Goal: Information Seeking & Learning: Learn about a topic

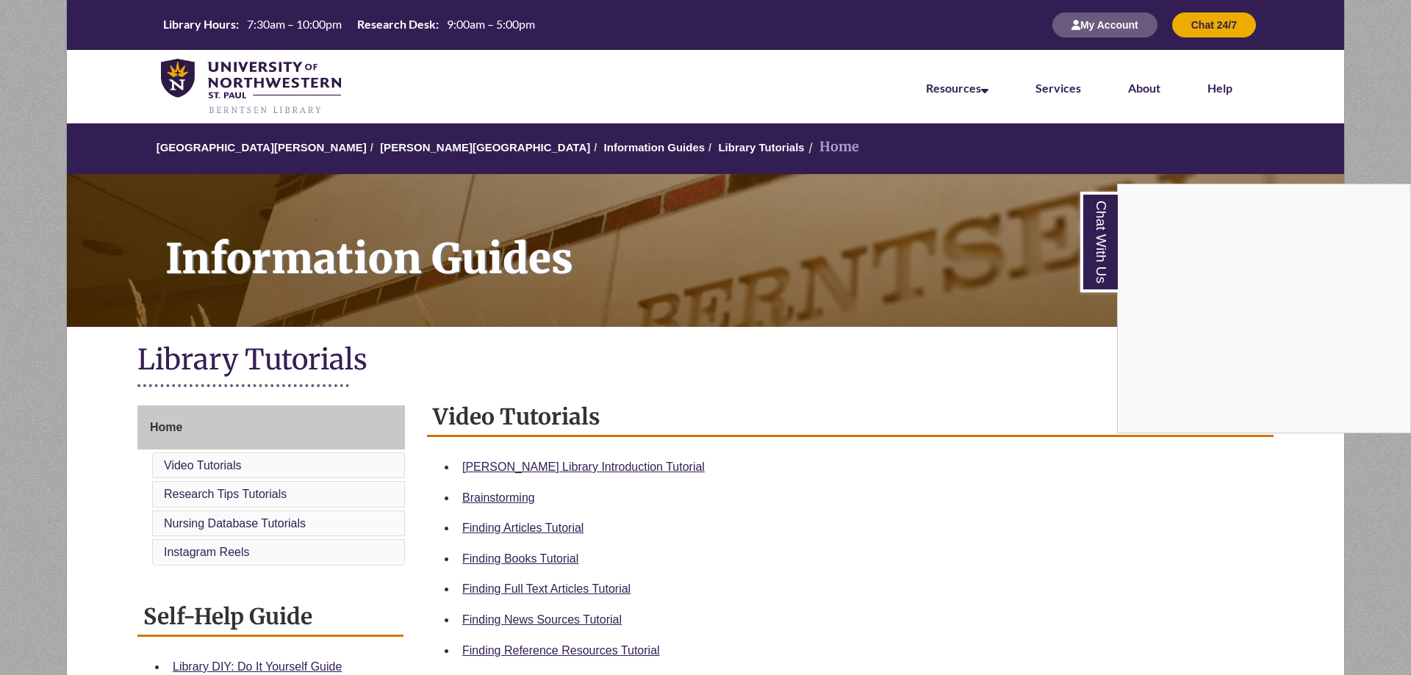
scroll to position [151, 0]
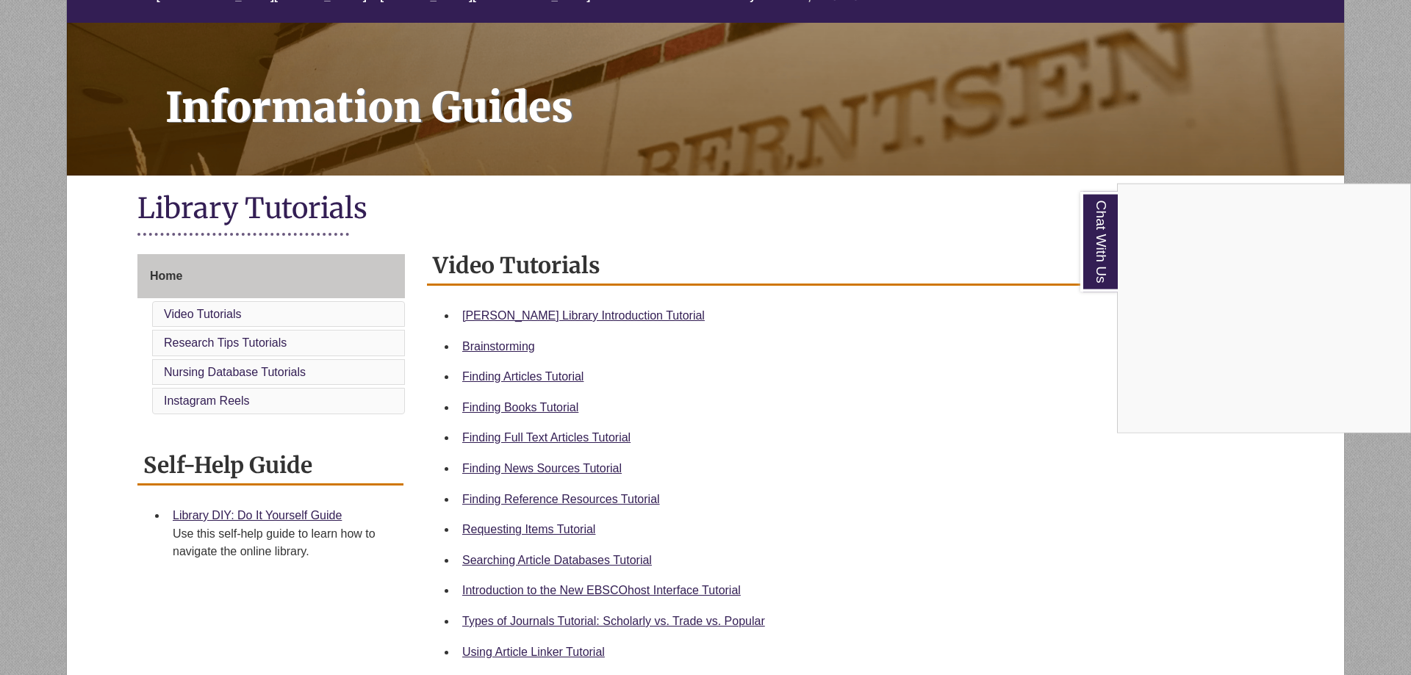
click at [575, 495] on div "Chat With Us" at bounding box center [705, 337] width 1411 height 675
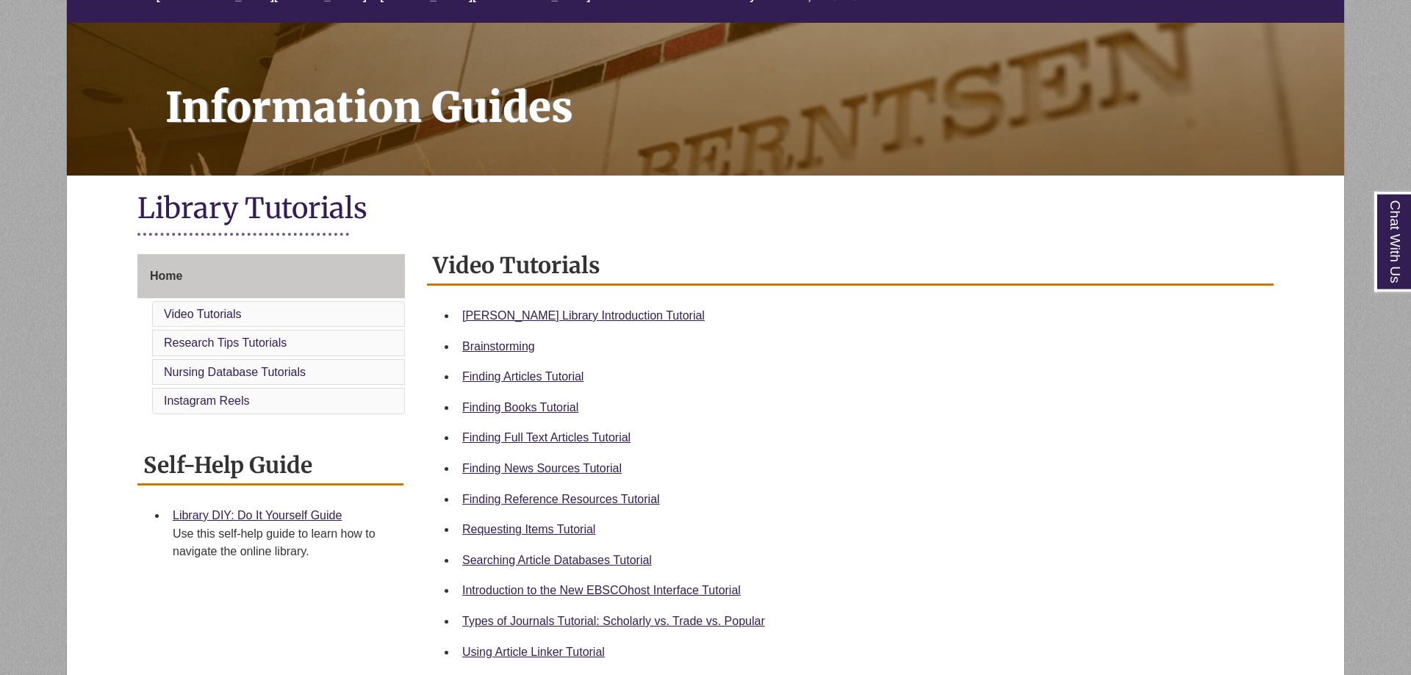
click at [566, 509] on li "Finding Reference Resources Tutorial" at bounding box center [861, 499] width 811 height 31
click at [564, 499] on link "Finding Reference Resources Tutorial" at bounding box center [561, 499] width 198 height 12
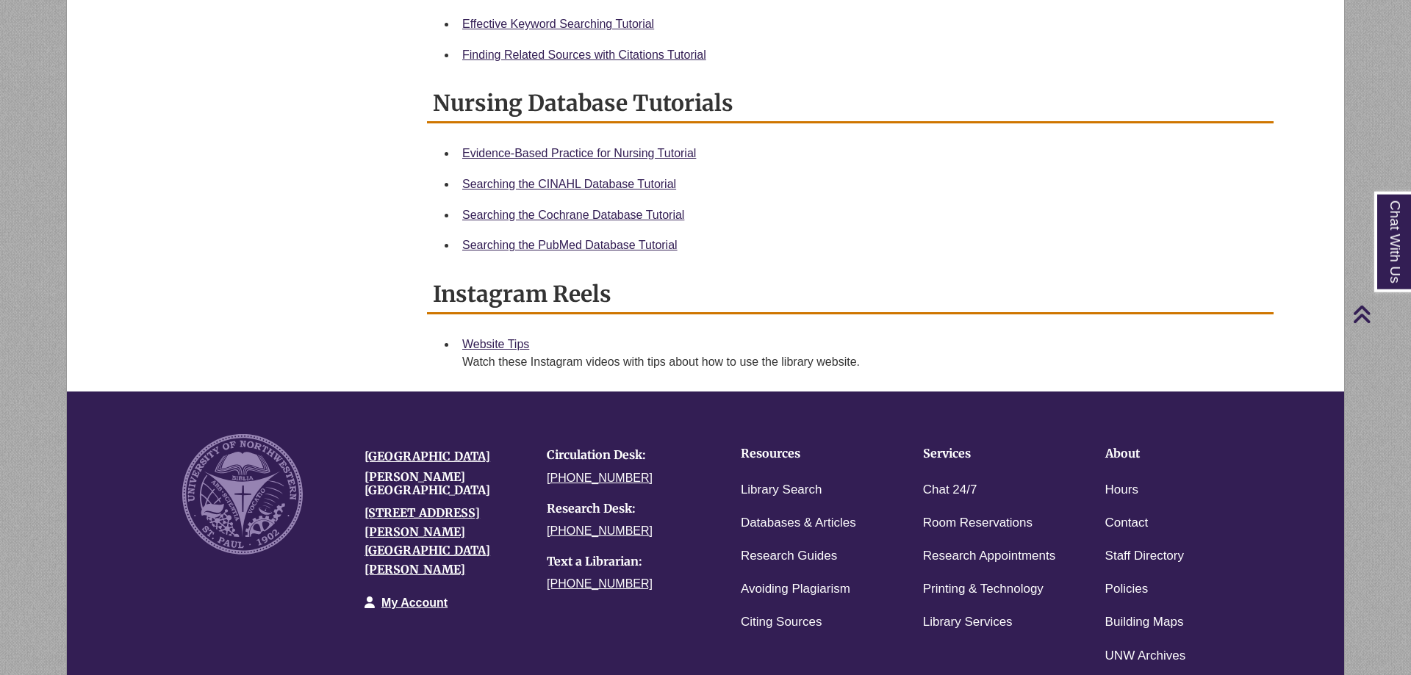
scroll to position [880, 0]
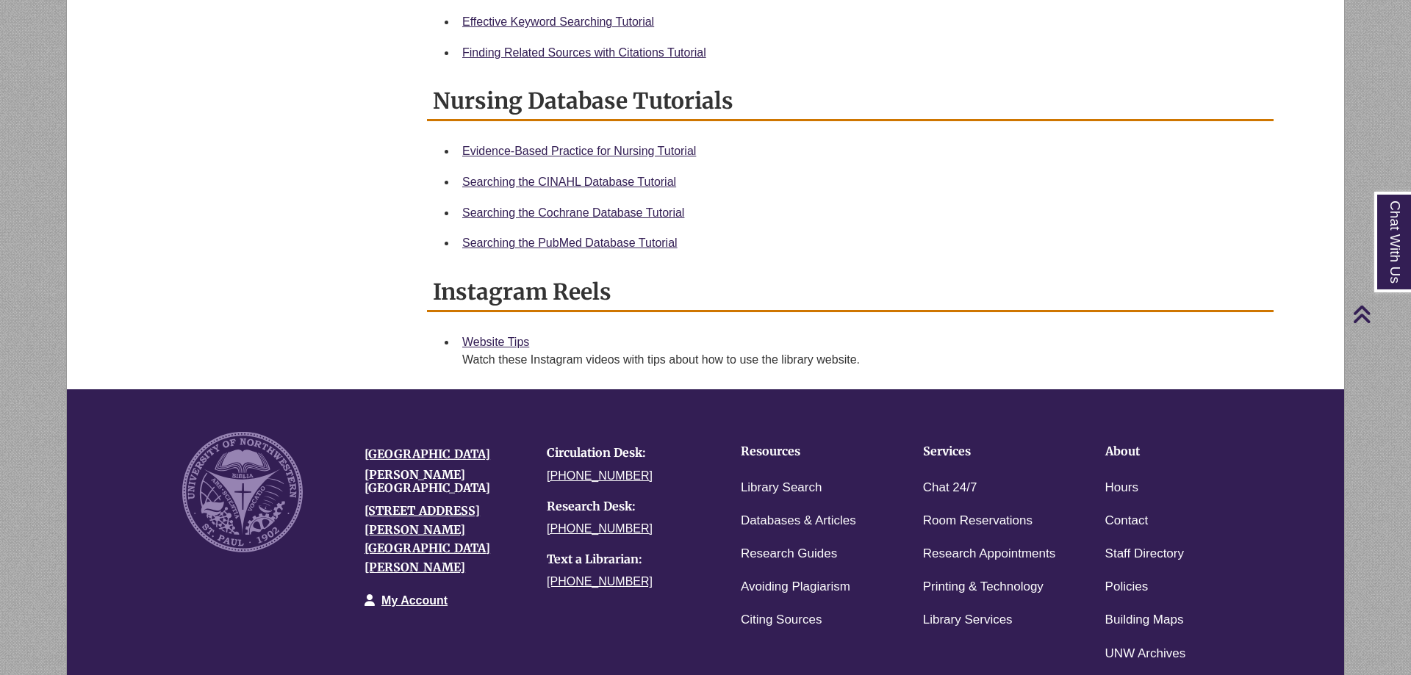
click at [401, 485] on div "University of Northwestern Berntsen Library 3003 Snelling Ave N St Paul, MN 551…" at bounding box center [445, 528] width 182 height 193
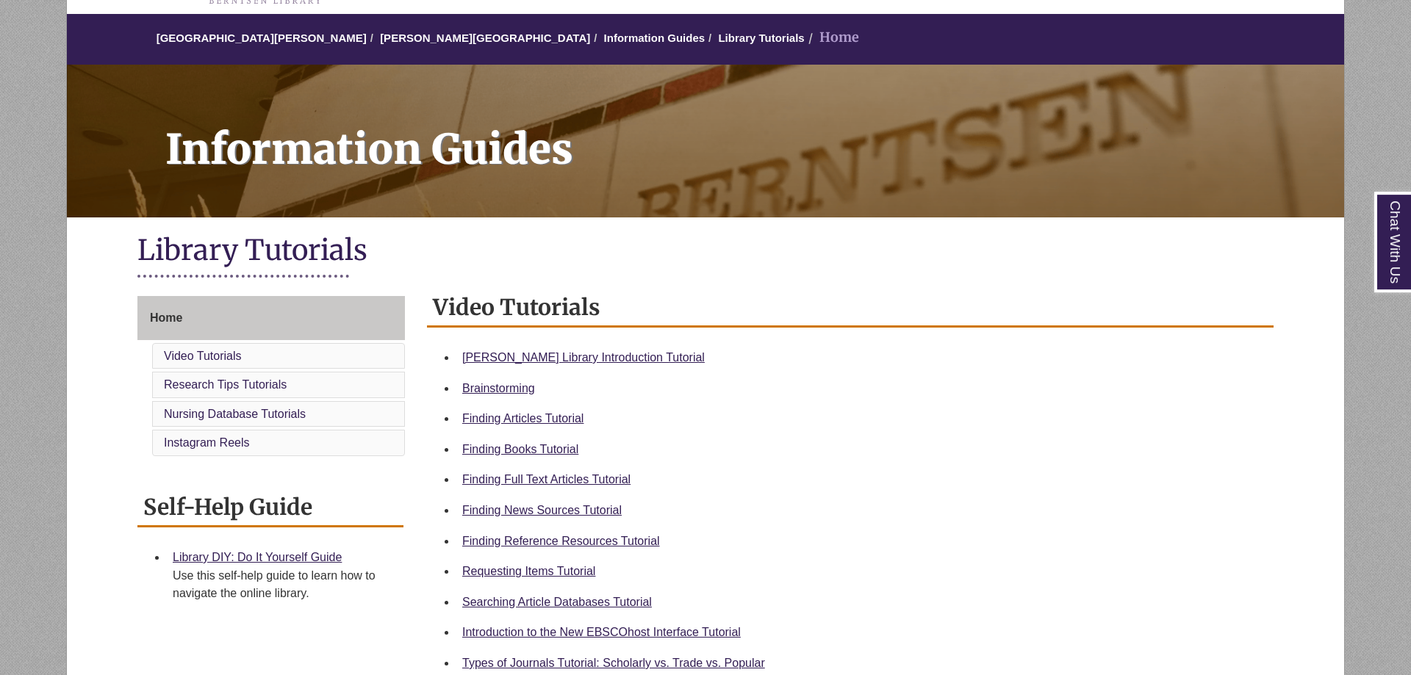
scroll to position [0, 0]
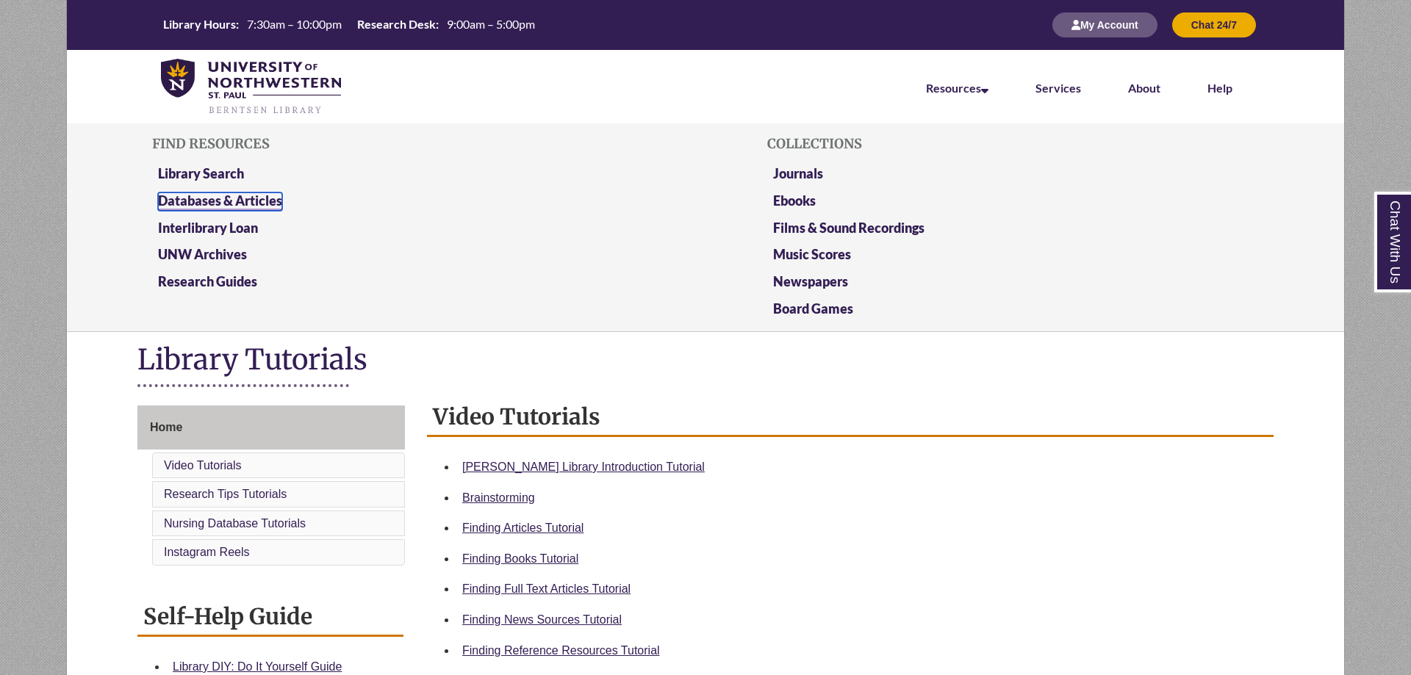
click at [209, 198] on link "Databases & Articles" at bounding box center [220, 202] width 124 height 18
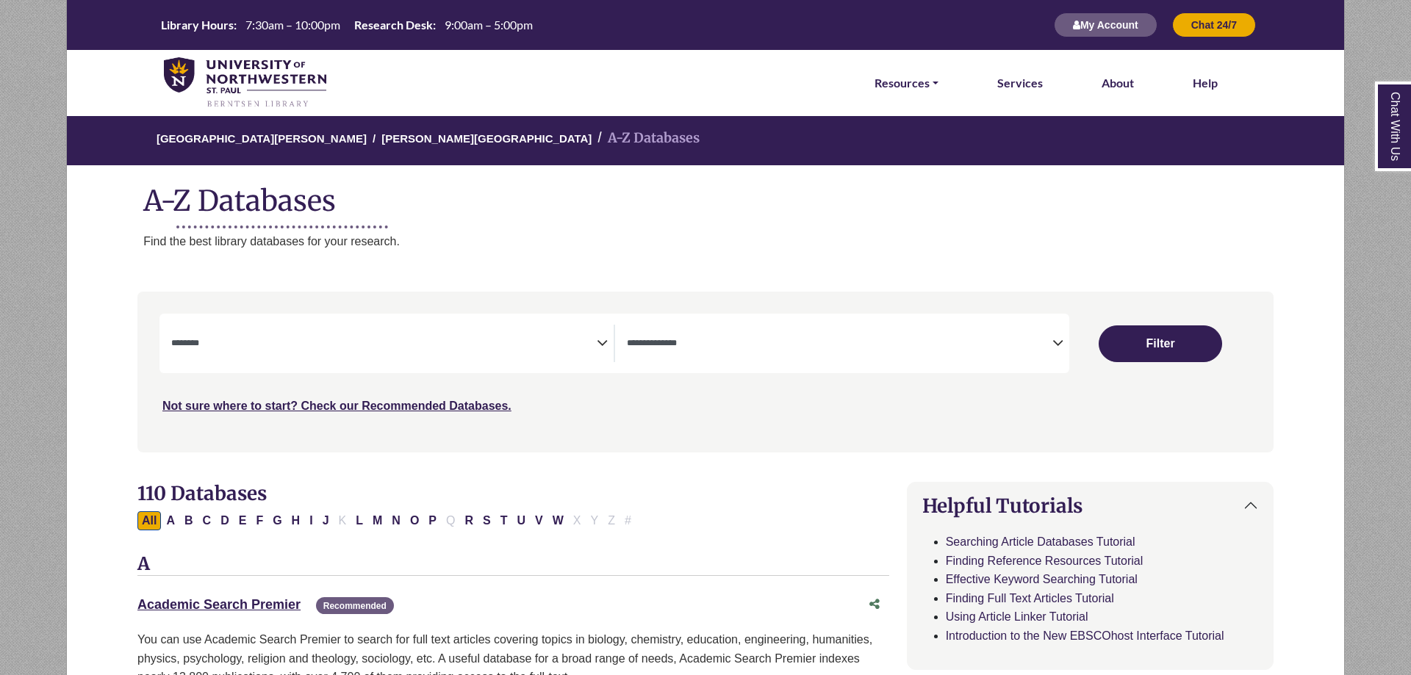
select select "Database Subject Filter"
click at [1051, 337] on span "Search filters" at bounding box center [840, 341] width 426 height 12
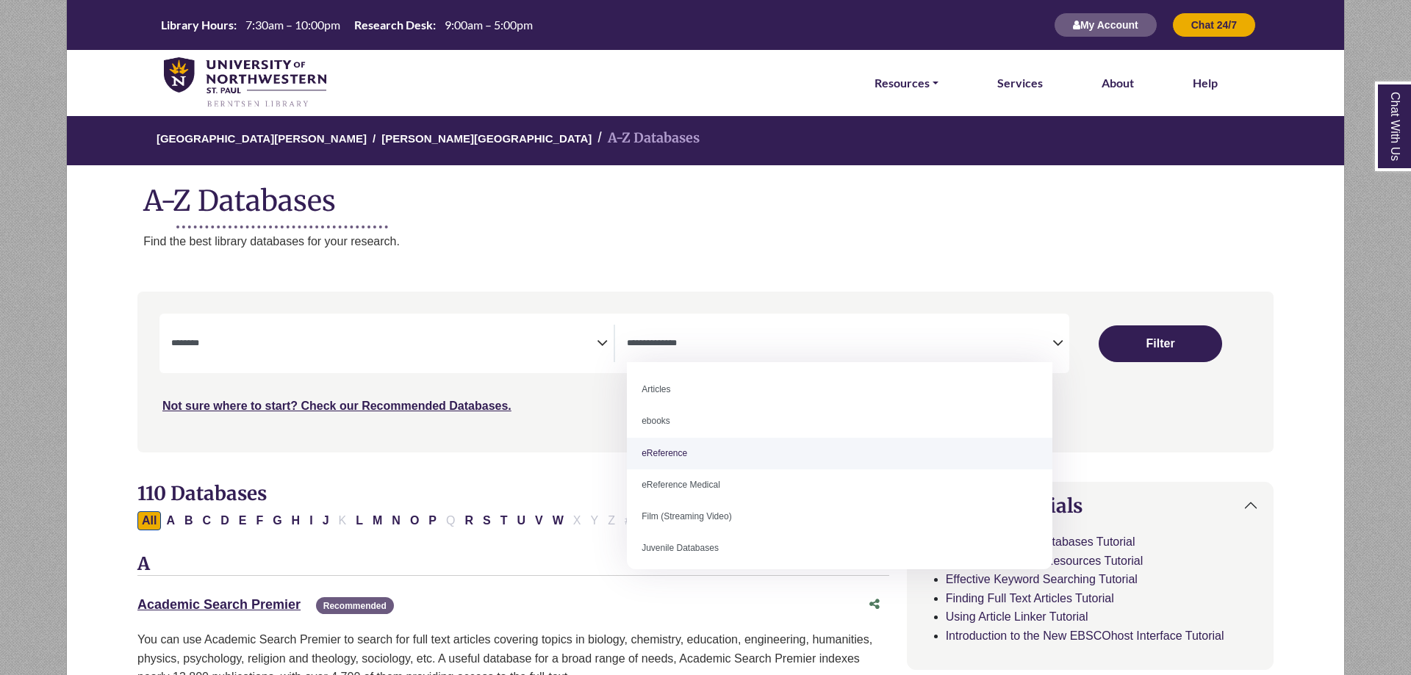
select select "*****"
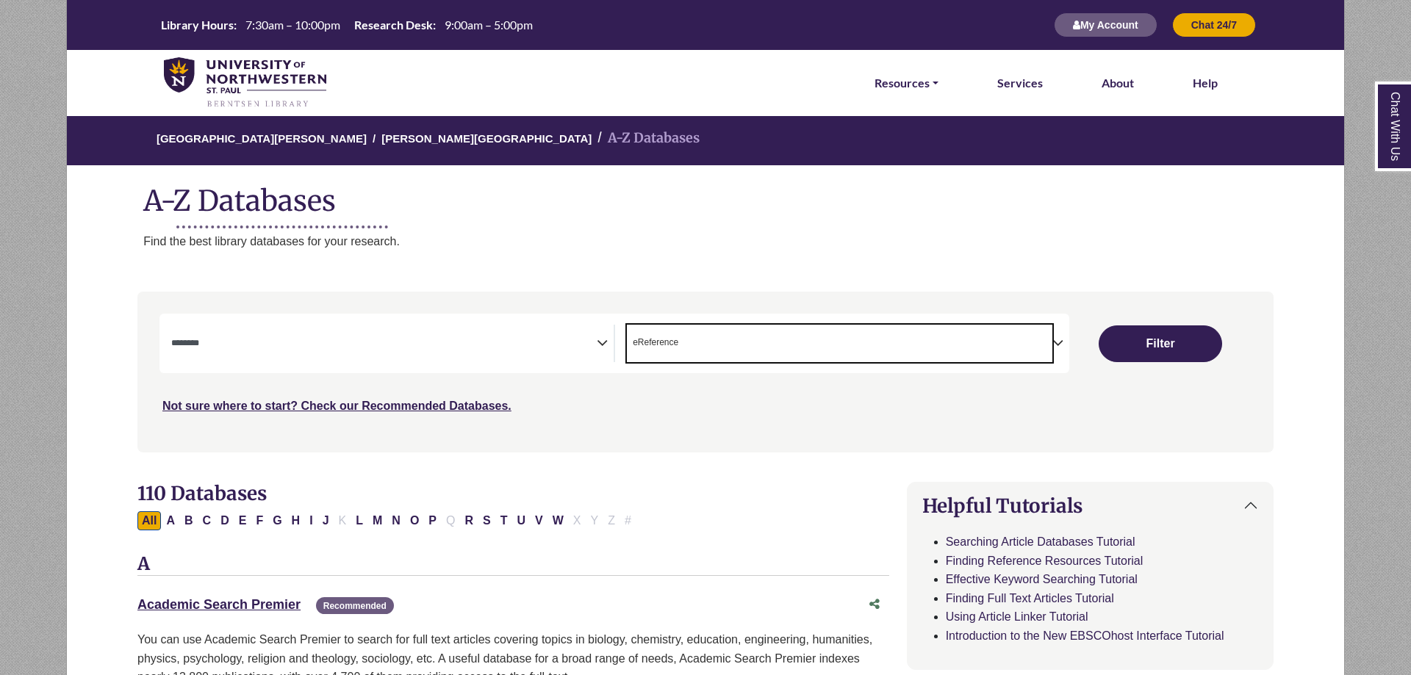
click at [603, 347] on icon "Search filters" at bounding box center [602, 341] width 11 height 22
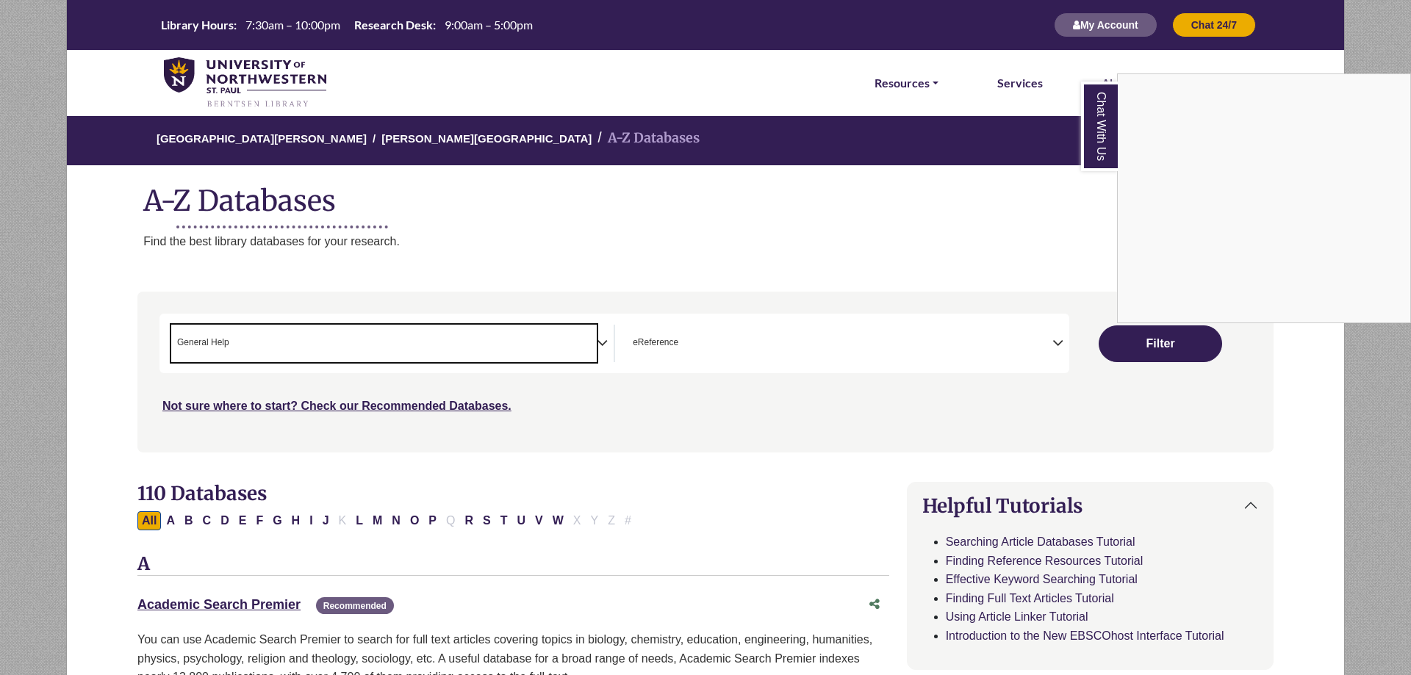
scroll to position [323, 0]
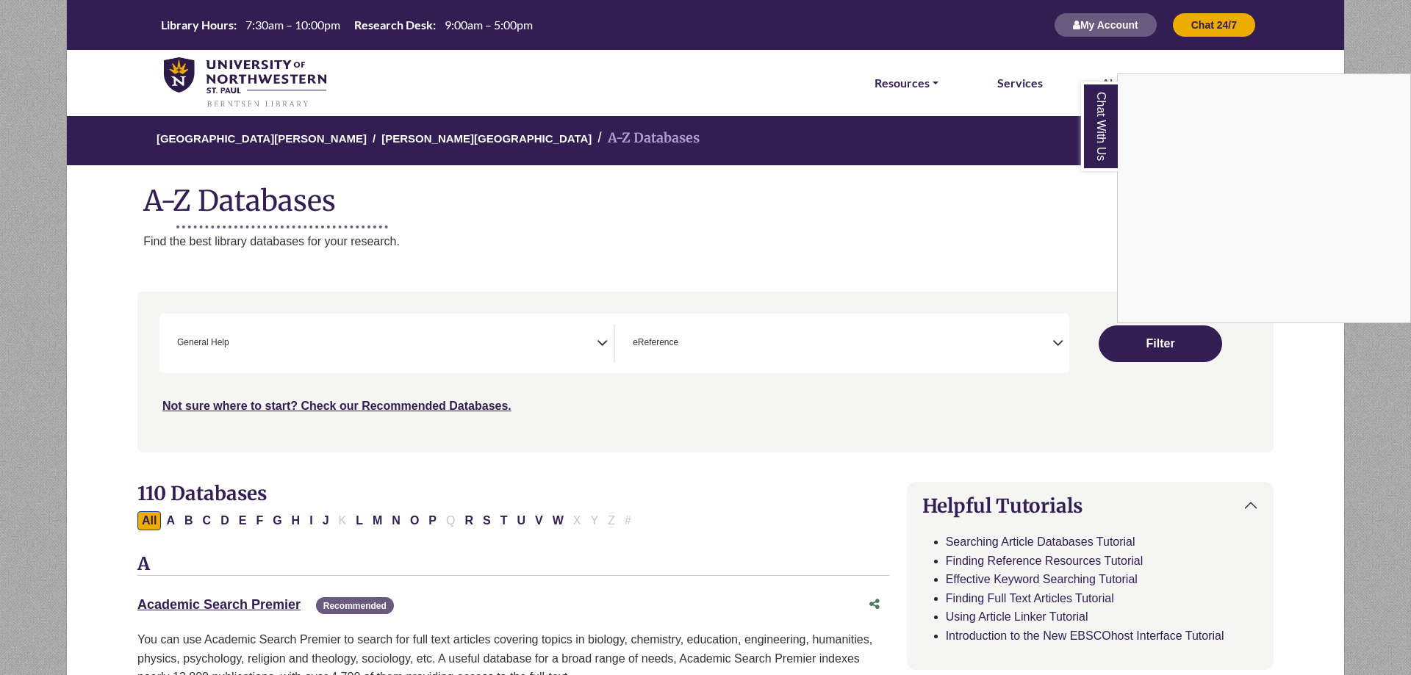
click at [1141, 354] on div "Chat With Us" at bounding box center [705, 337] width 1411 height 675
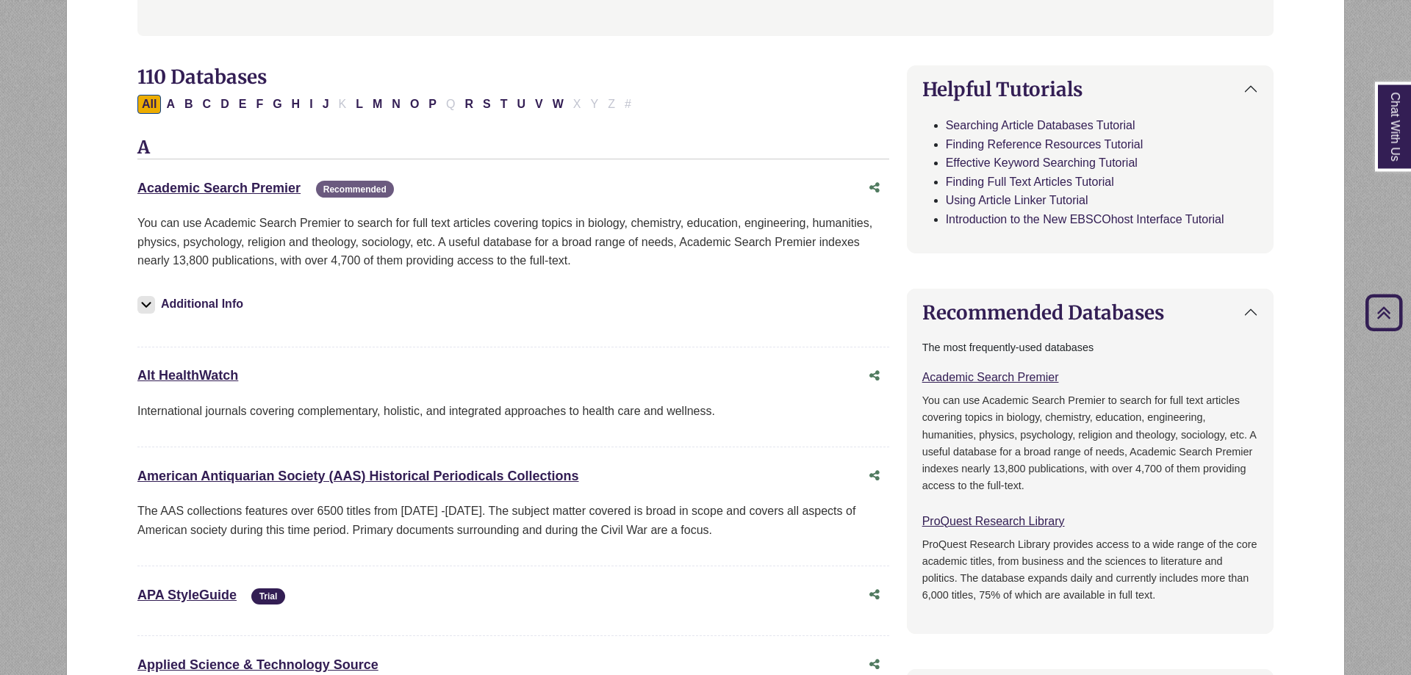
scroll to position [415, 0]
click at [208, 107] on button "C" at bounding box center [207, 105] width 18 height 19
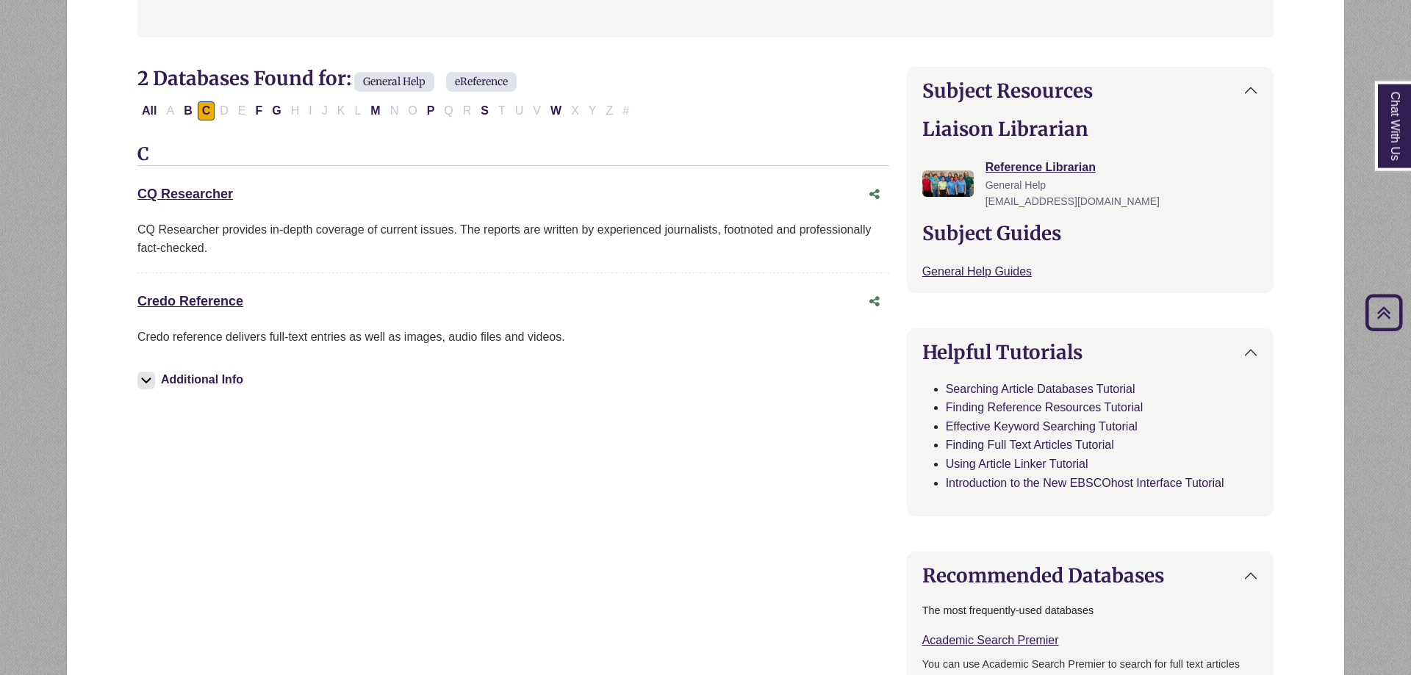
scroll to position [32, 0]
click at [213, 301] on link "Credo Reference This link opens in a new window" at bounding box center [190, 301] width 106 height 15
click at [172, 303] on link "Credo Reference This link opens in a new window" at bounding box center [190, 301] width 106 height 15
click at [187, 108] on button "B" at bounding box center [188, 110] width 18 height 19
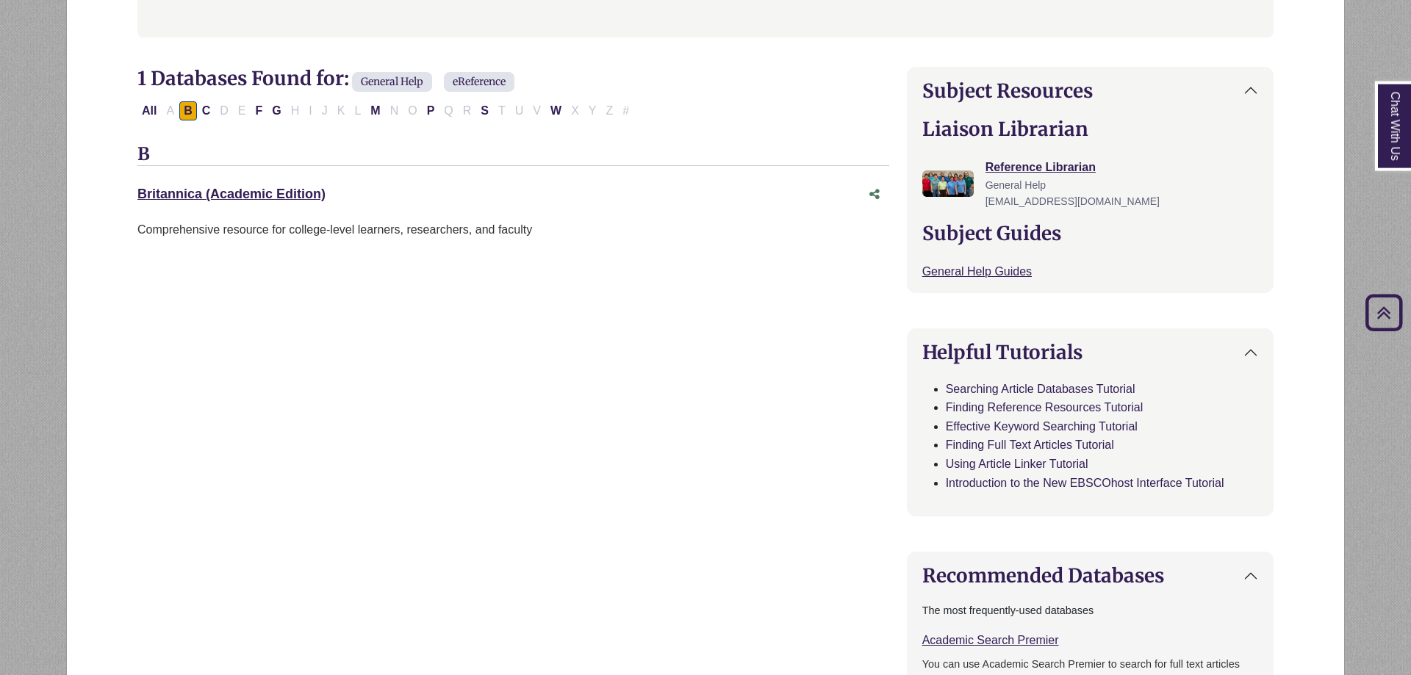
scroll to position [32, 0]
click at [254, 111] on button "F" at bounding box center [259, 110] width 16 height 19
click at [279, 113] on button "G" at bounding box center [277, 110] width 18 height 19
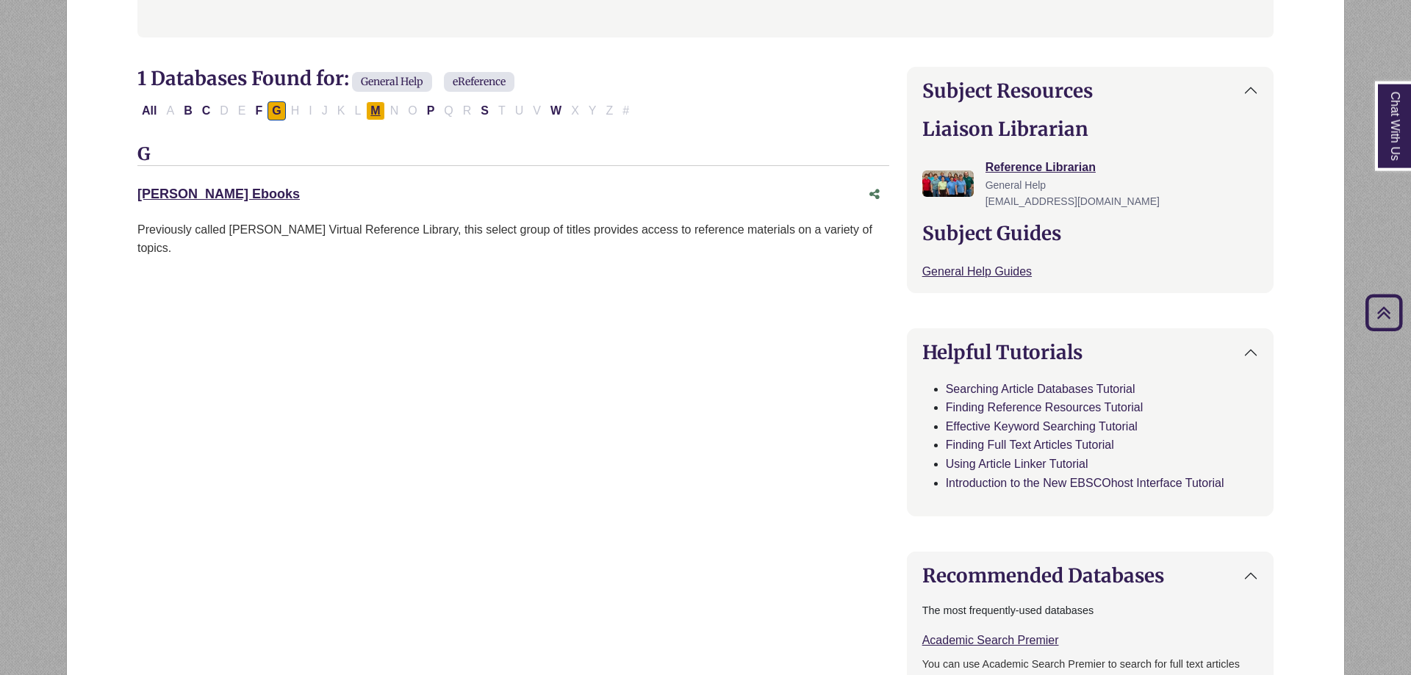
click at [380, 116] on button "M" at bounding box center [375, 110] width 18 height 19
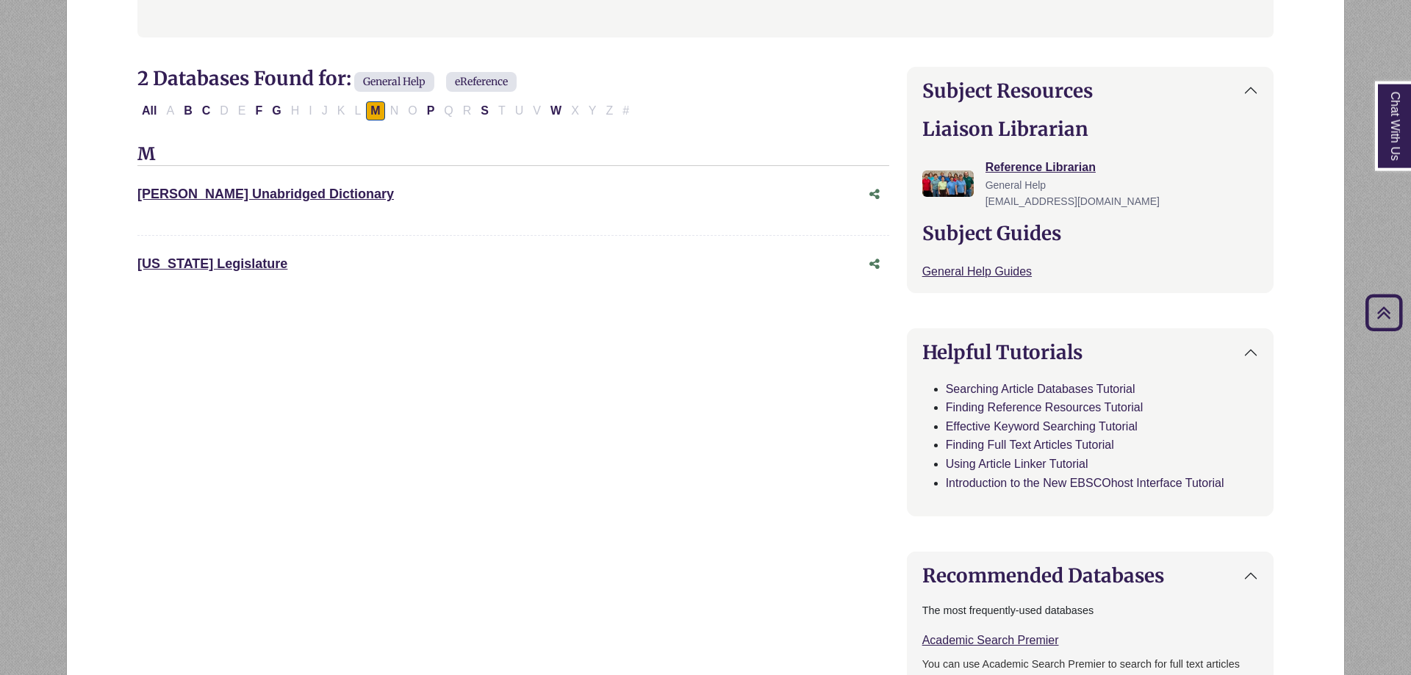
scroll to position [32, 0]
click at [422, 115] on div "All A B C D E F G H I J K L M N O P Q R S T U V W X Y Z #" at bounding box center [386, 110] width 498 height 12
click at [431, 112] on button "P" at bounding box center [431, 110] width 17 height 19
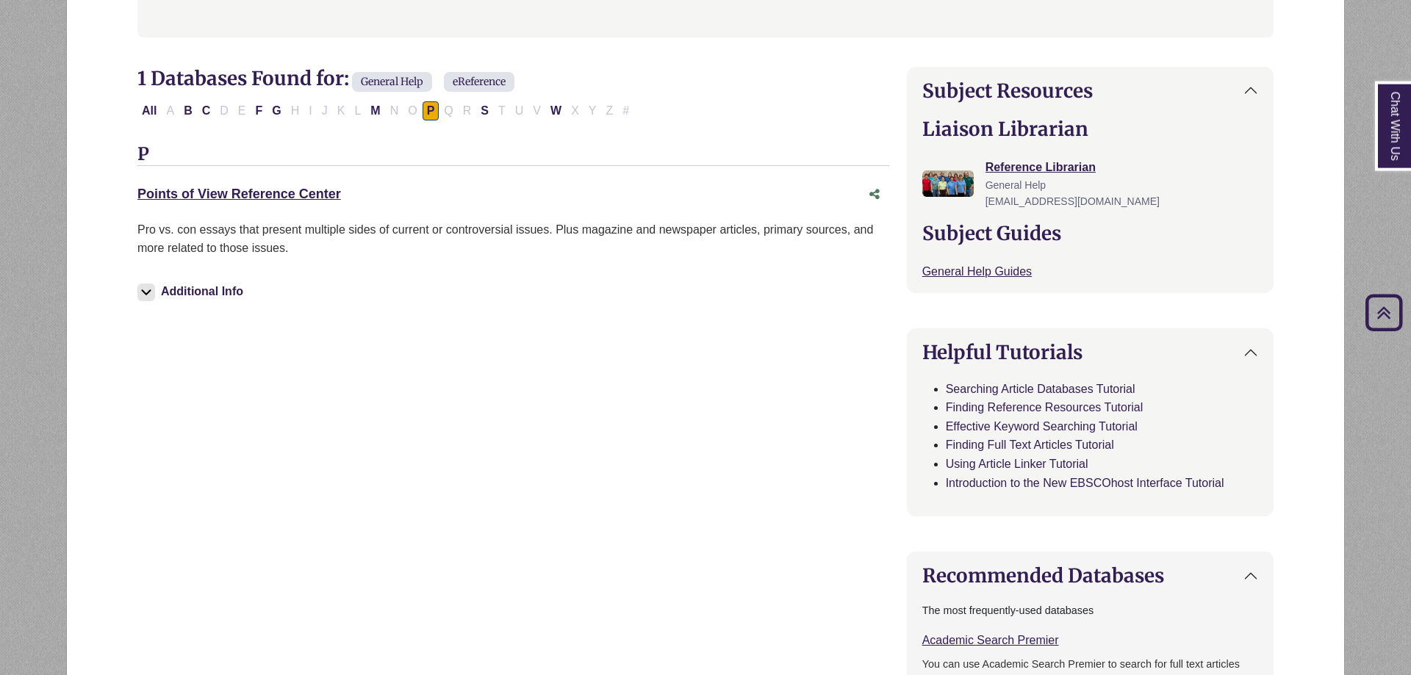
scroll to position [32, 0]
click at [271, 194] on link "Points of View Reference Center This link opens in a new window" at bounding box center [239, 194] width 204 height 15
click at [484, 109] on button "S" at bounding box center [484, 110] width 17 height 19
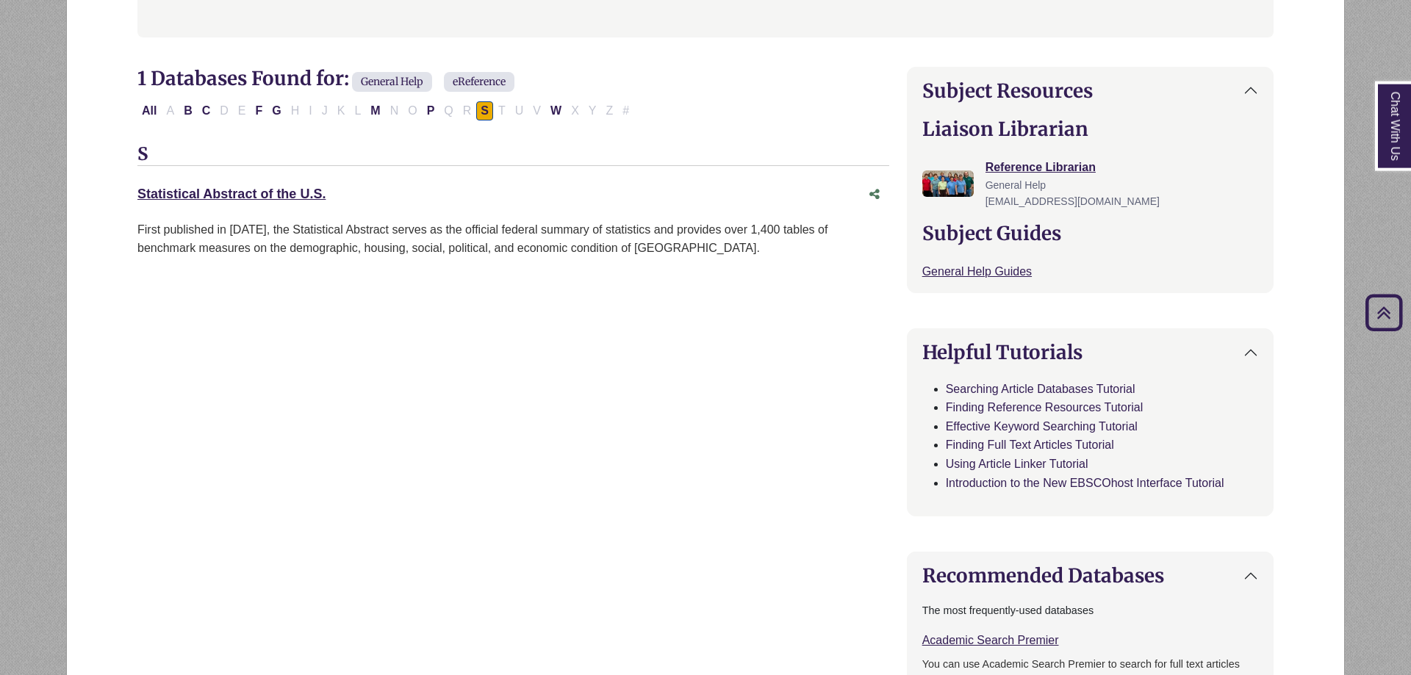
scroll to position [32, 0]
click at [554, 108] on button "W" at bounding box center [556, 110] width 20 height 19
click at [193, 115] on button "B" at bounding box center [188, 110] width 18 height 19
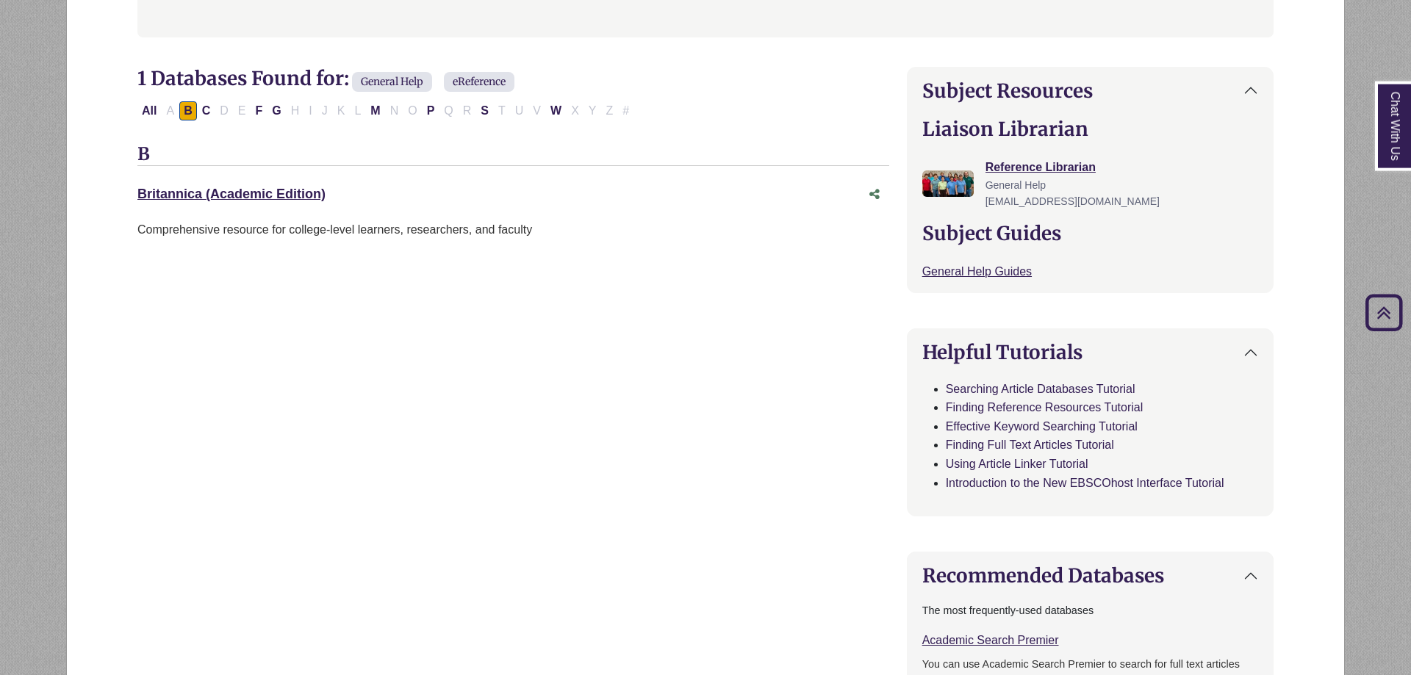
scroll to position [32, 0]
click at [185, 195] on link "Britannica (Academic Edition) This link opens in a new window" at bounding box center [231, 194] width 188 height 15
click at [151, 107] on button "All" at bounding box center [149, 110] width 24 height 19
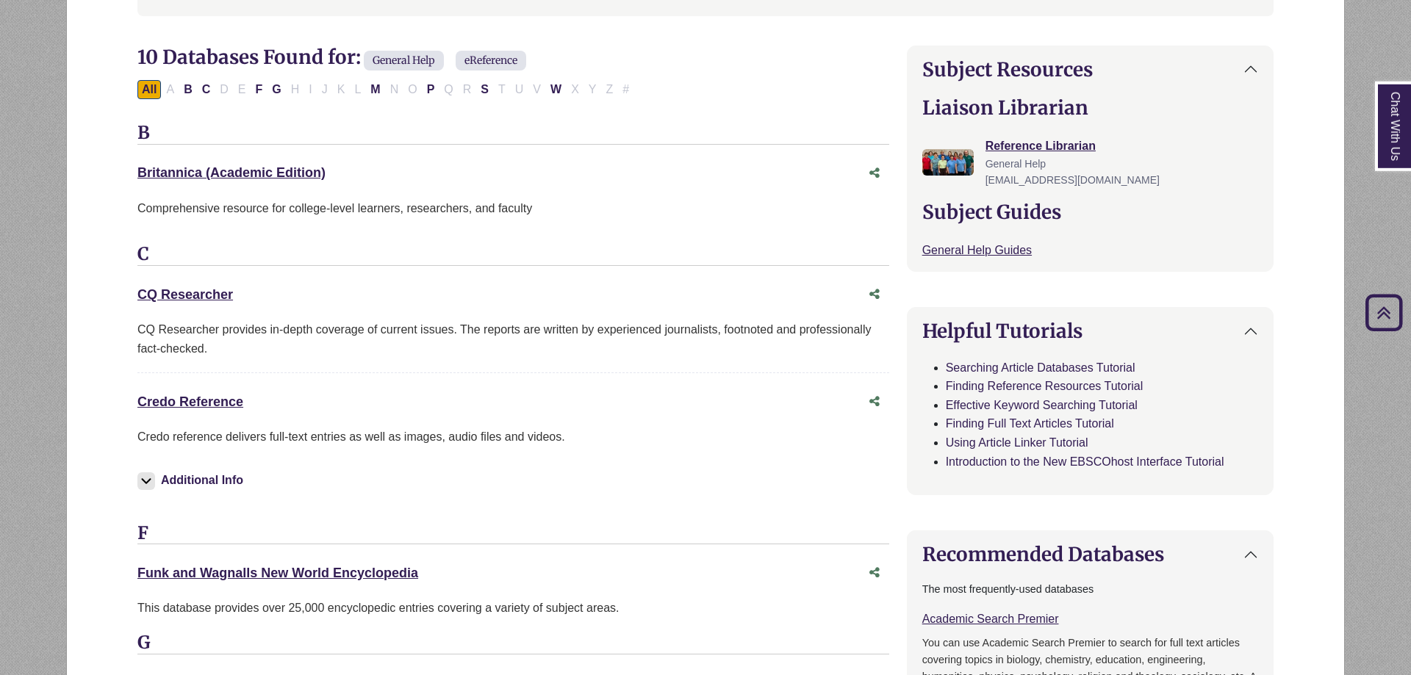
scroll to position [440, 0]
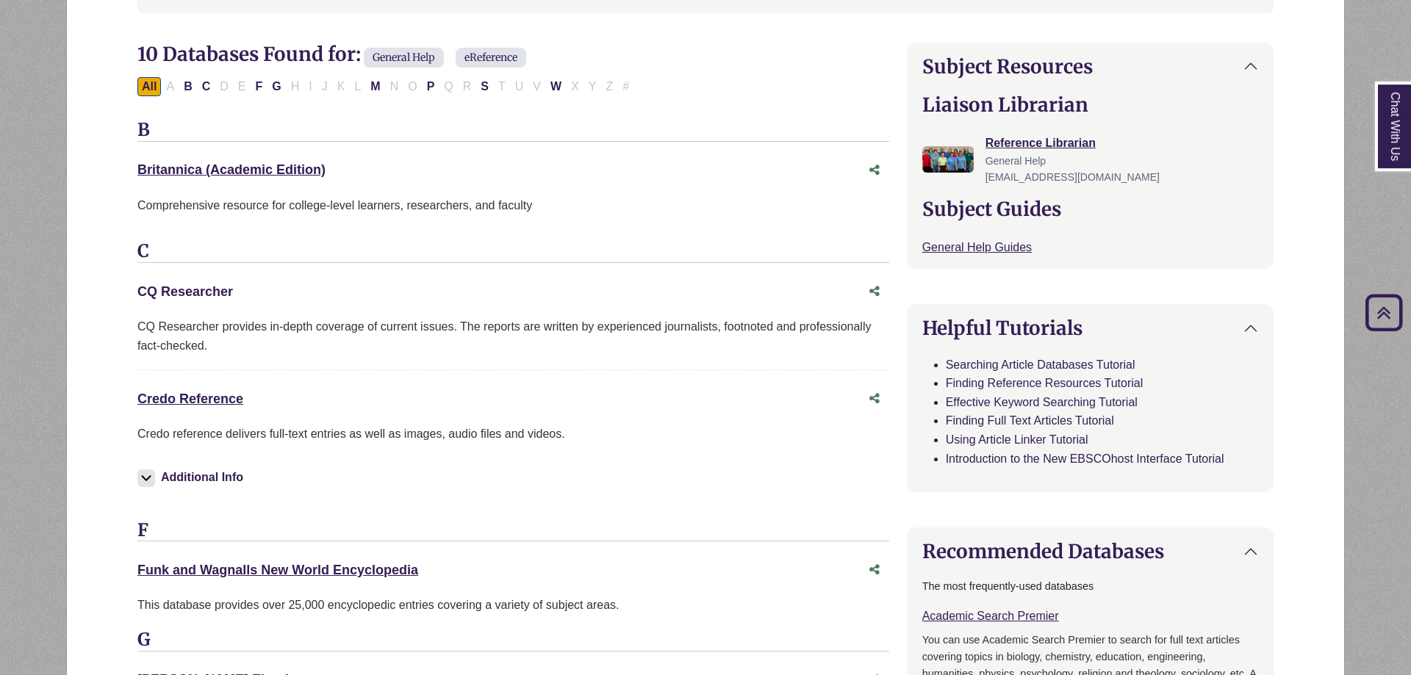
click at [204, 294] on link "CQ Researcher This link opens in a new window" at bounding box center [185, 291] width 96 height 15
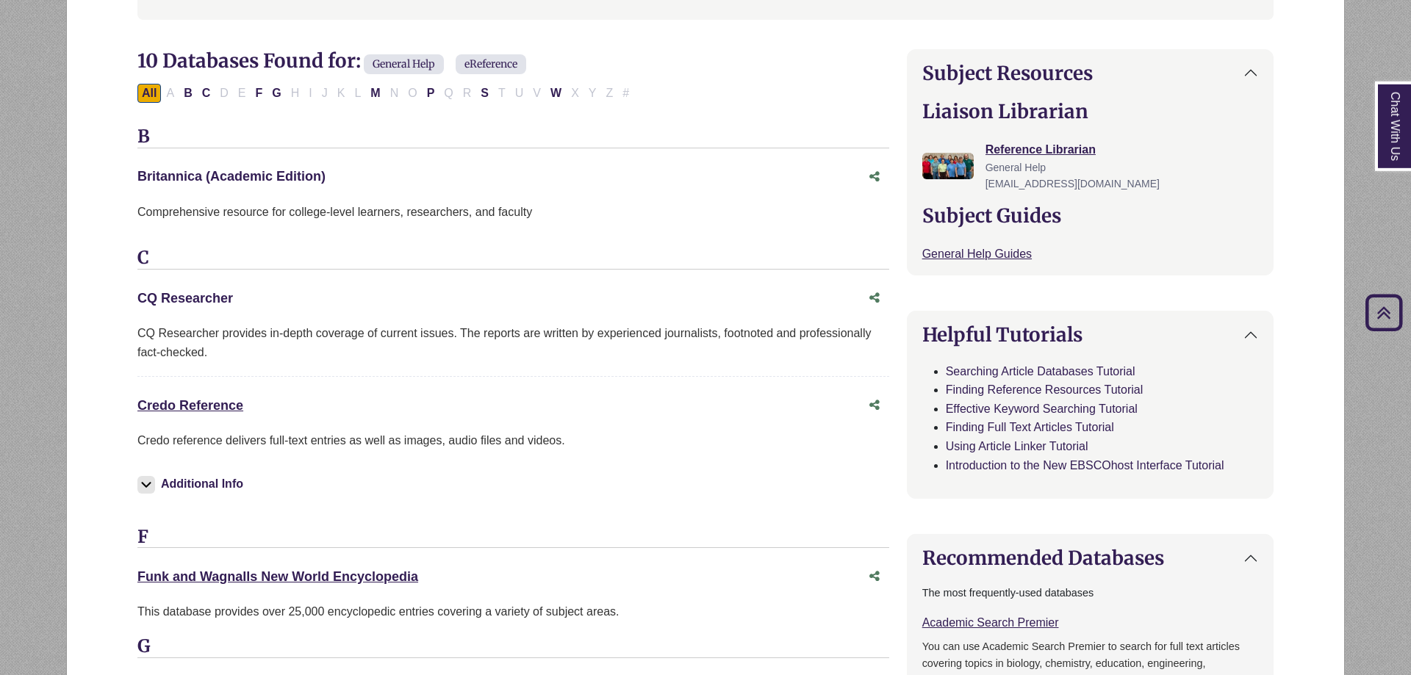
scroll to position [0, 0]
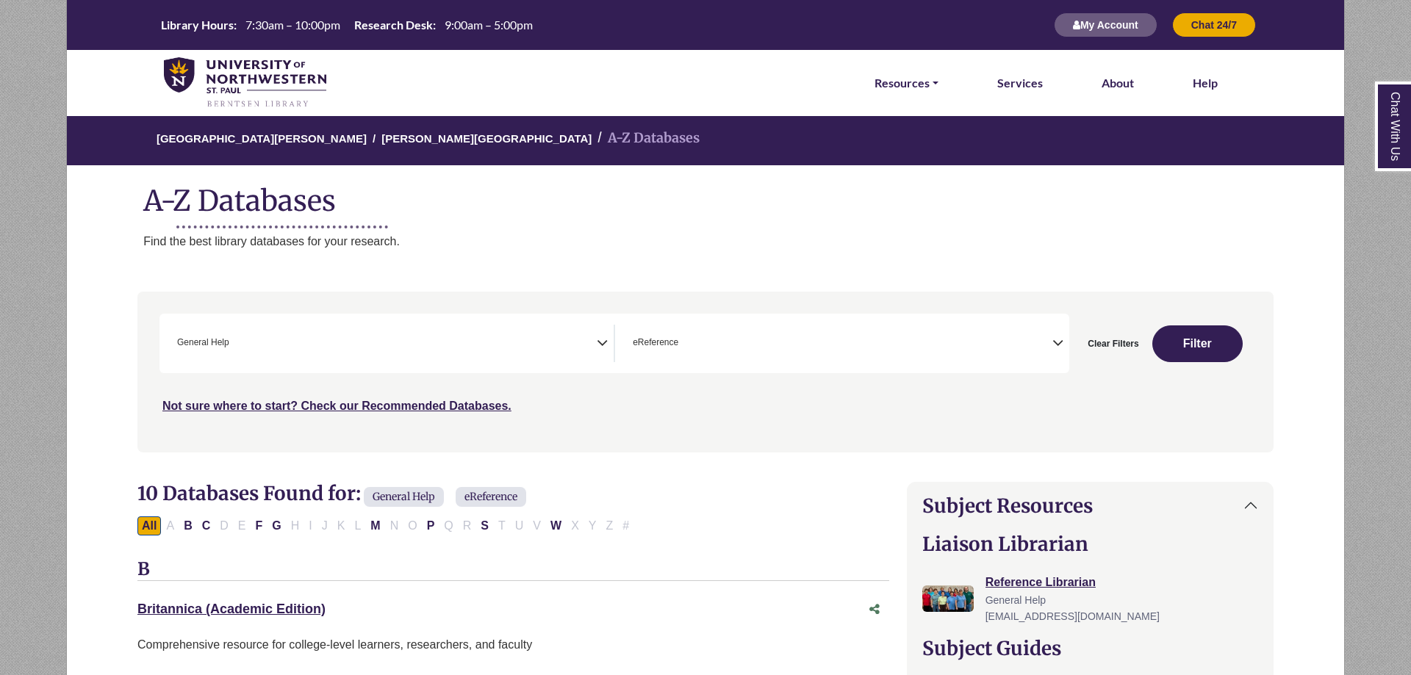
click at [591, 351] on span "× General Help" at bounding box center [384, 343] width 426 height 37
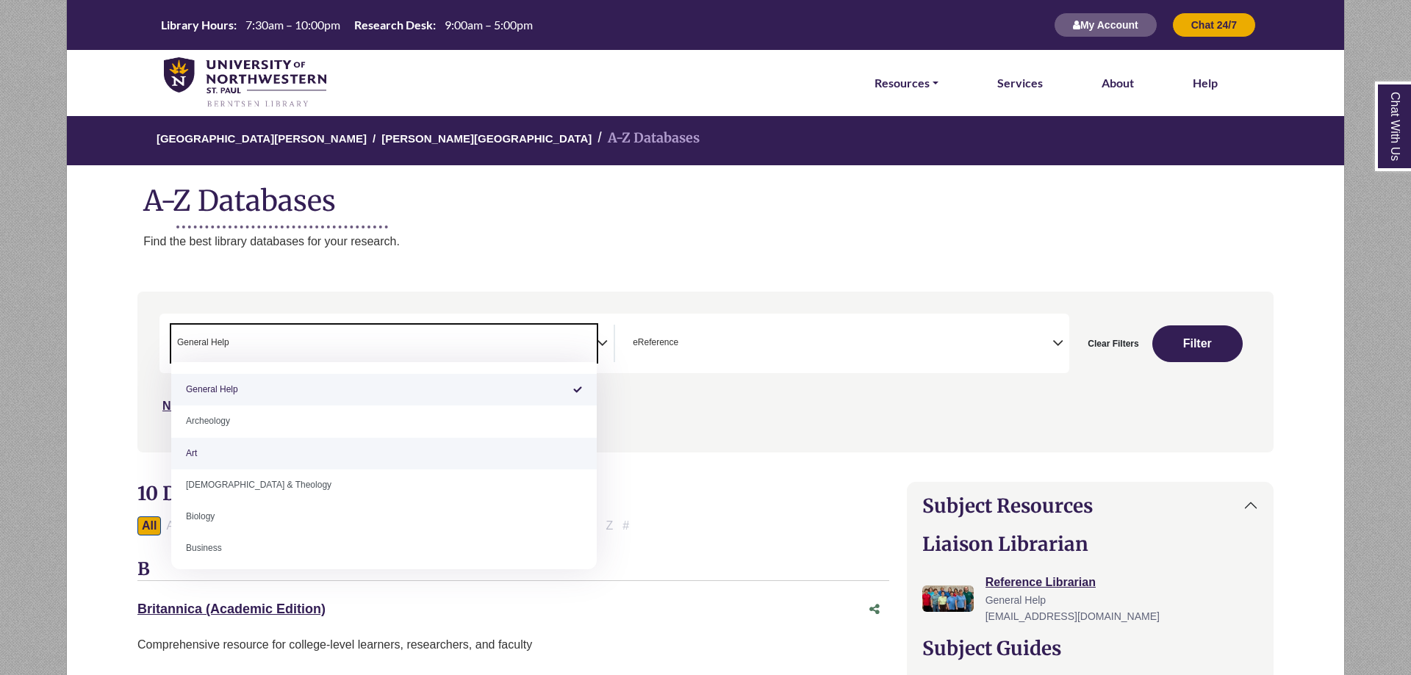
select select "*****"
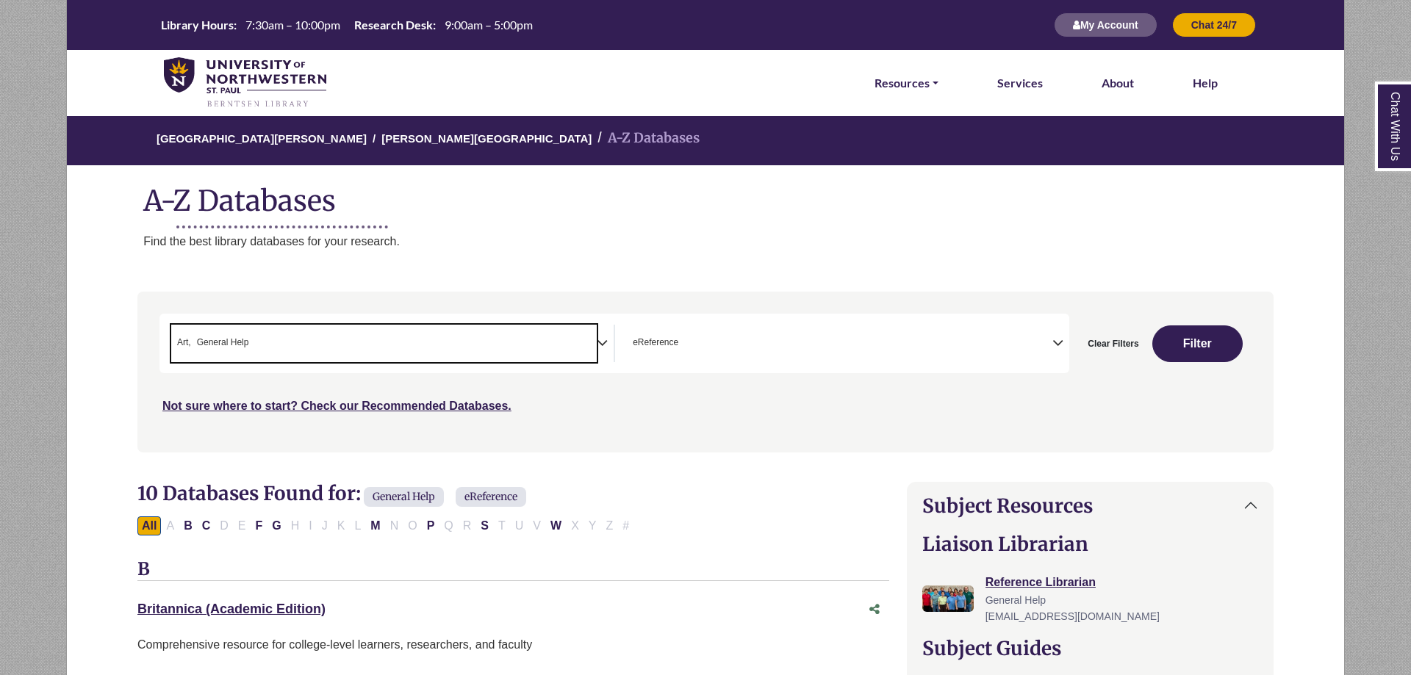
scroll to position [32, 0]
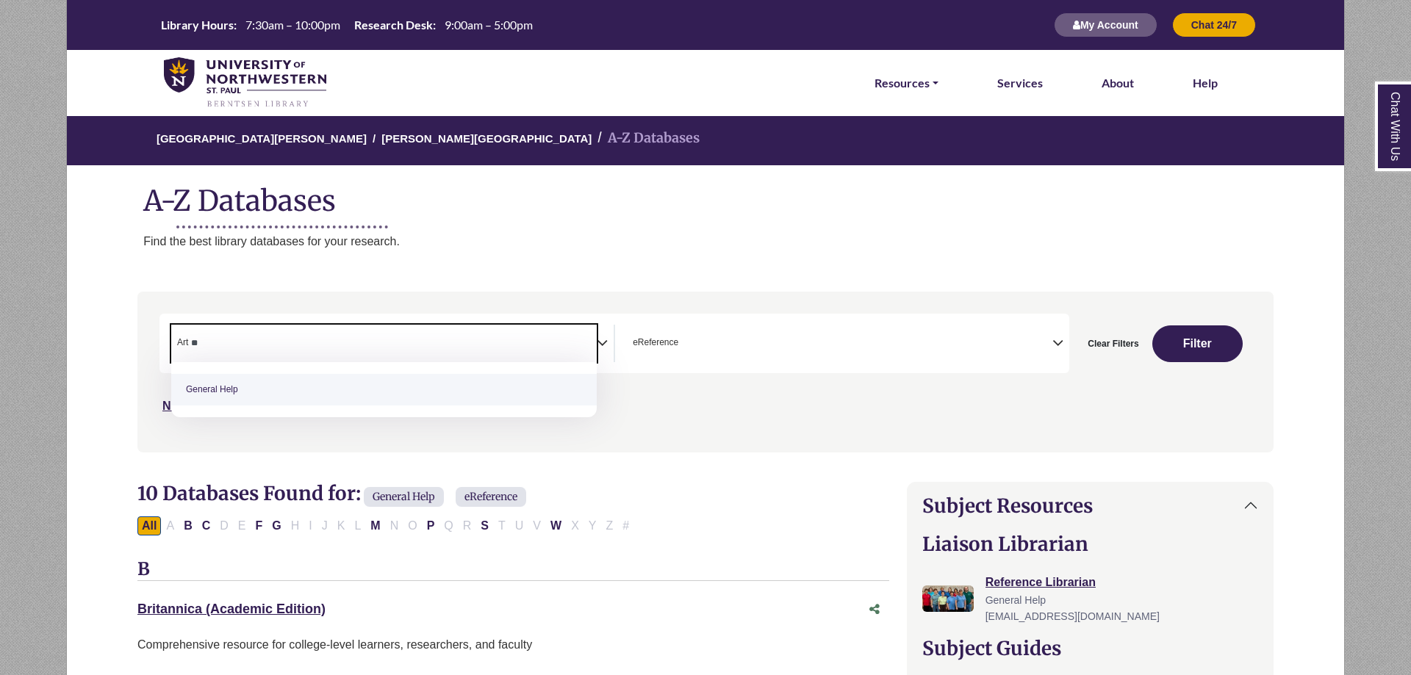
type textarea "*"
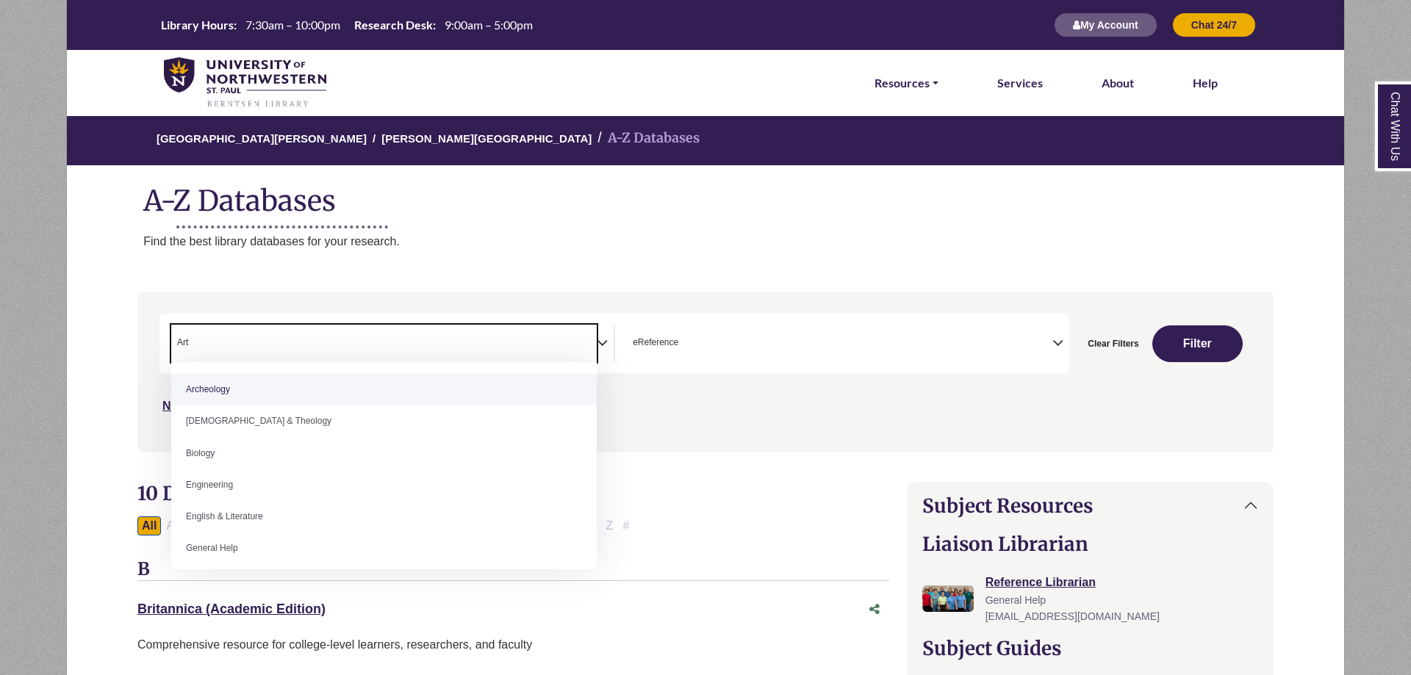
select select "Database Subject Filter"
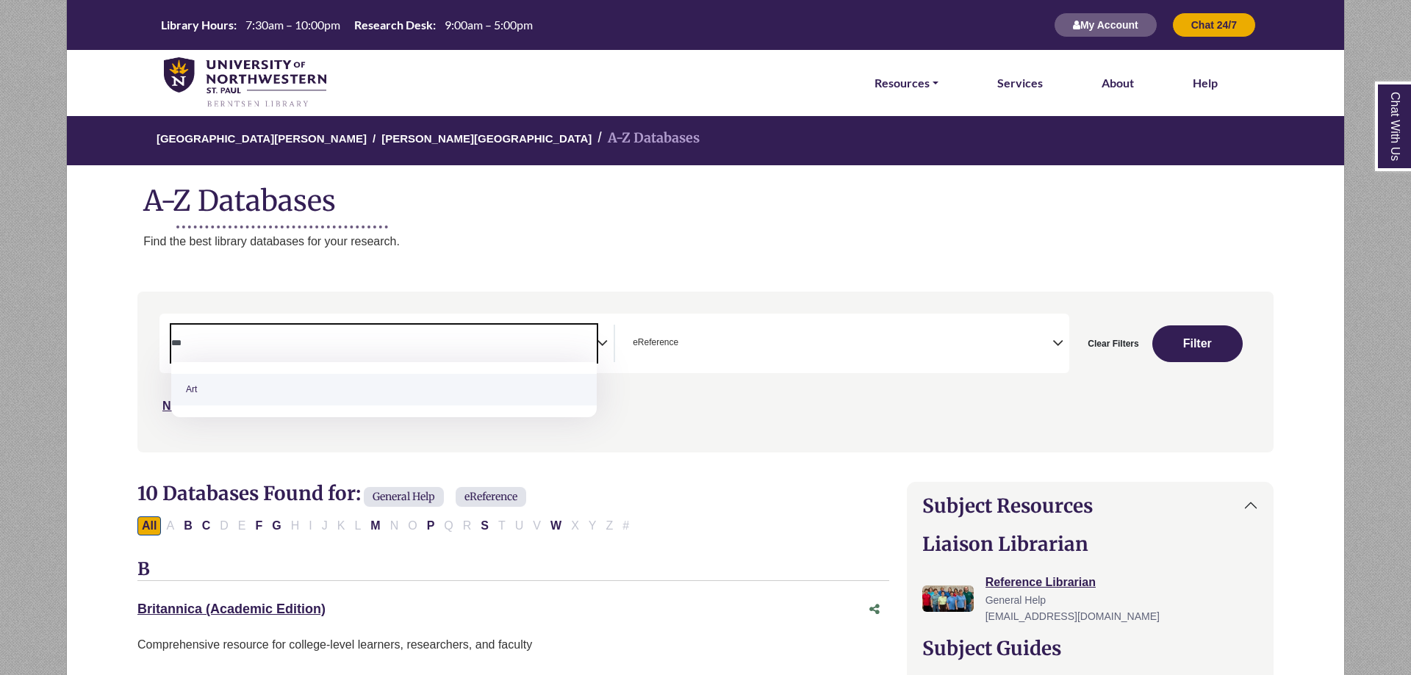
scroll to position [0, 0]
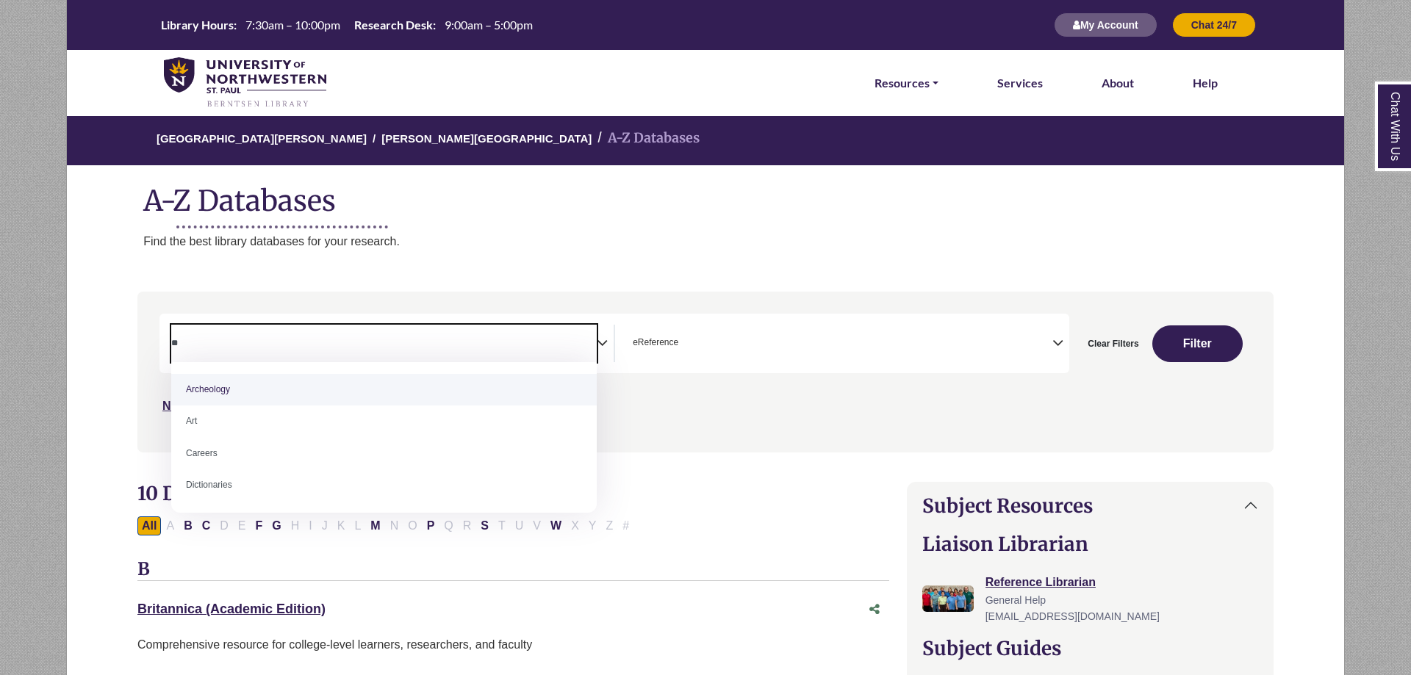
type textarea "*"
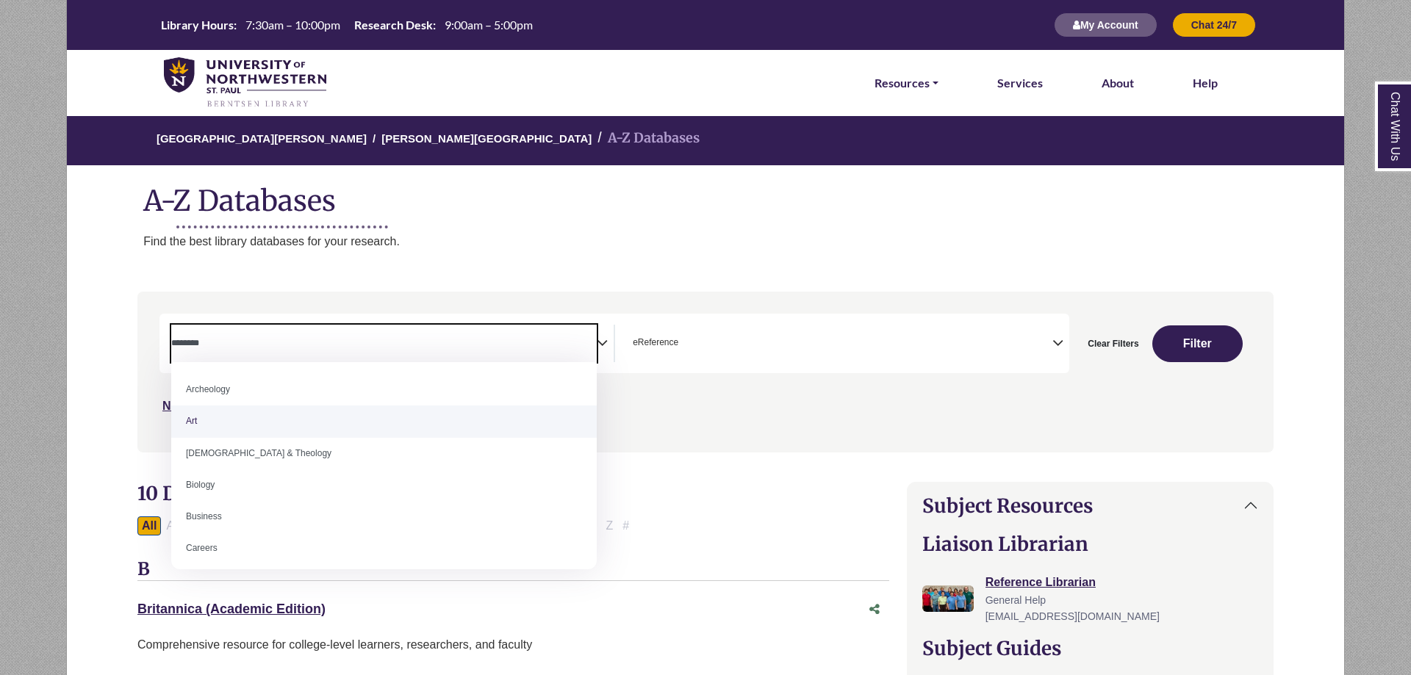
select select "*****"
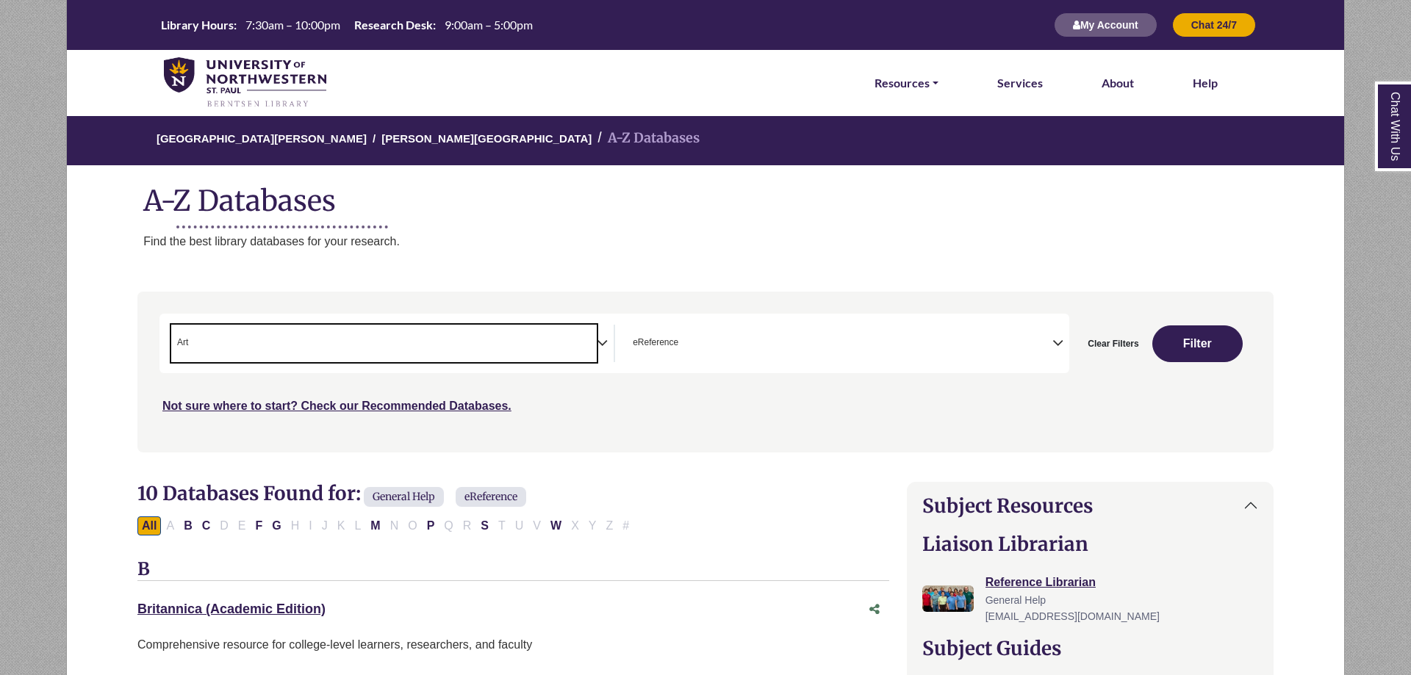
scroll to position [16, 0]
click at [1200, 345] on button "Filter" at bounding box center [1197, 344] width 91 height 37
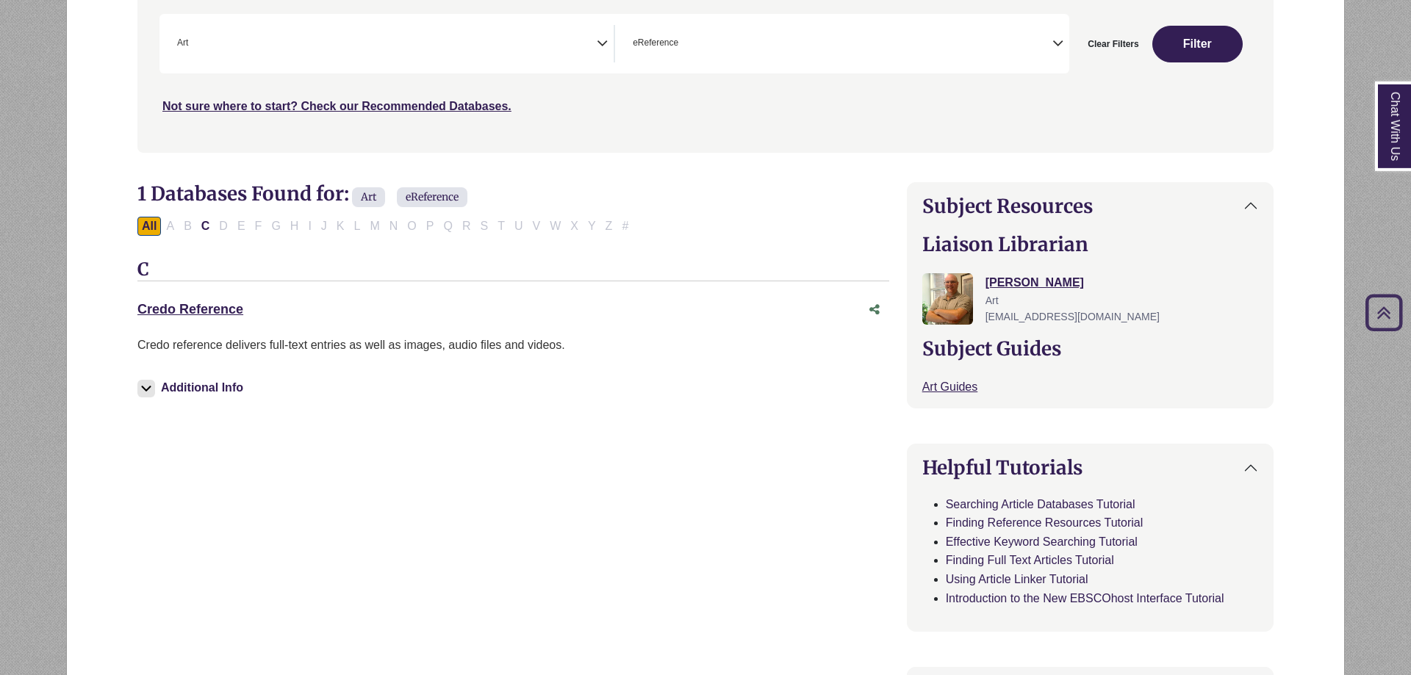
scroll to position [301, 0]
click at [185, 313] on link "Credo Reference This link opens in a new window" at bounding box center [190, 308] width 106 height 15
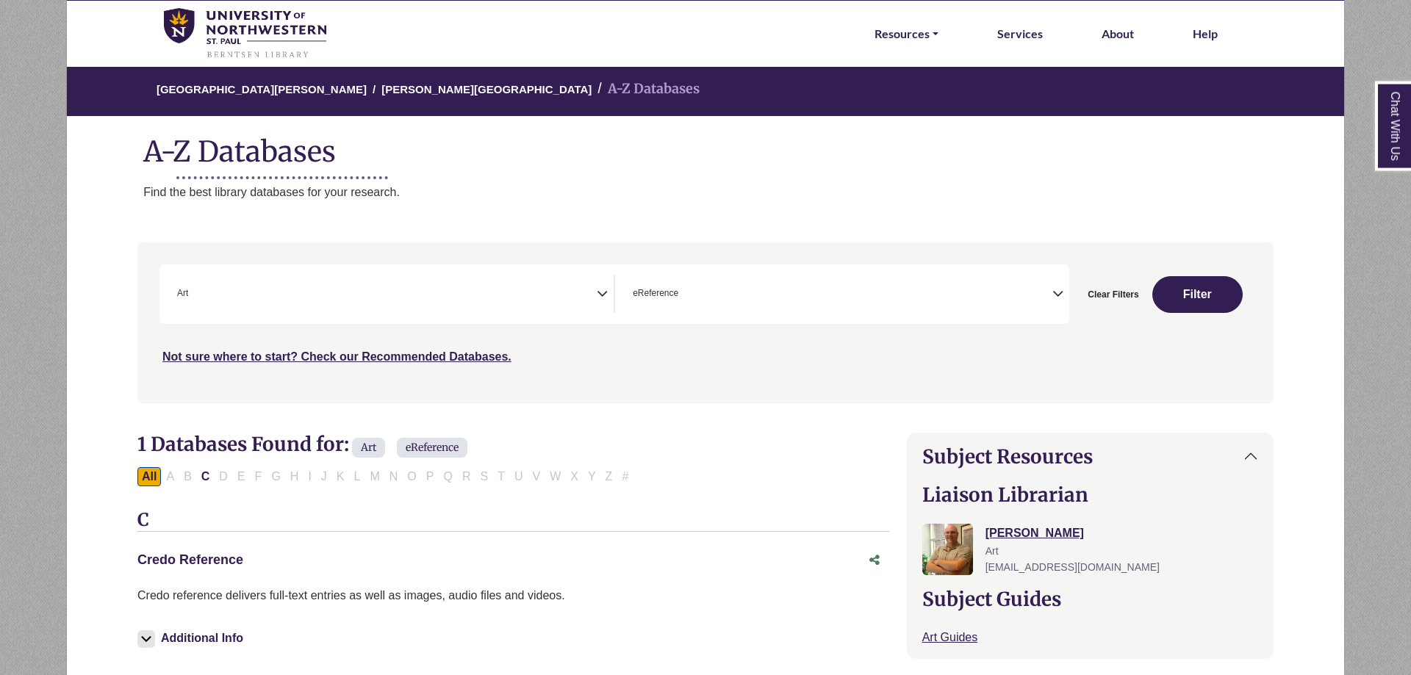
scroll to position [0, 0]
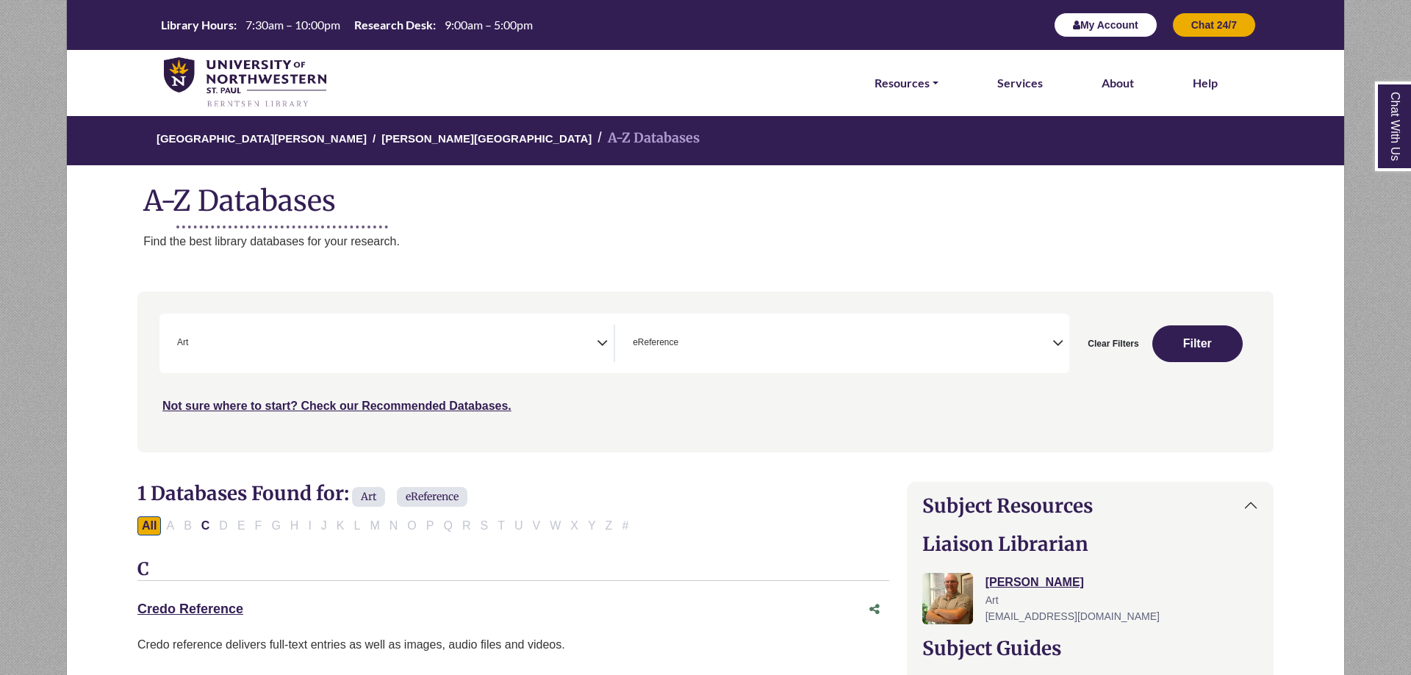
click at [1138, 24] on button "My Account" at bounding box center [1106, 24] width 104 height 25
click at [804, 341] on span "× eReference" at bounding box center [840, 343] width 426 height 37
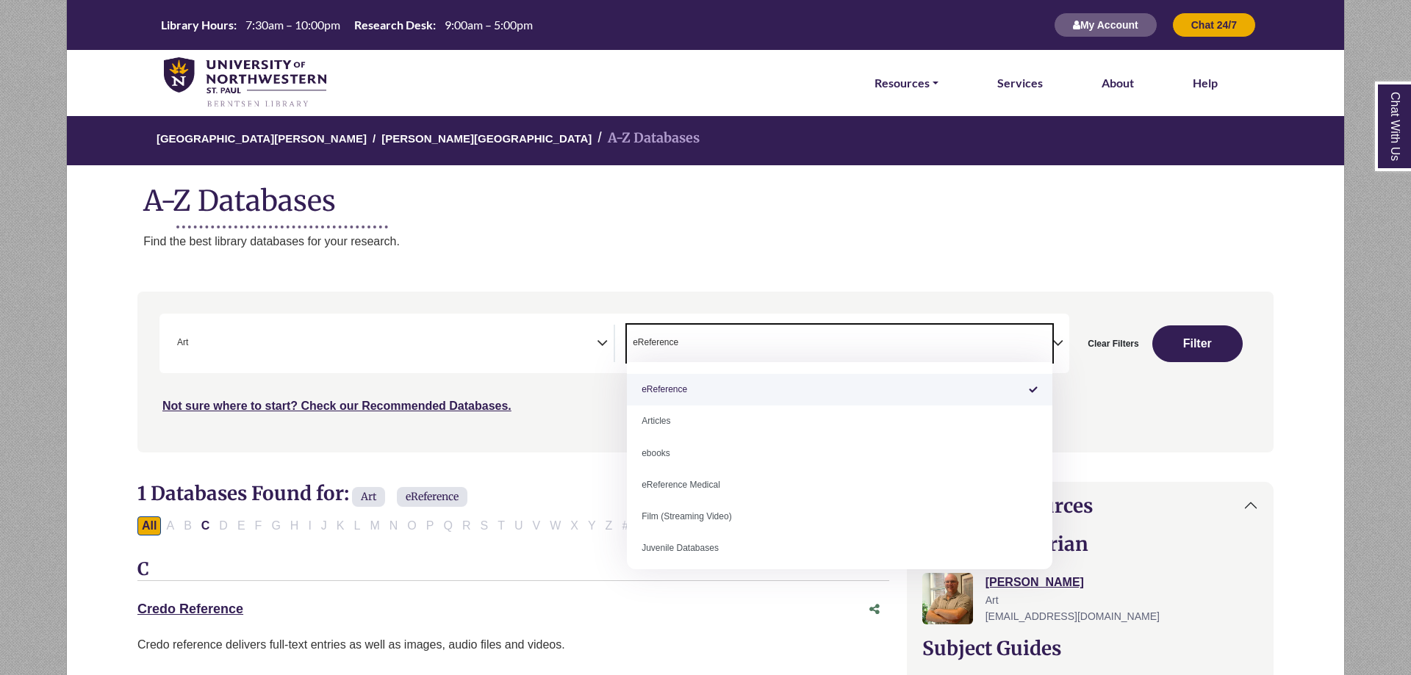
select select "Database Types Filter"
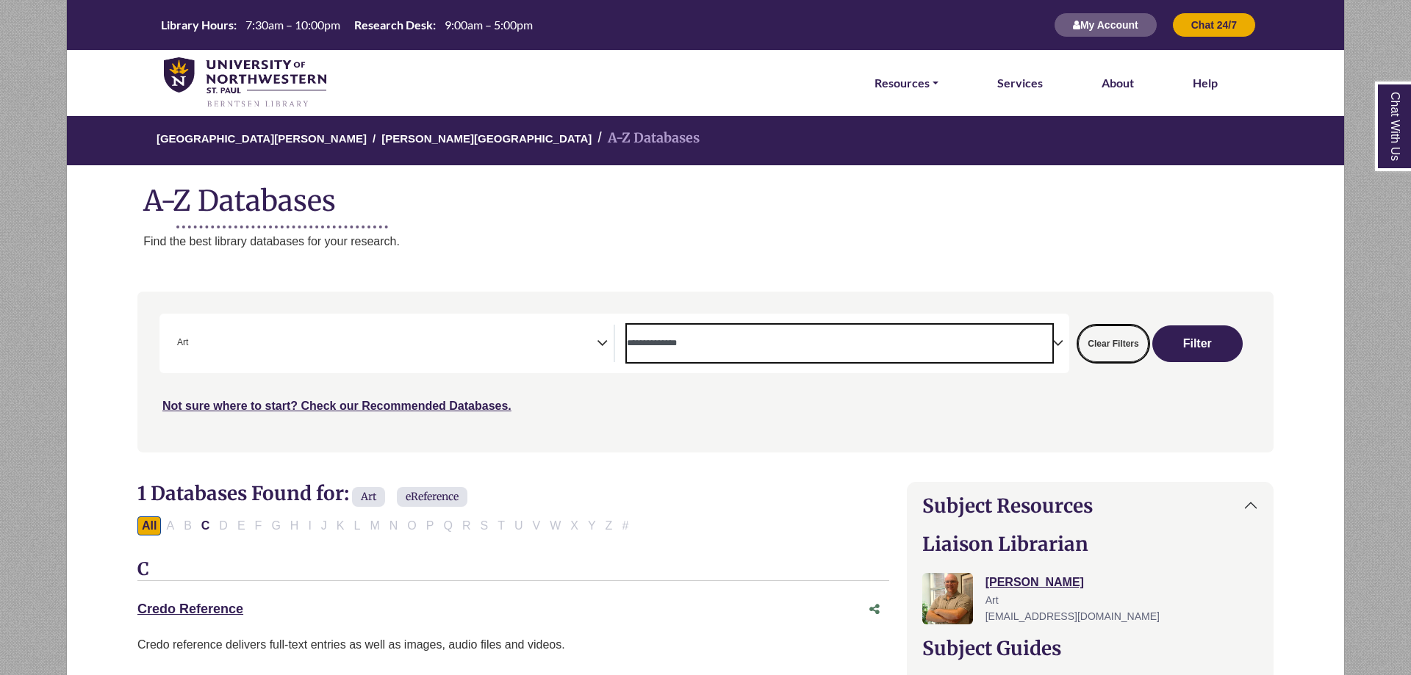
click at [1127, 345] on button "Clear Filters" at bounding box center [1113, 344] width 70 height 37
select select "Database Subject Filter"
select select "Database Types Filter"
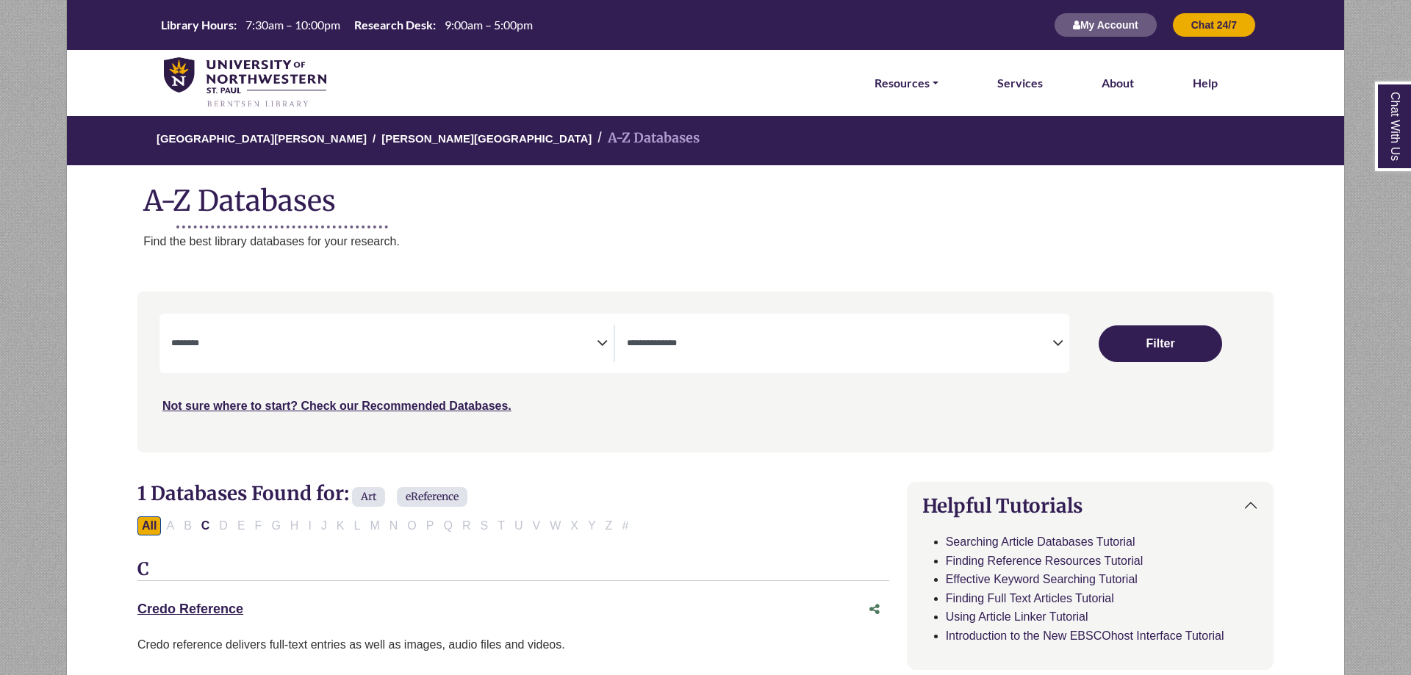
select select "Database Subject Filter"
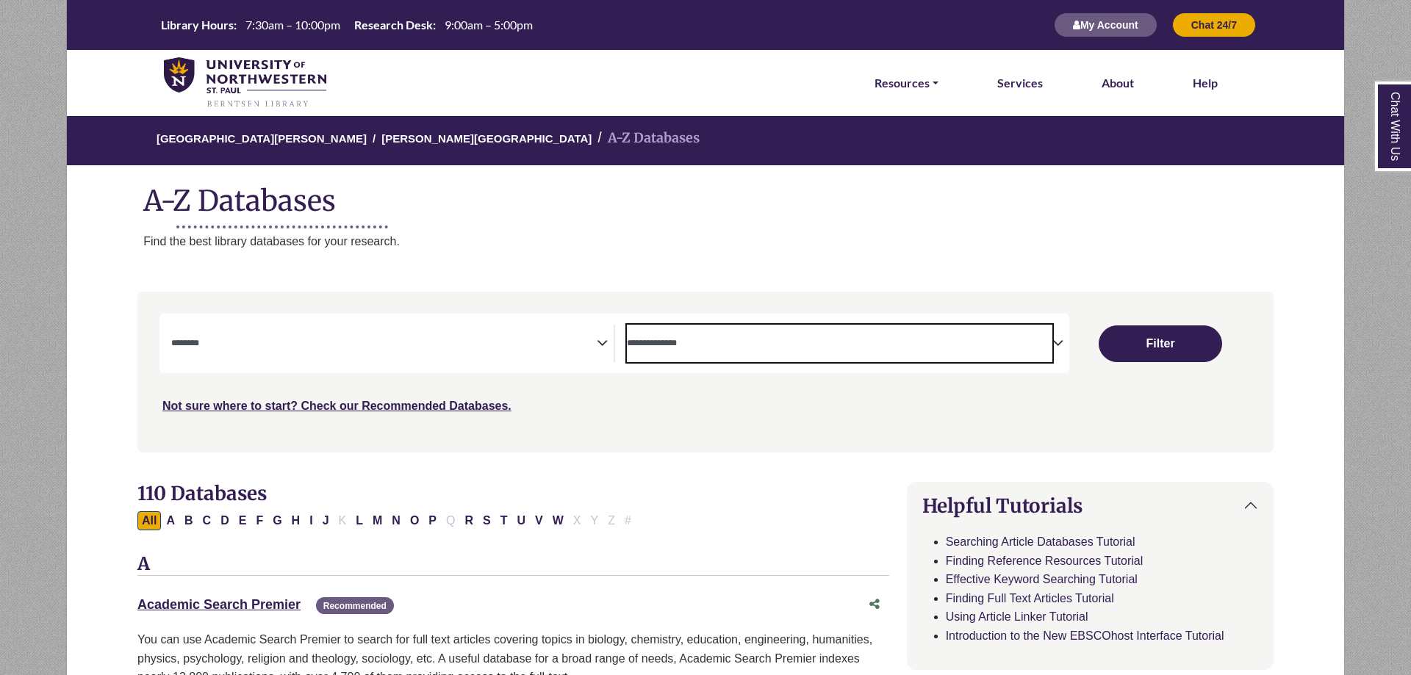
click at [991, 342] on textarea "Search" at bounding box center [840, 345] width 426 height 12
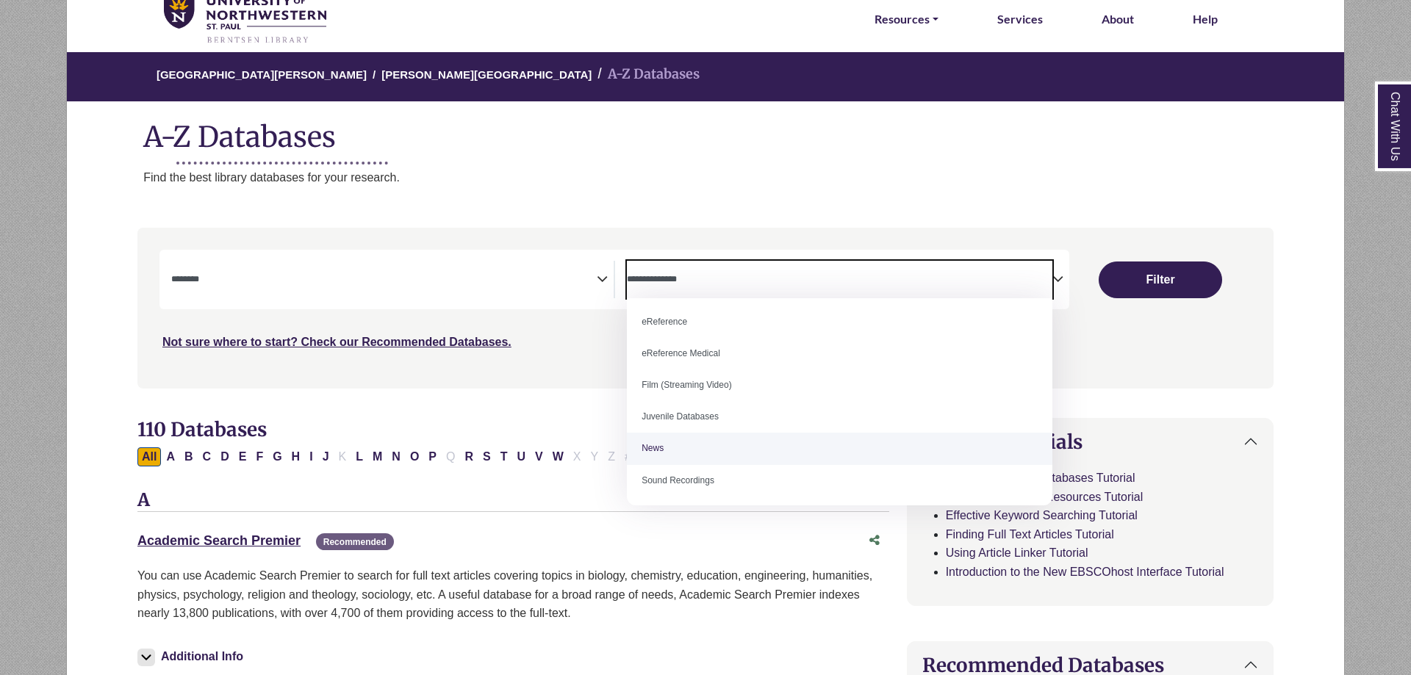
scroll to position [67, 0]
select select "*****"
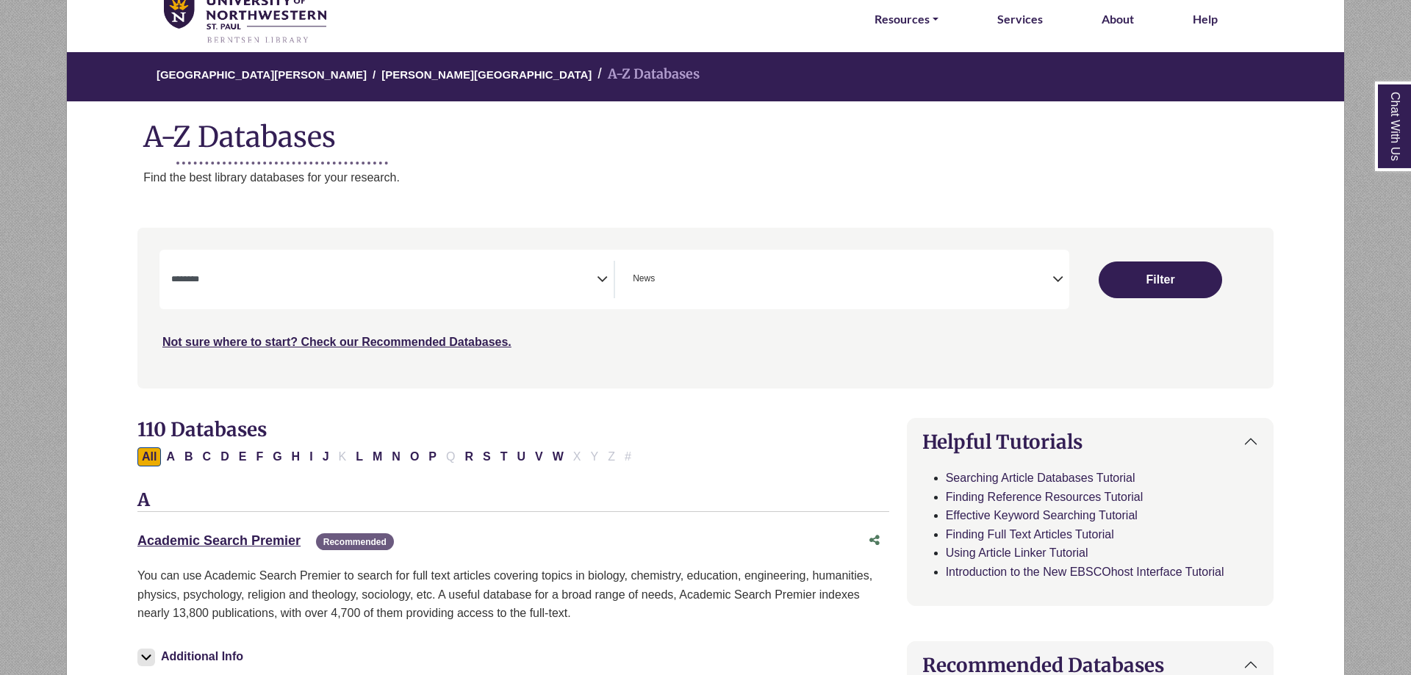
click at [603, 276] on icon "Search filters" at bounding box center [602, 277] width 11 height 22
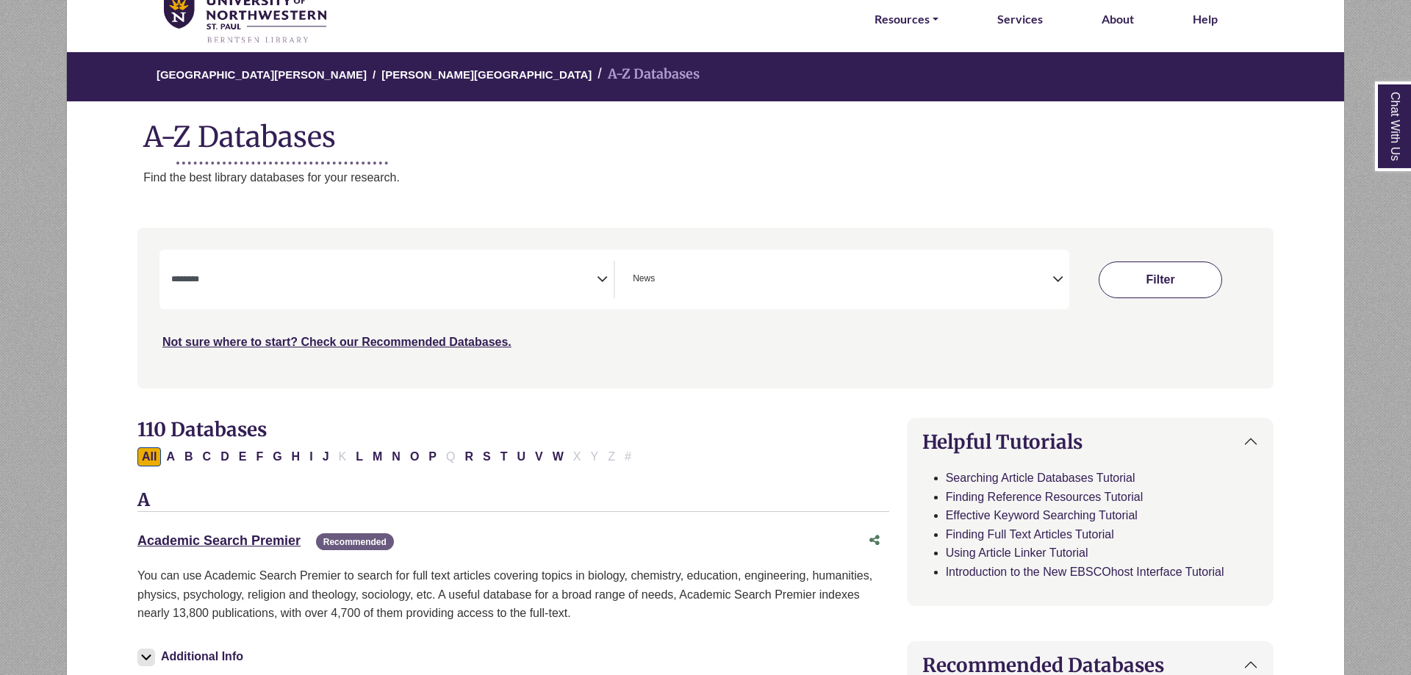
click at [1147, 278] on button "Filter" at bounding box center [1160, 280] width 123 height 37
select select "Database Subject Filter"
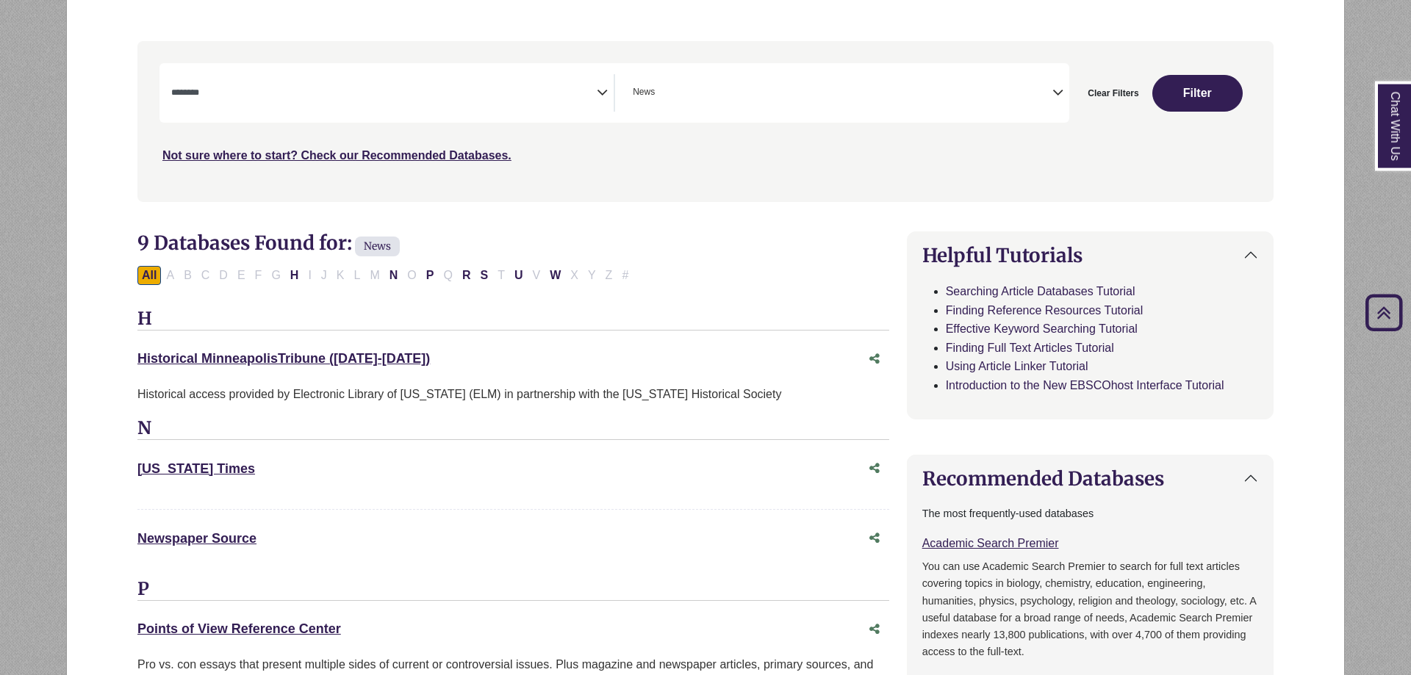
scroll to position [250, 0]
click at [384, 105] on span "Search filters" at bounding box center [384, 93] width 426 height 37
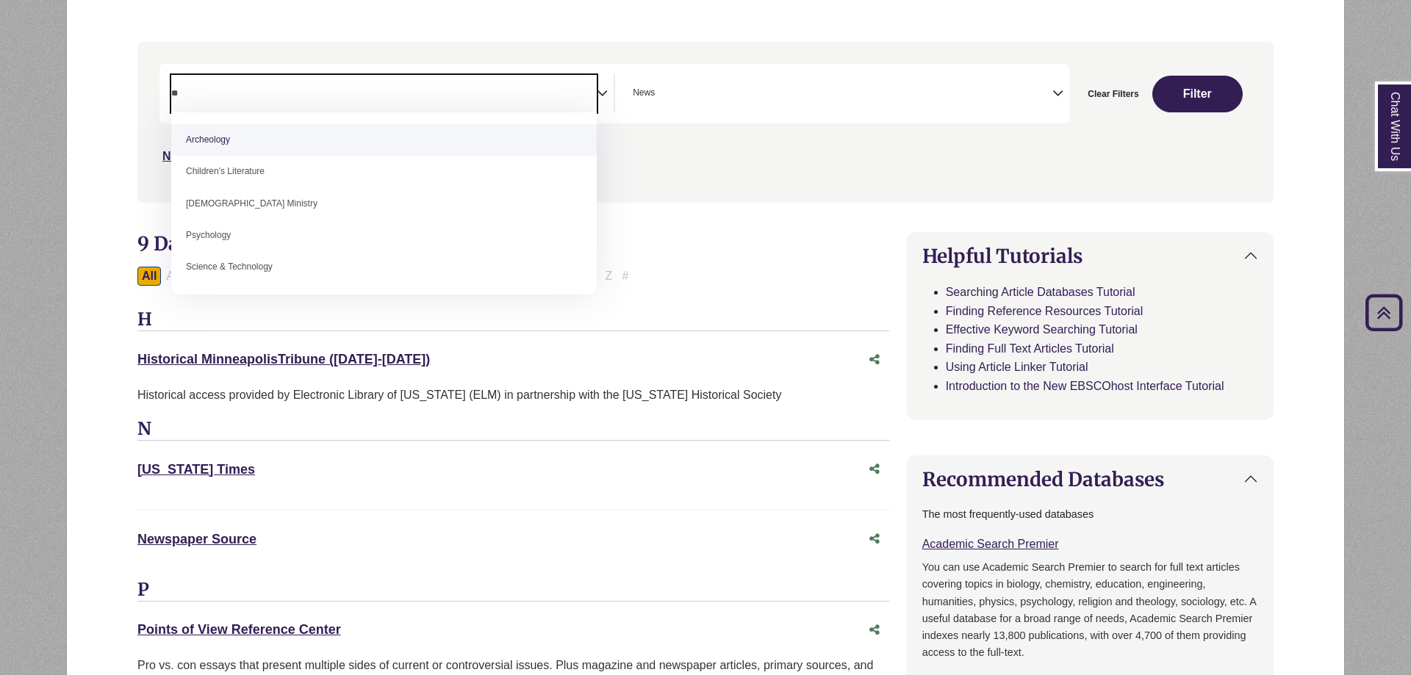
type textarea "*"
select select "*****"
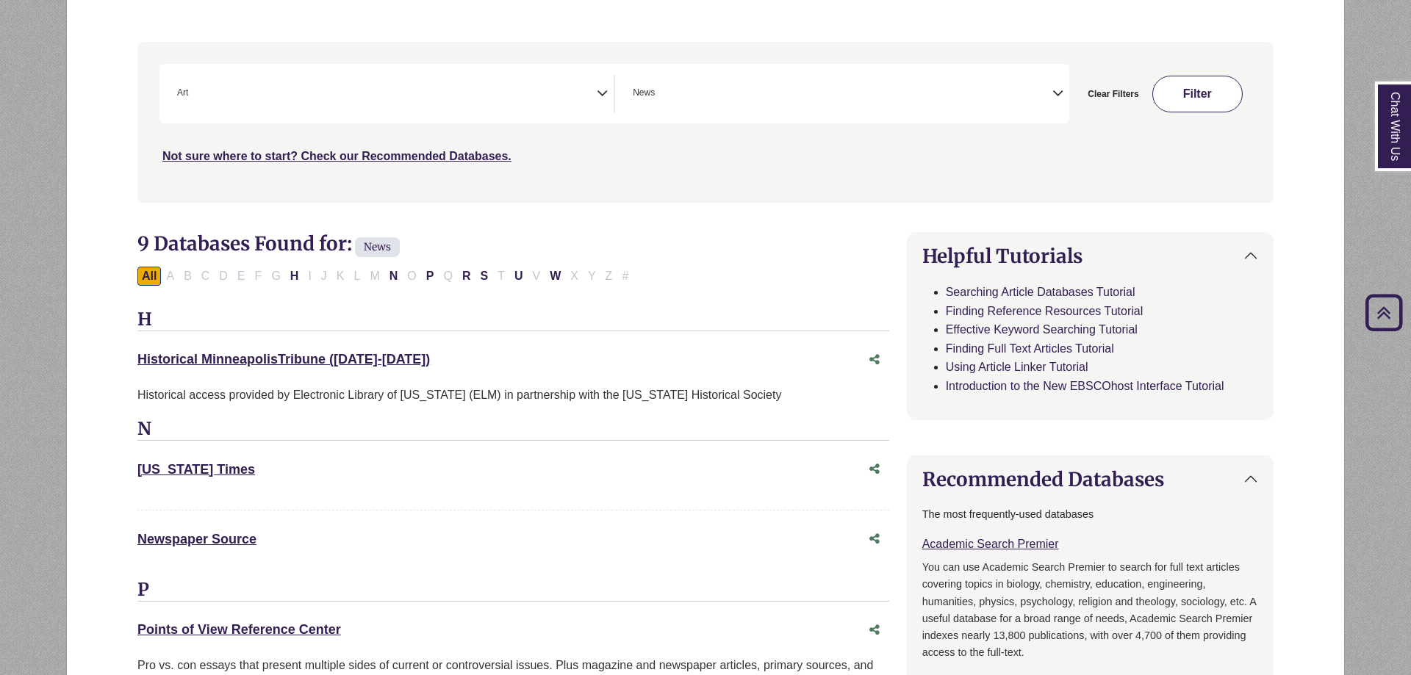
click at [1178, 96] on button "Filter" at bounding box center [1197, 94] width 91 height 37
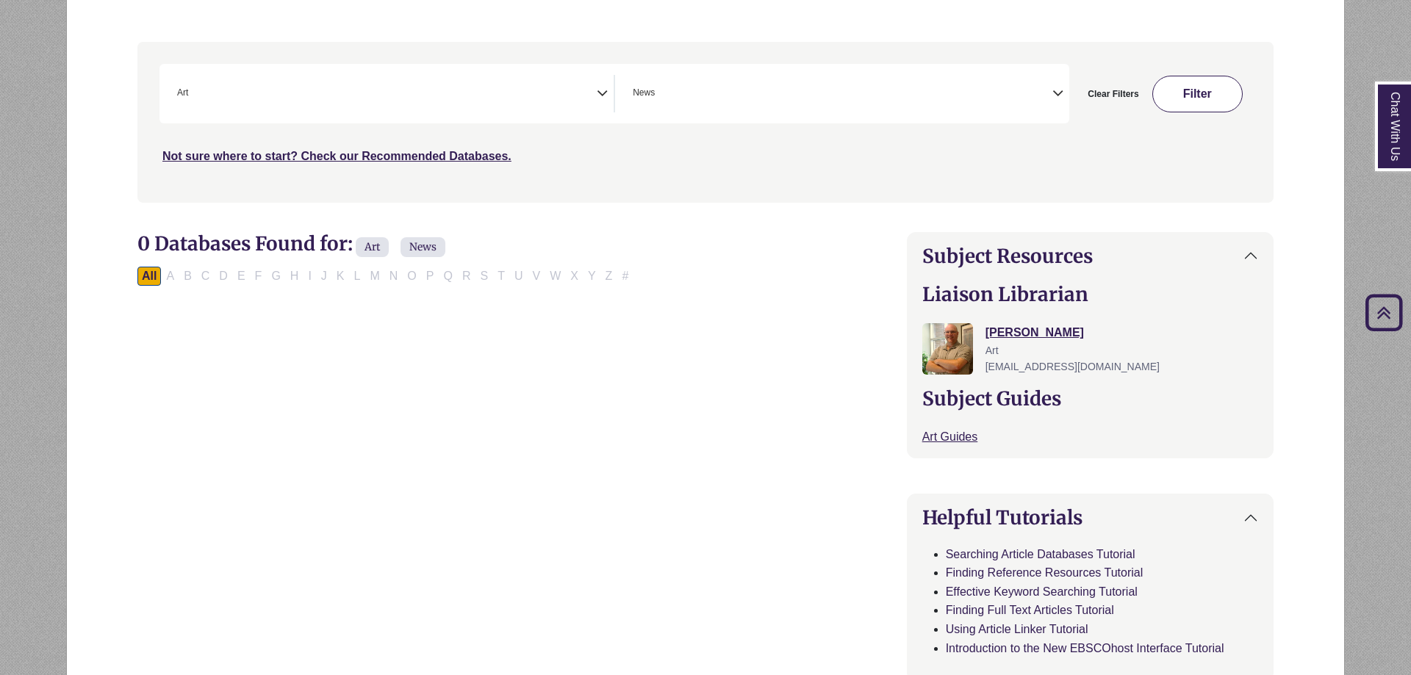
scroll to position [81, 0]
click at [610, 100] on div "**********" at bounding box center [392, 93] width 442 height 37
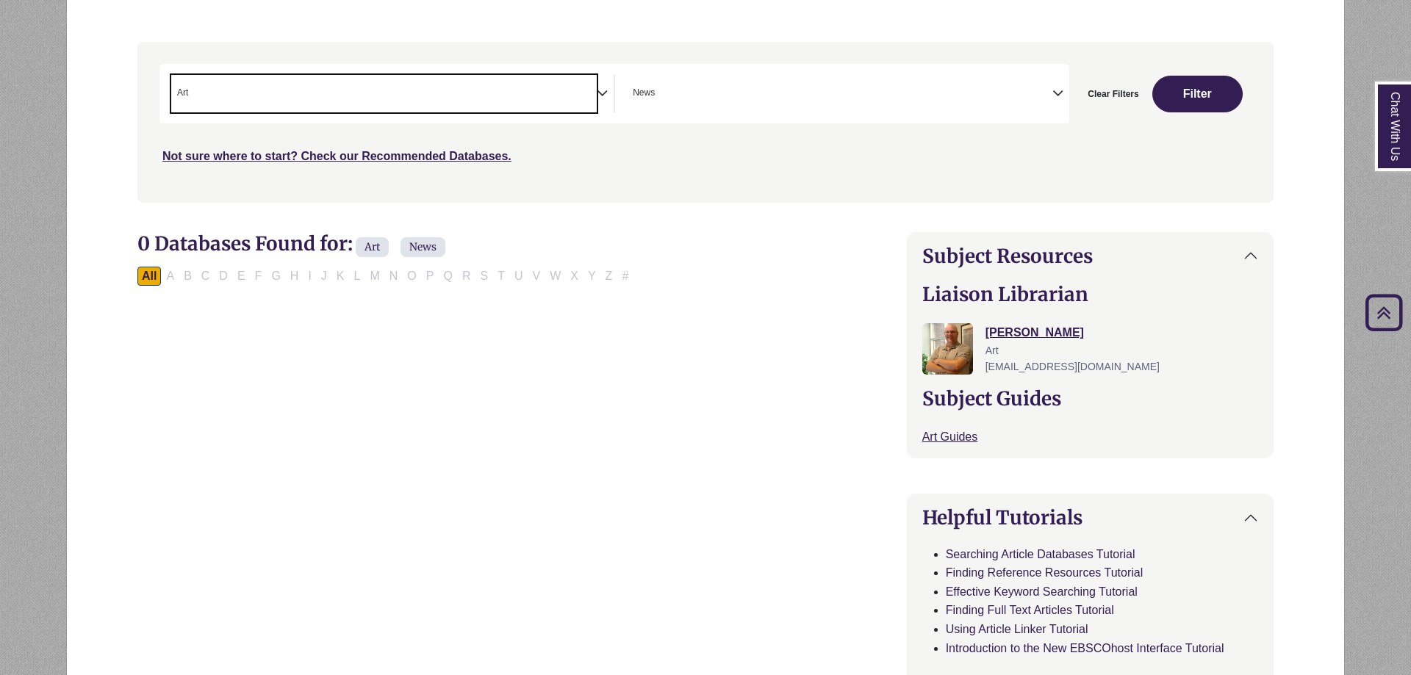
click at [595, 85] on span "× Art" at bounding box center [384, 93] width 426 height 37
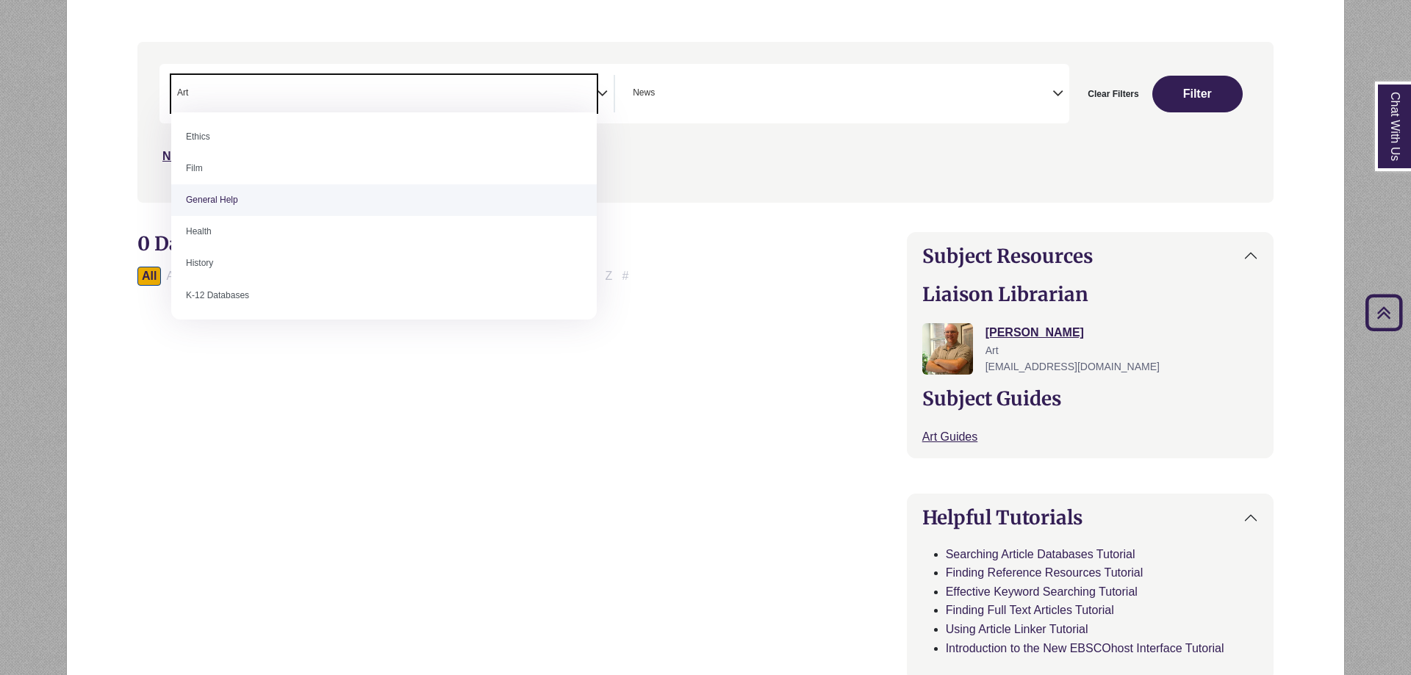
scroll to position [323, 0]
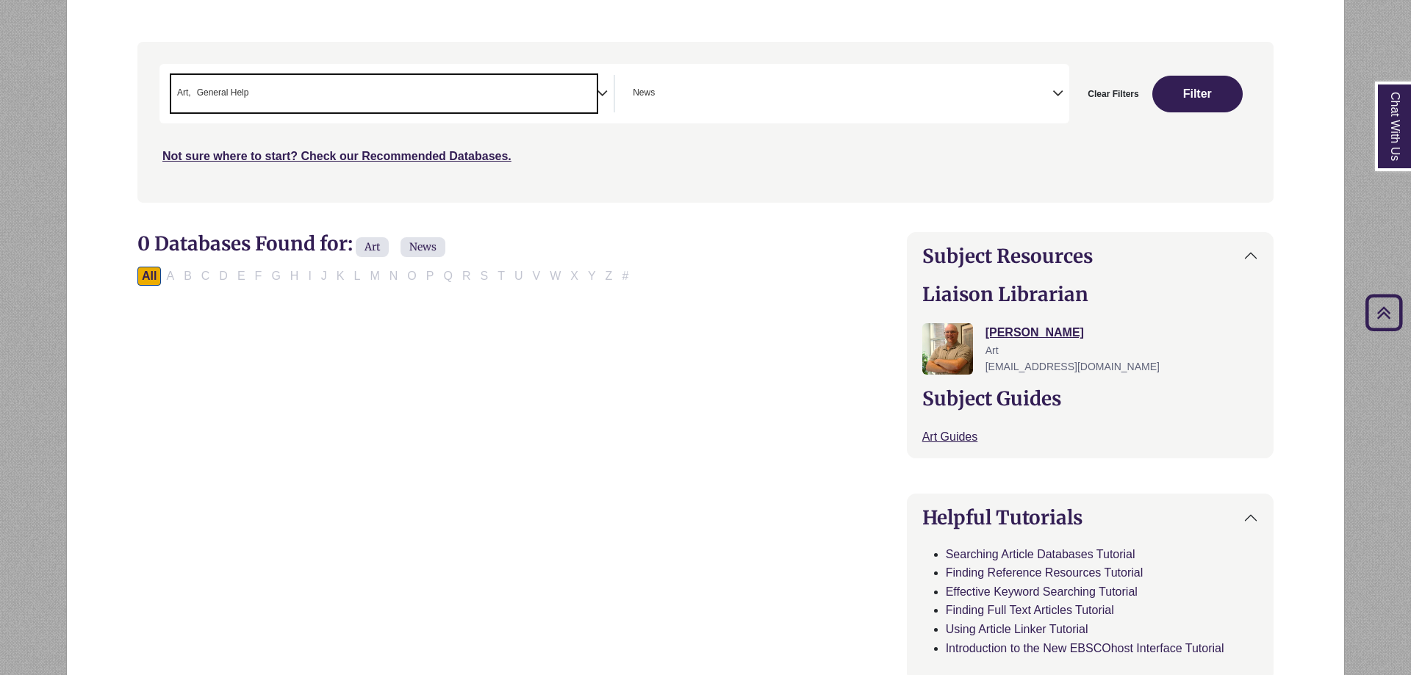
click at [194, 91] on li "× General Help" at bounding box center [220, 93] width 58 height 14
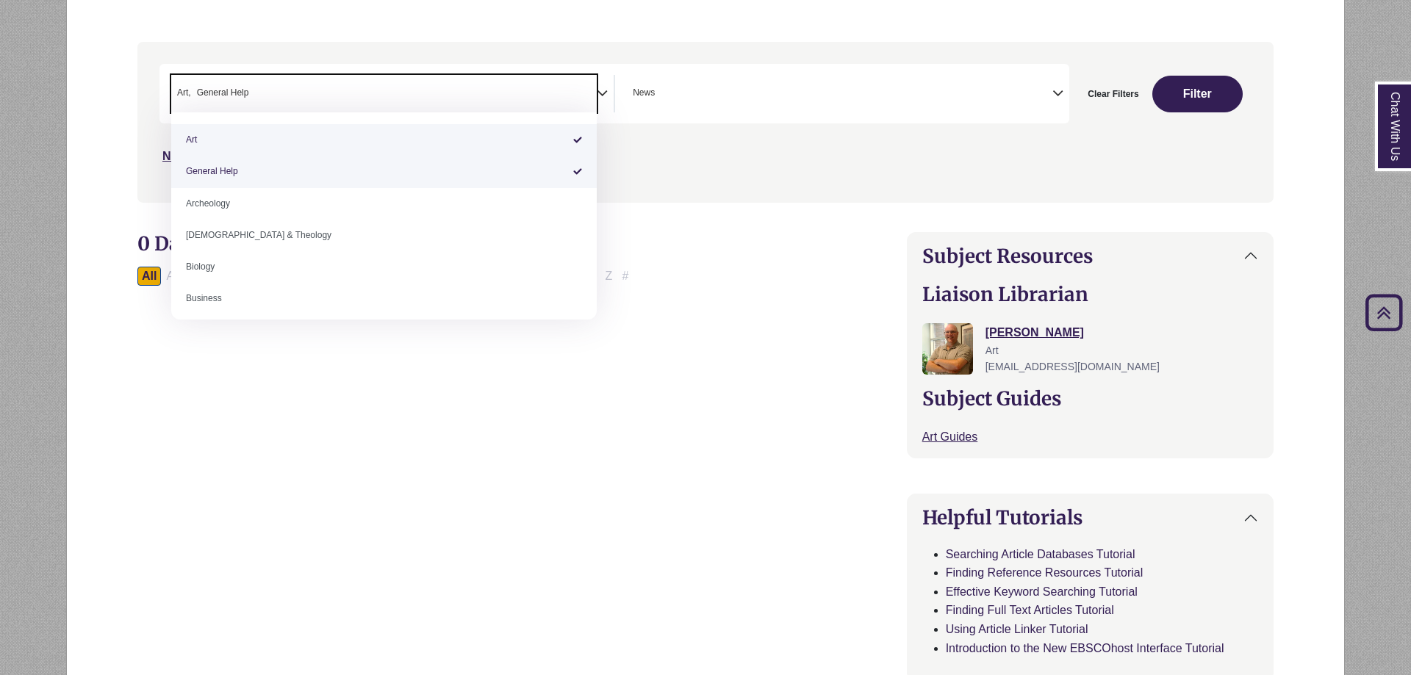
click at [194, 91] on li "× General Help" at bounding box center [220, 93] width 58 height 14
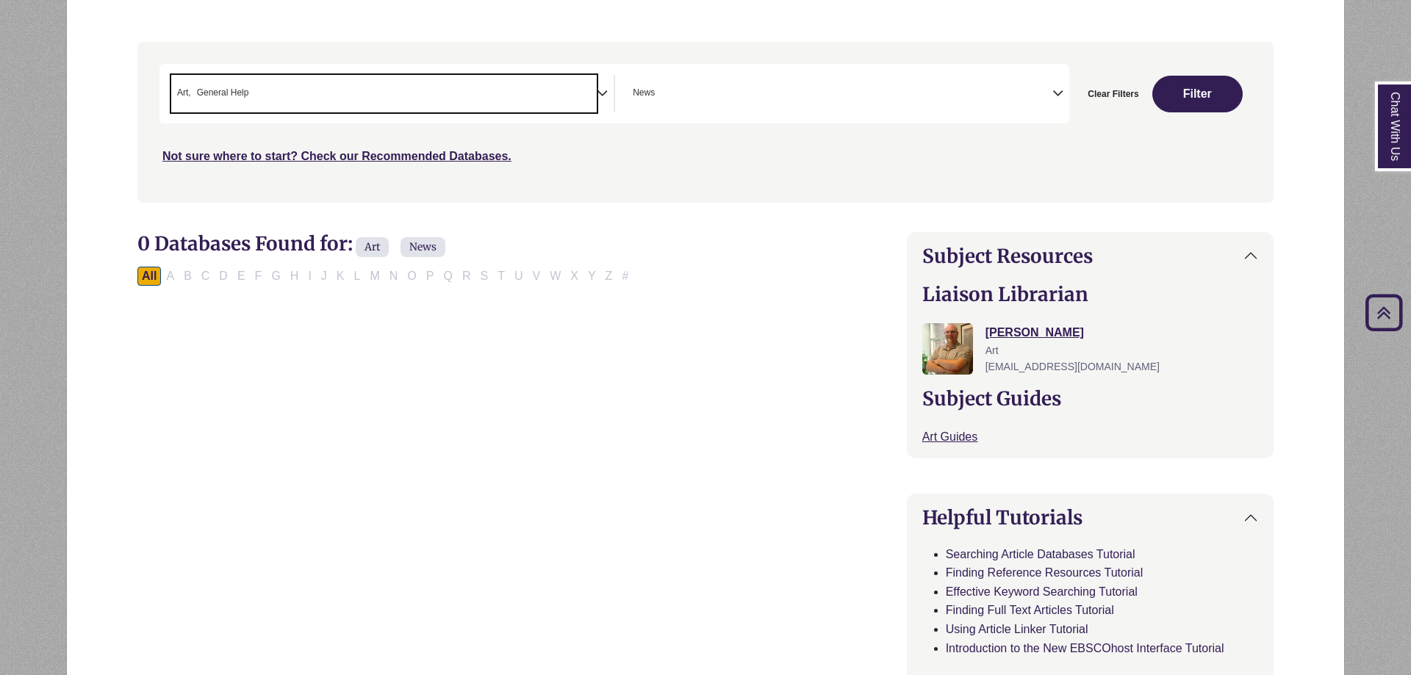
click at [194, 91] on li "× General Help" at bounding box center [220, 93] width 58 height 14
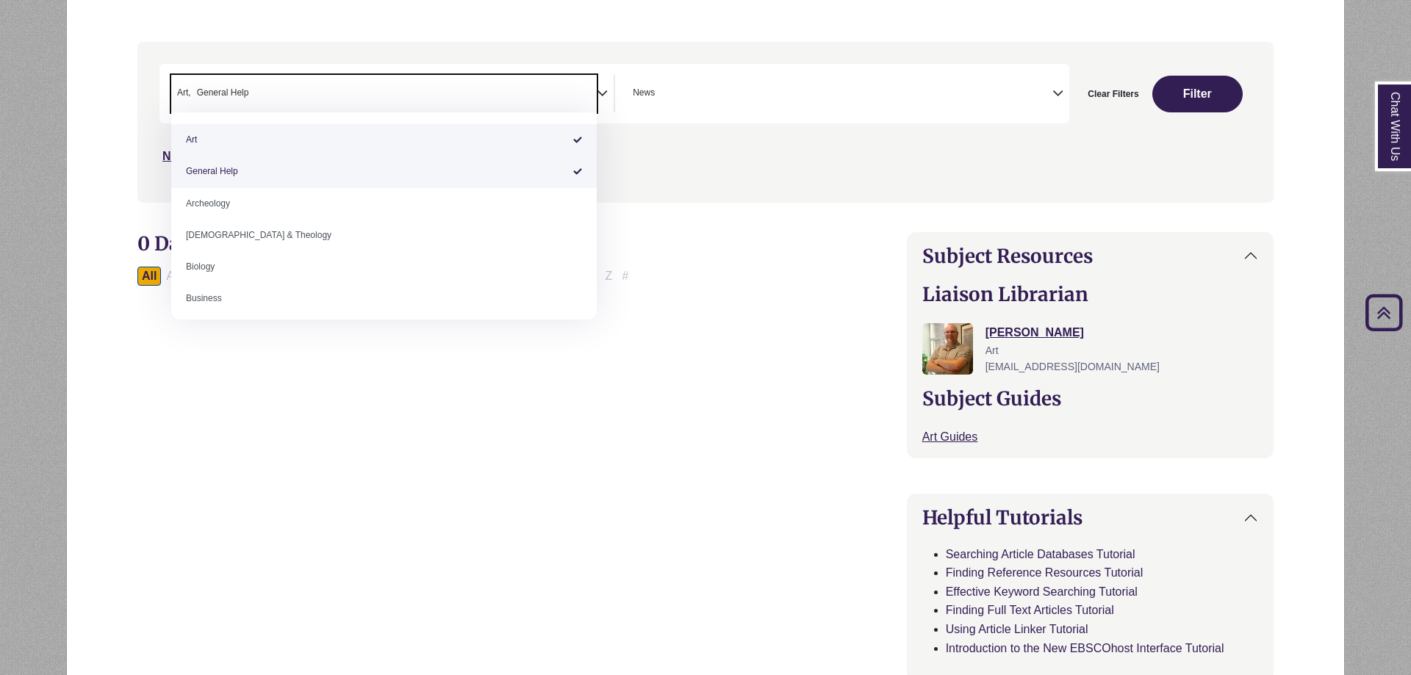
click at [194, 91] on li "× General Help" at bounding box center [220, 93] width 58 height 14
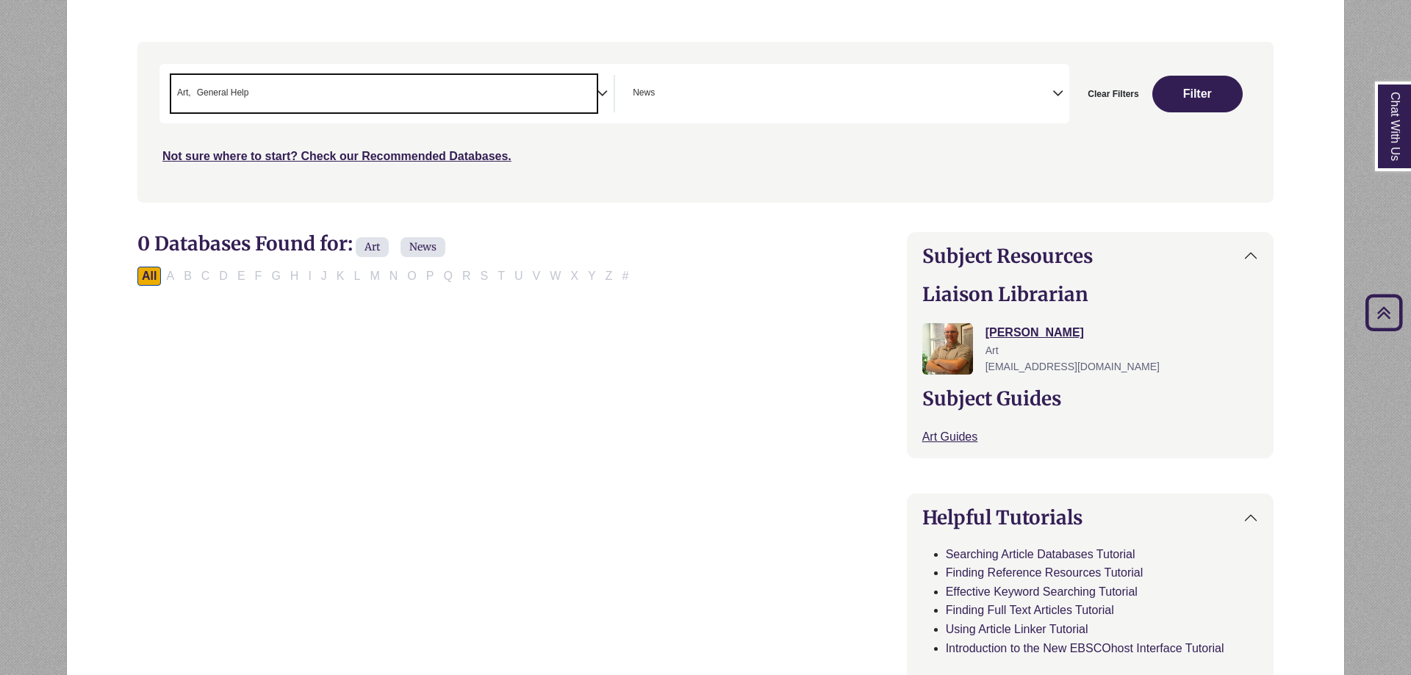
click at [186, 91] on span "Art" at bounding box center [184, 93] width 14 height 14
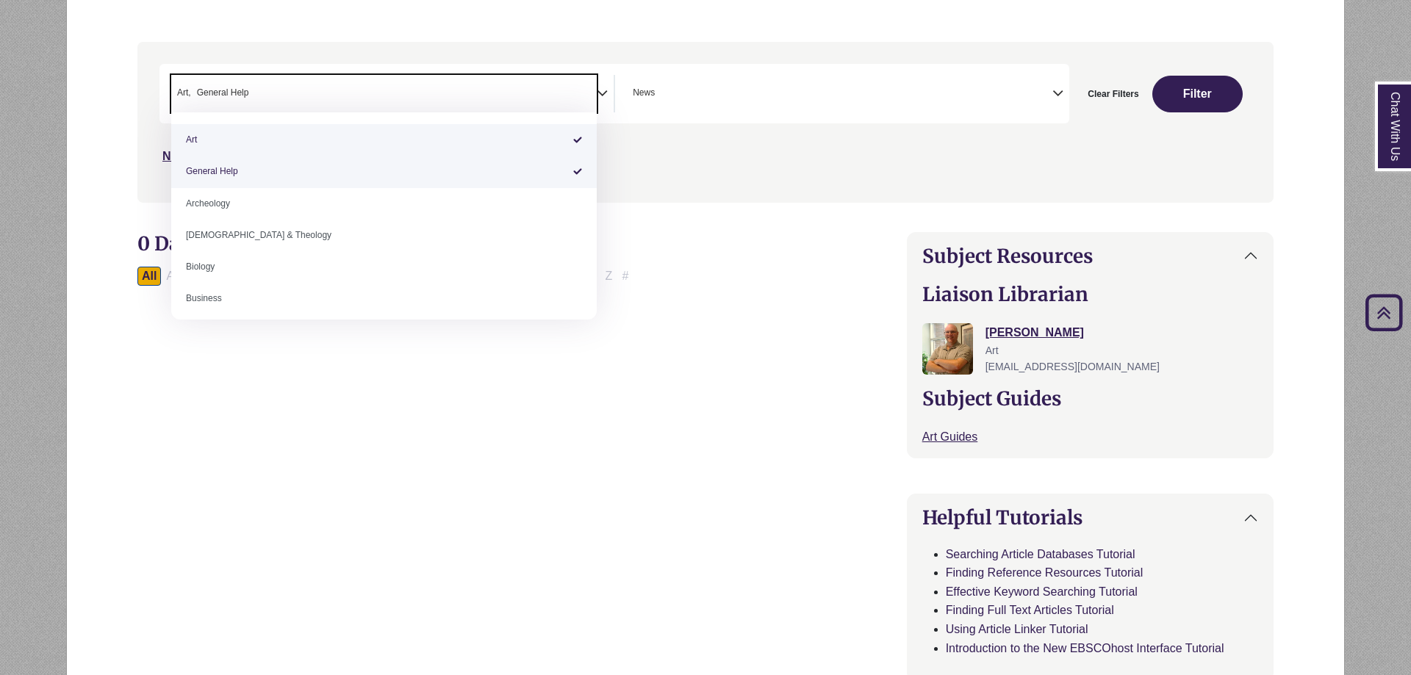
click at [186, 91] on span "Art" at bounding box center [184, 93] width 14 height 14
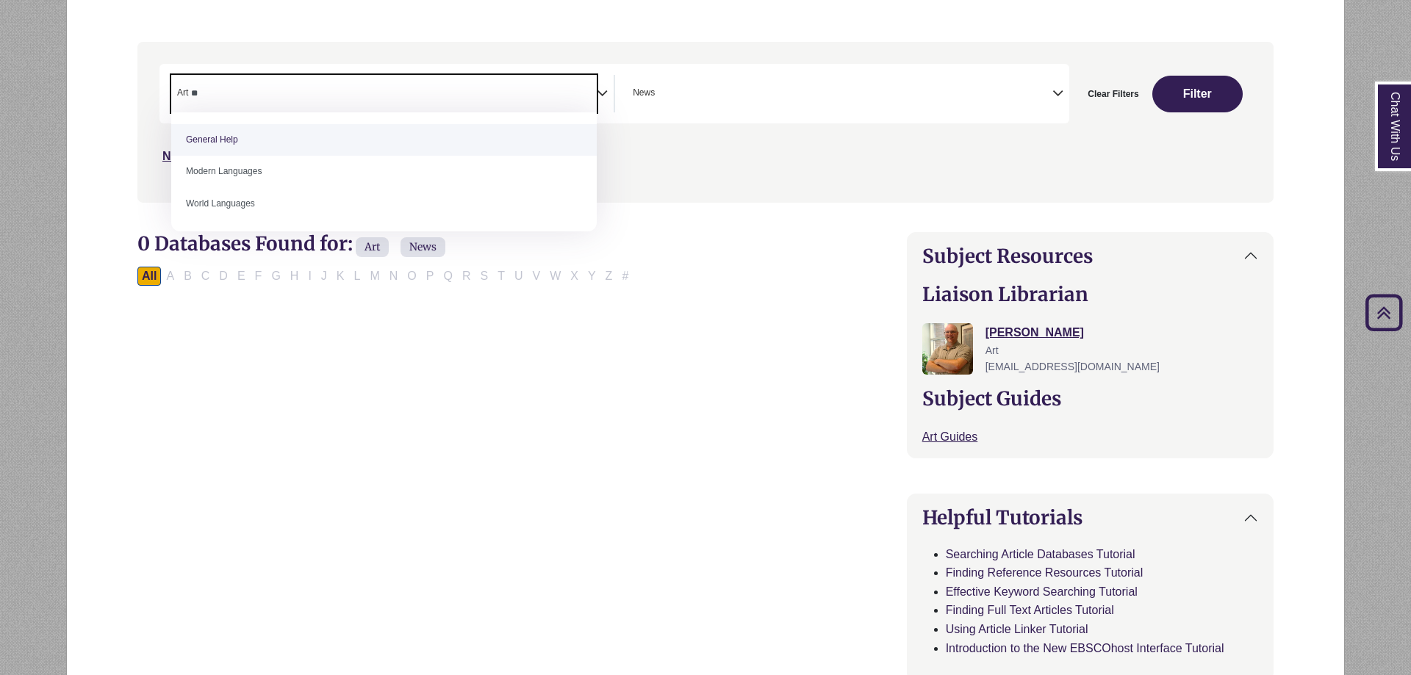
type textarea "*"
select select "Database Subject Filter"
type textarea "*"
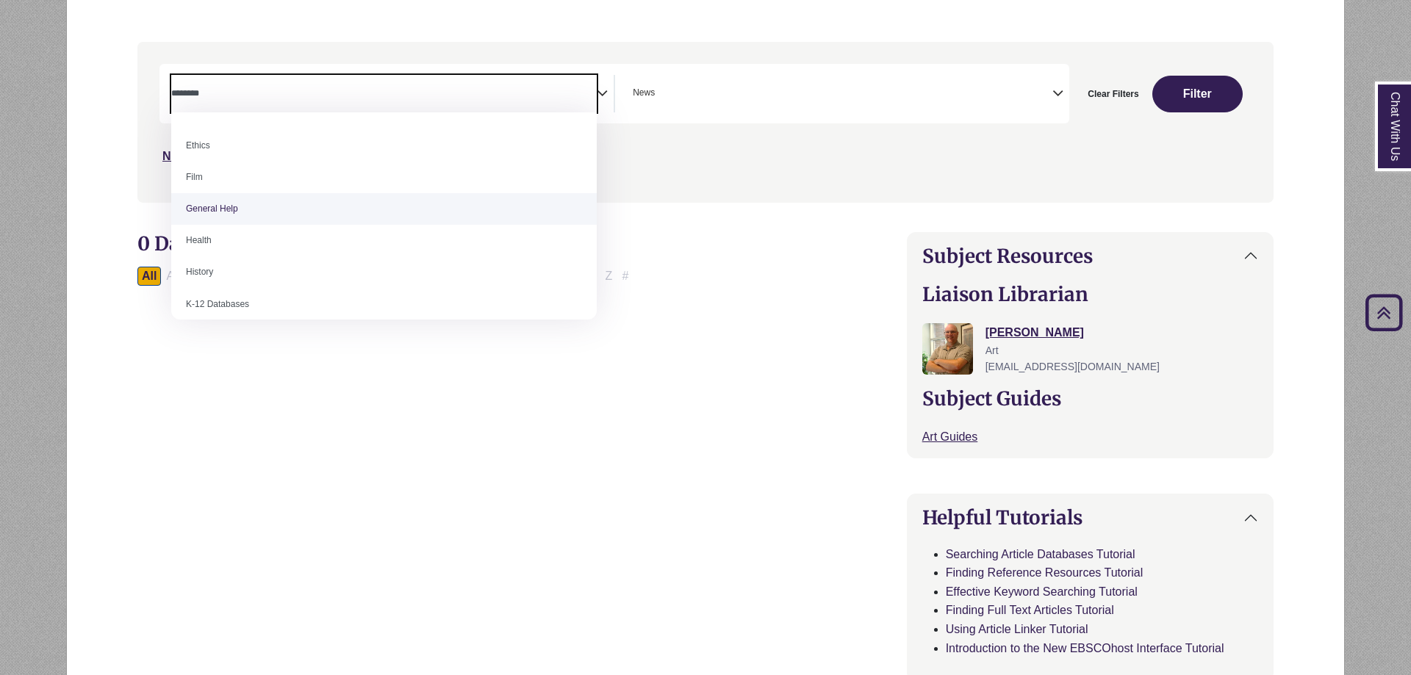
scroll to position [584, 0]
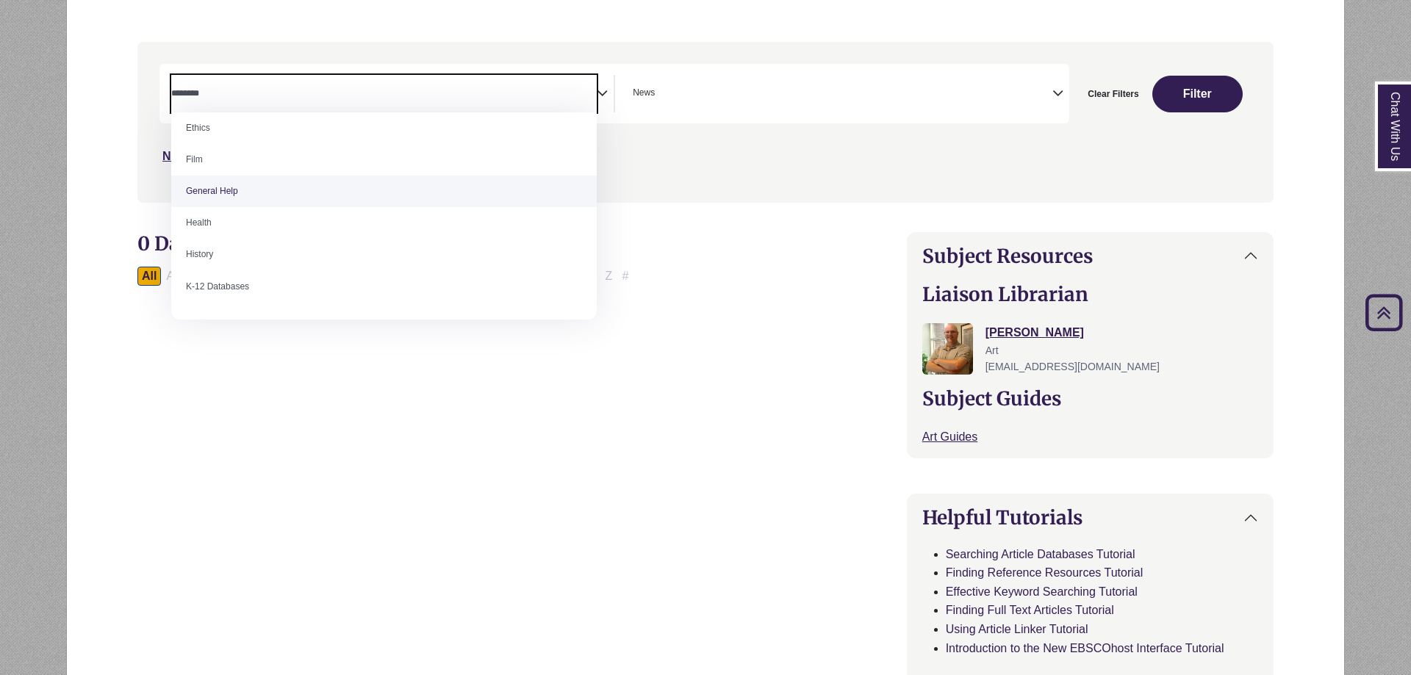
select select "*****"
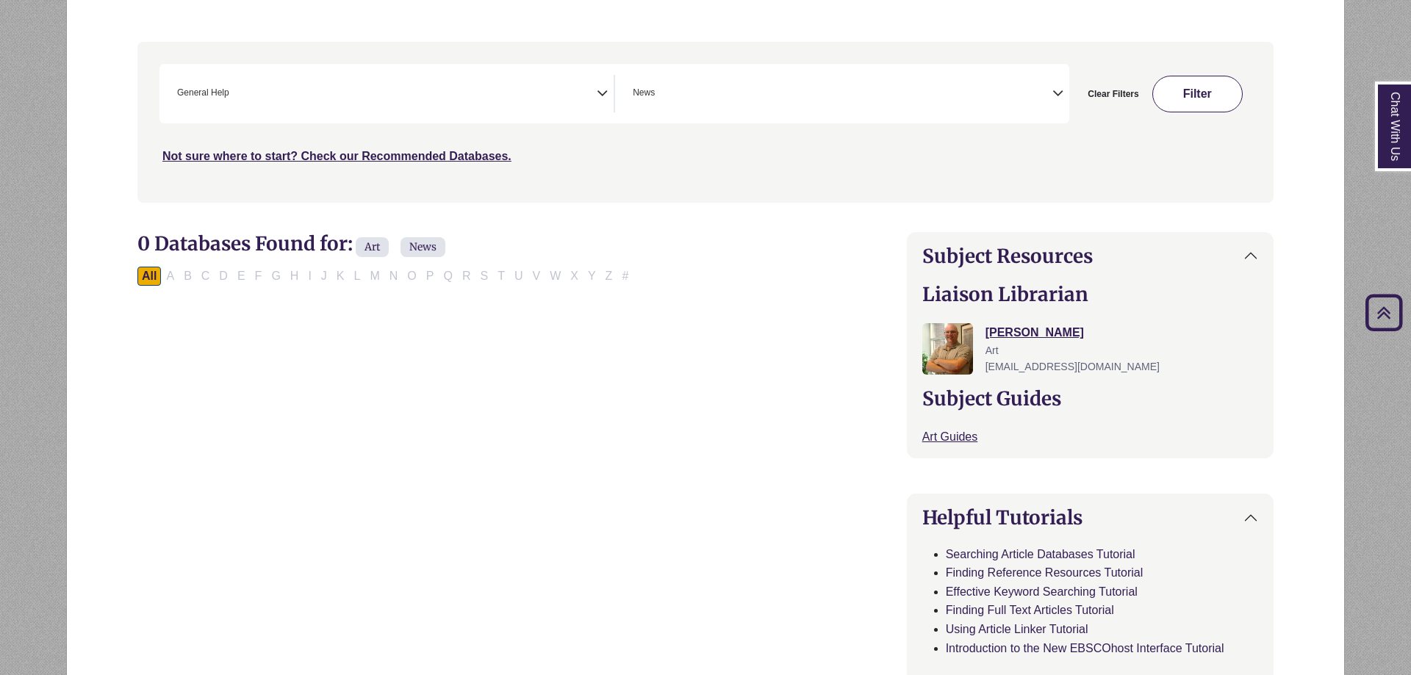
click at [1219, 83] on button "Filter" at bounding box center [1197, 94] width 91 height 37
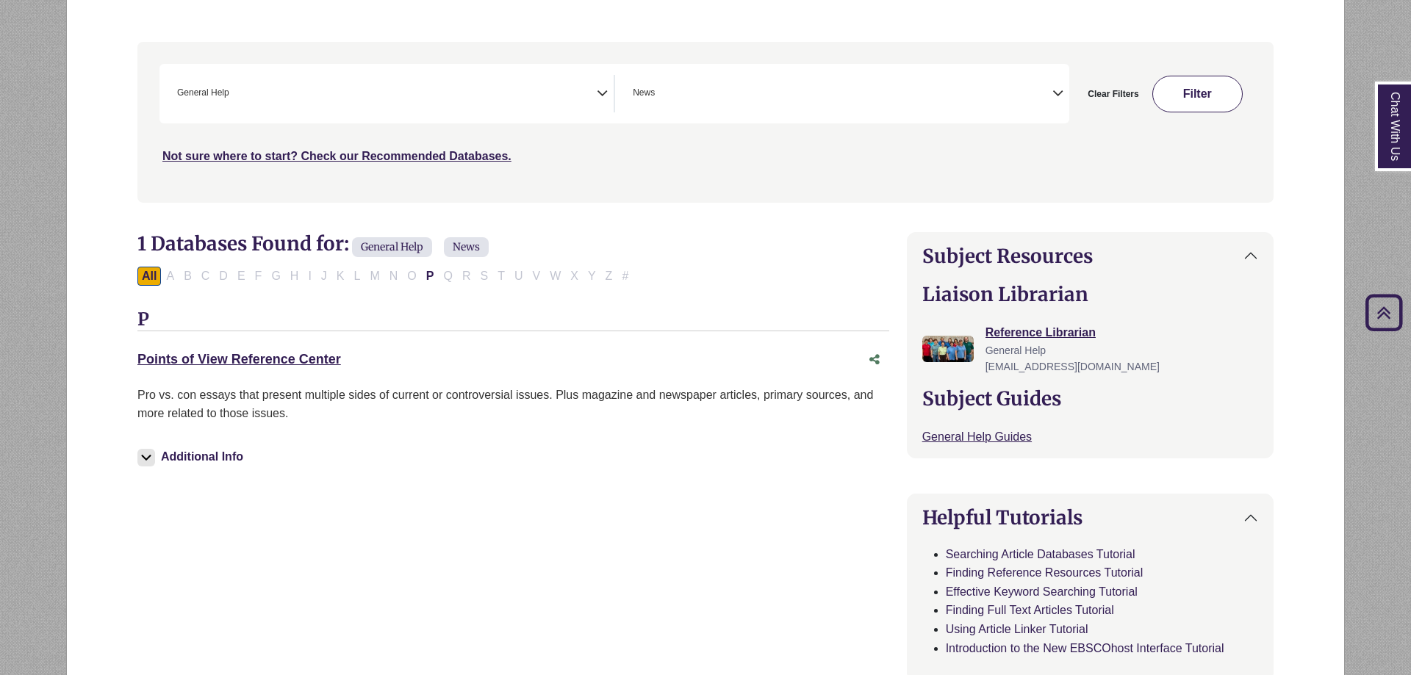
scroll to position [81, 0]
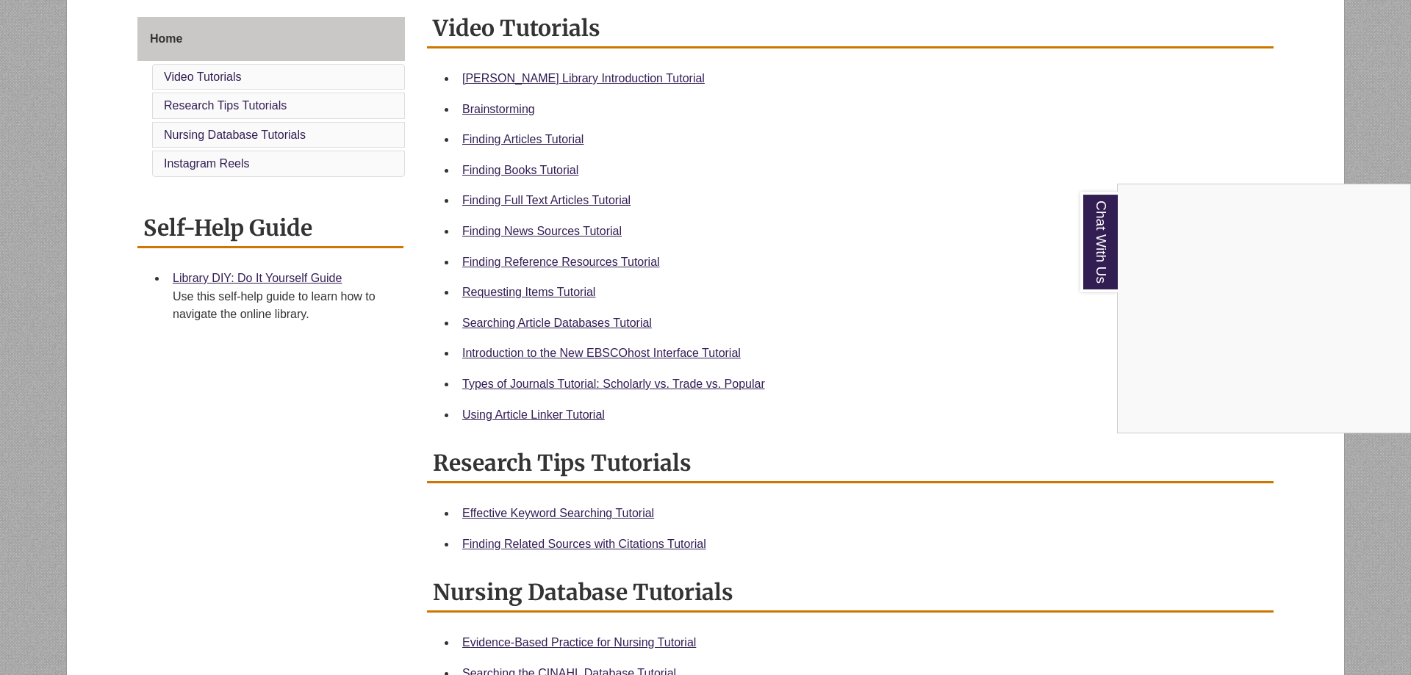
scroll to position [390, 0]
click at [564, 235] on div "Chat With Us" at bounding box center [705, 337] width 1411 height 675
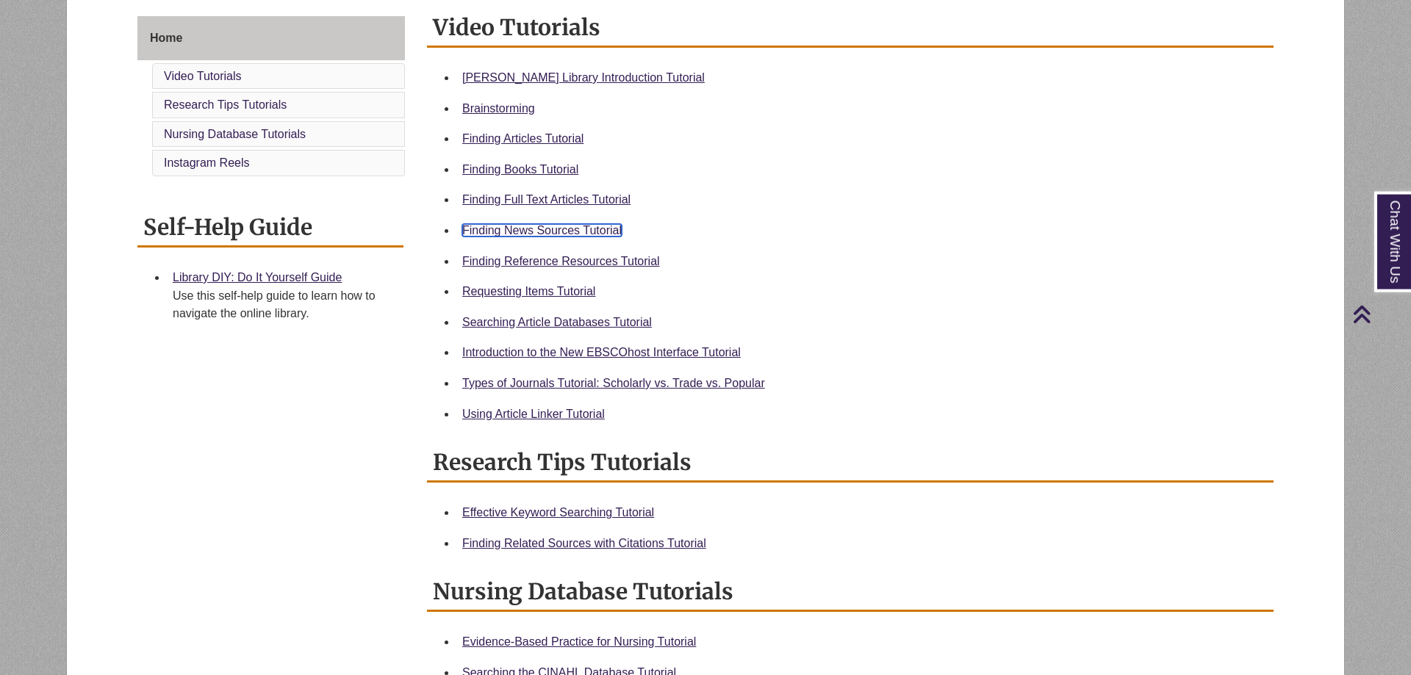
click at [564, 235] on link "Finding News Sources Tutorial" at bounding box center [541, 230] width 159 height 12
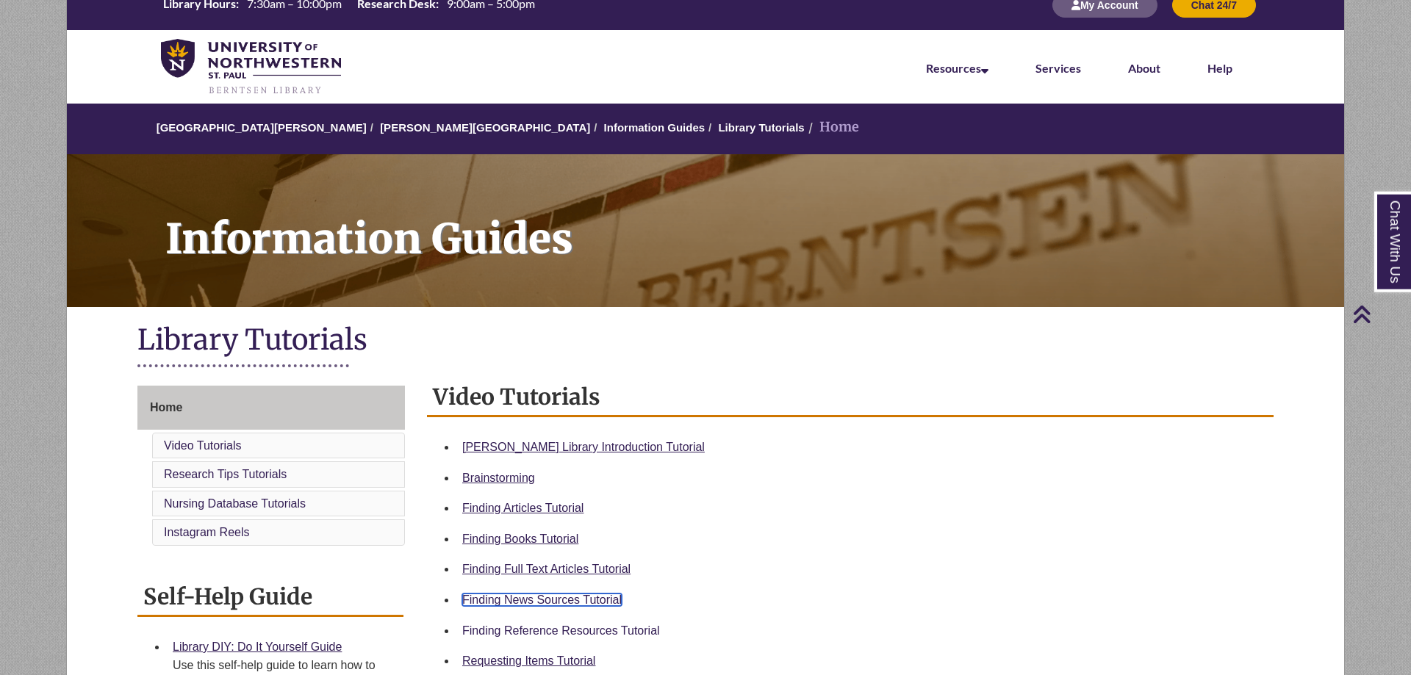
scroll to position [0, 0]
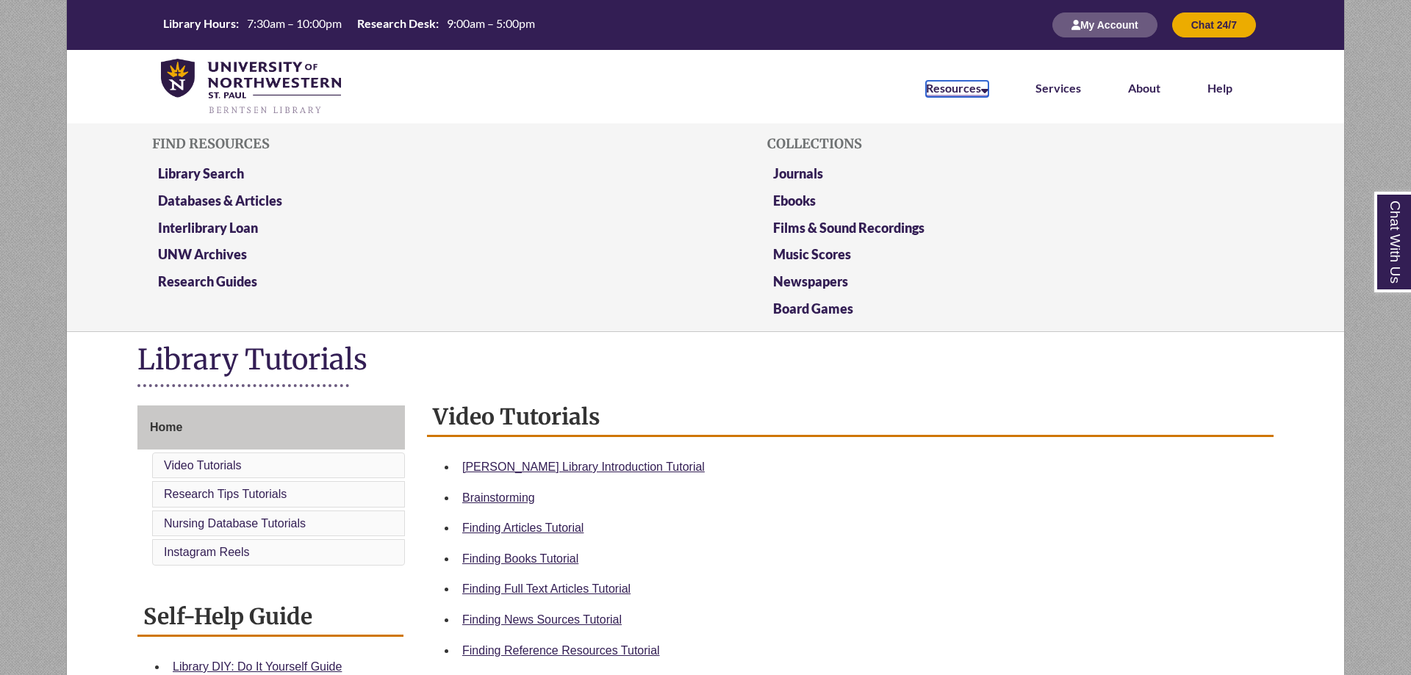
click at [944, 93] on link "Resources" at bounding box center [957, 89] width 62 height 16
click at [239, 168] on link "Library Search" at bounding box center [201, 174] width 86 height 18
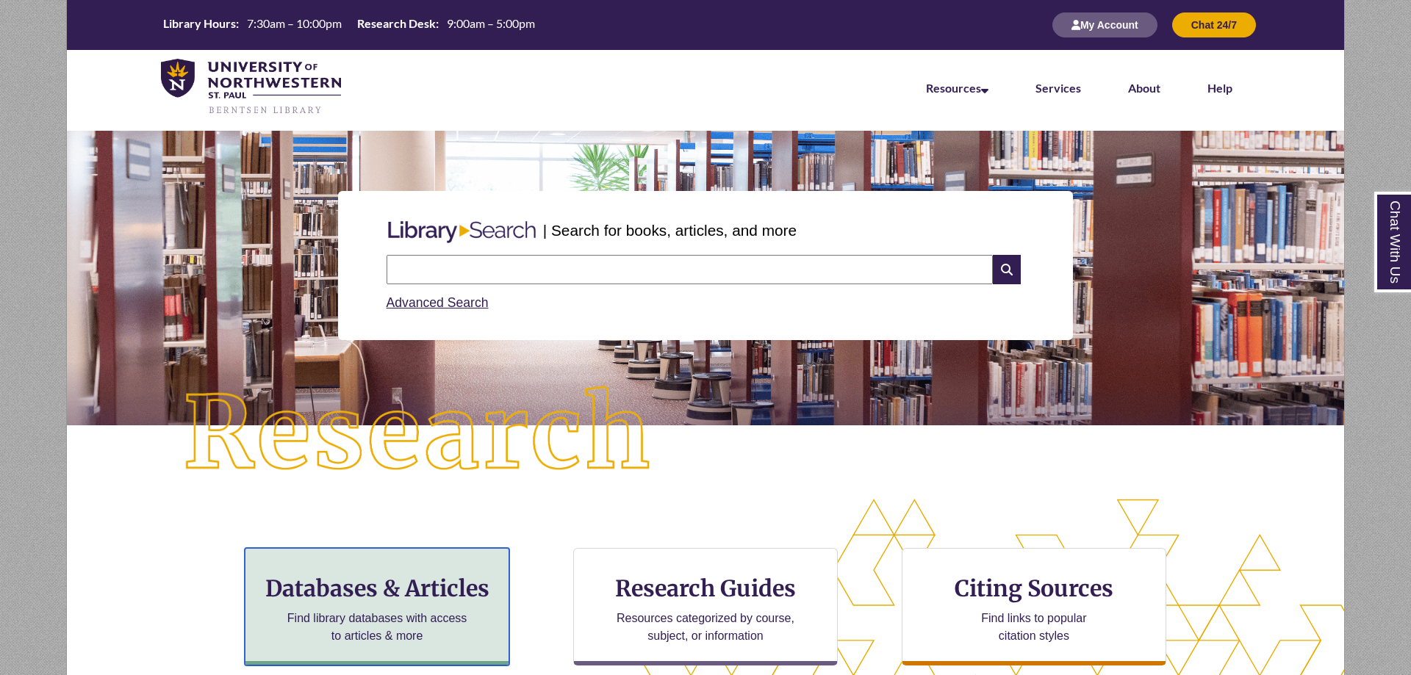
click at [418, 607] on div "Databases & Articles Find library databases with access to articles & more" at bounding box center [377, 607] width 265 height 118
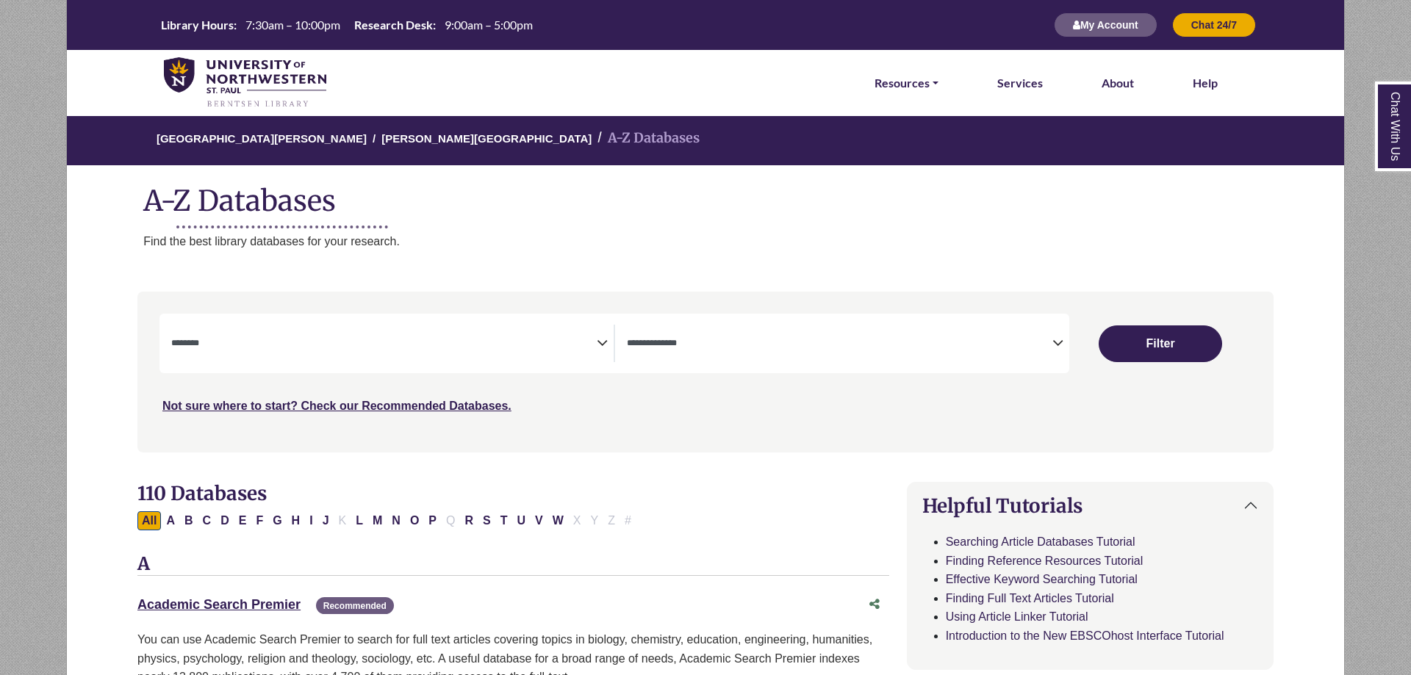
select select "Database Subject Filter"
click at [484, 337] on span "Search filters" at bounding box center [384, 341] width 426 height 12
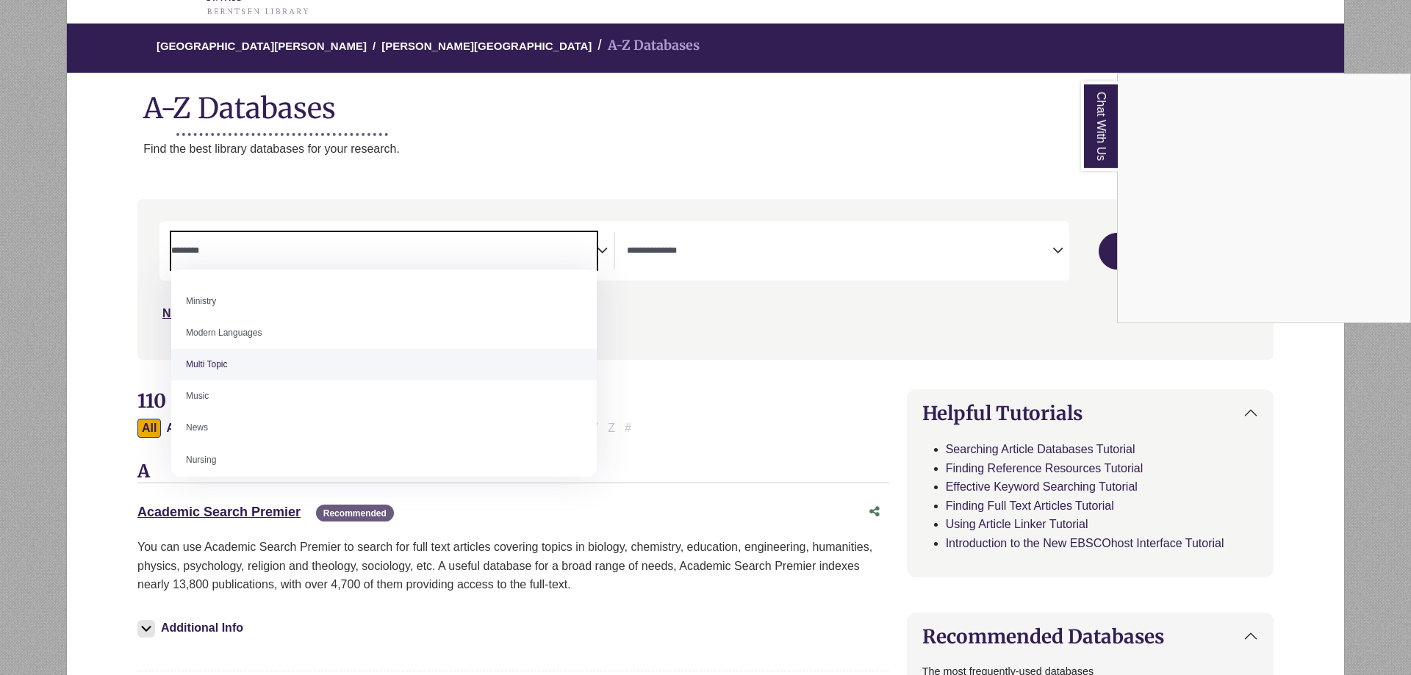
scroll to position [1075, 0]
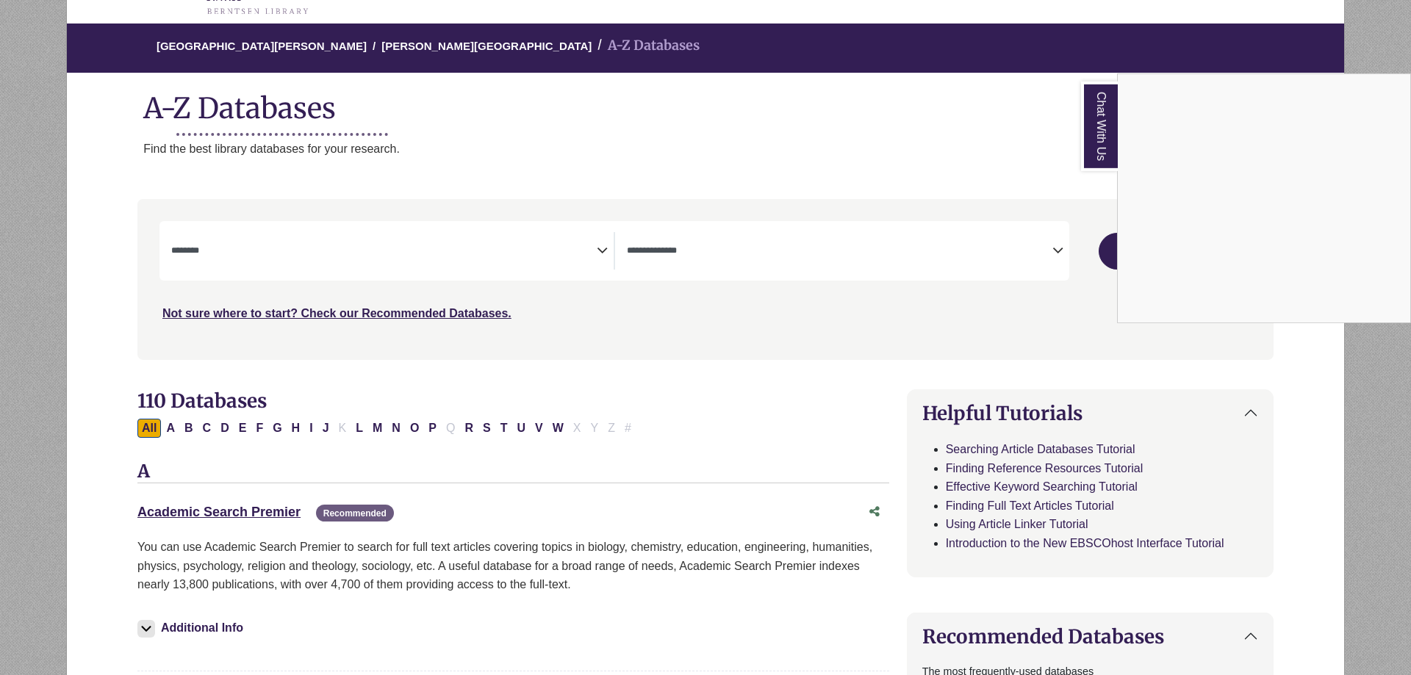
click at [702, 254] on div "Chat With Us" at bounding box center [705, 337] width 1411 height 675
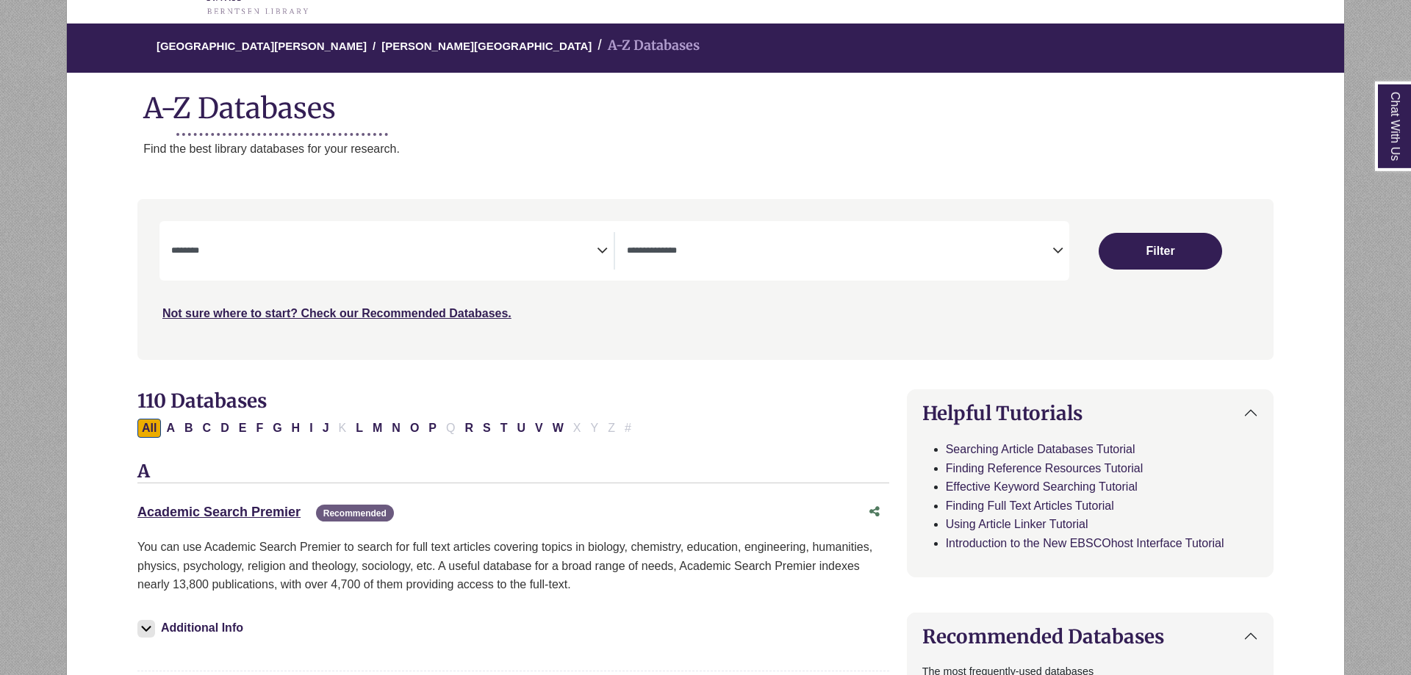
click at [1054, 245] on icon "Search filters" at bounding box center [1057, 248] width 11 height 22
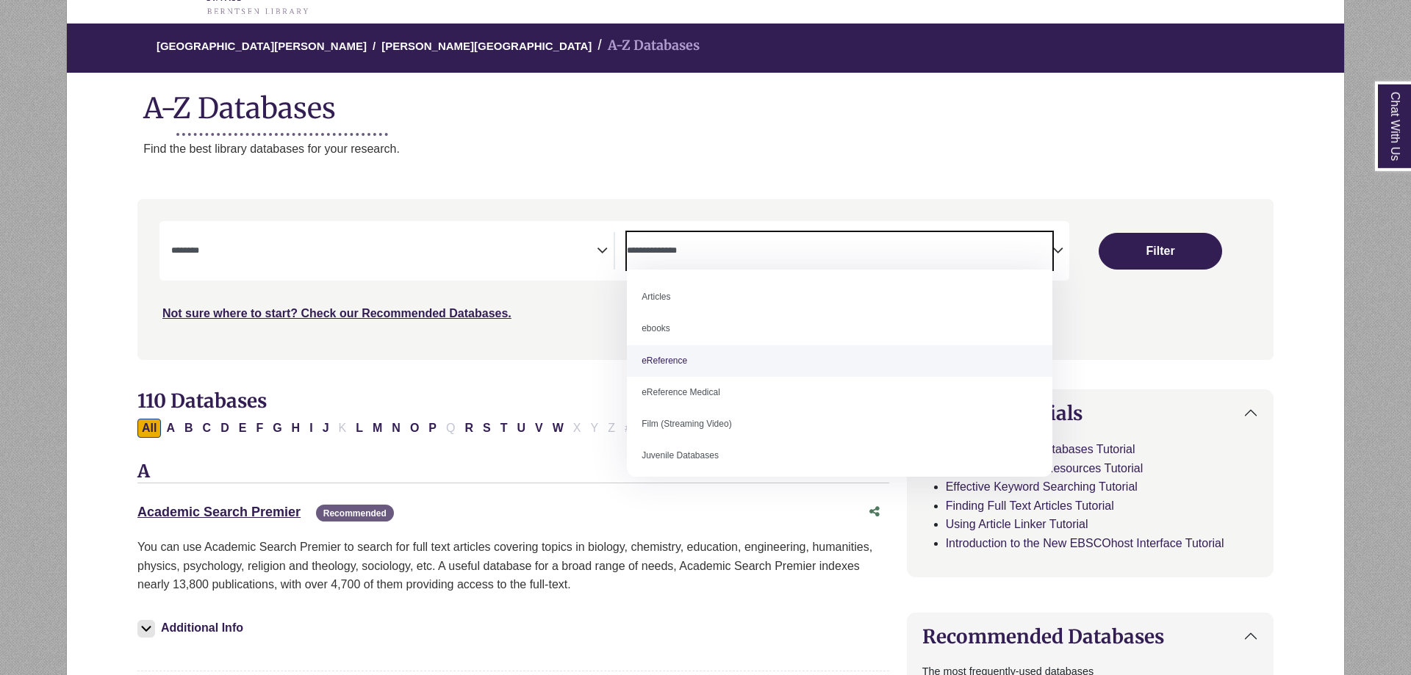
select select "*****"
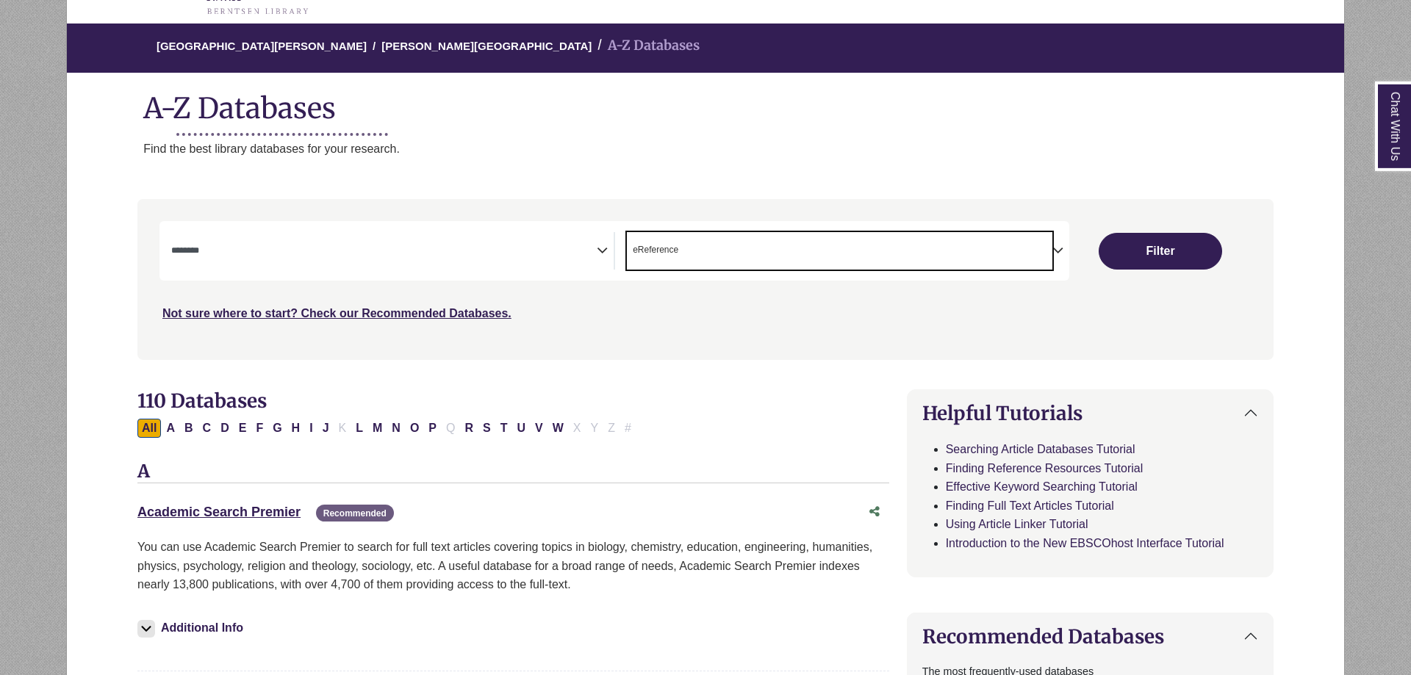
click at [601, 268] on div "**********" at bounding box center [392, 250] width 442 height 37
click at [600, 253] on icon "Search filters" at bounding box center [602, 248] width 11 height 22
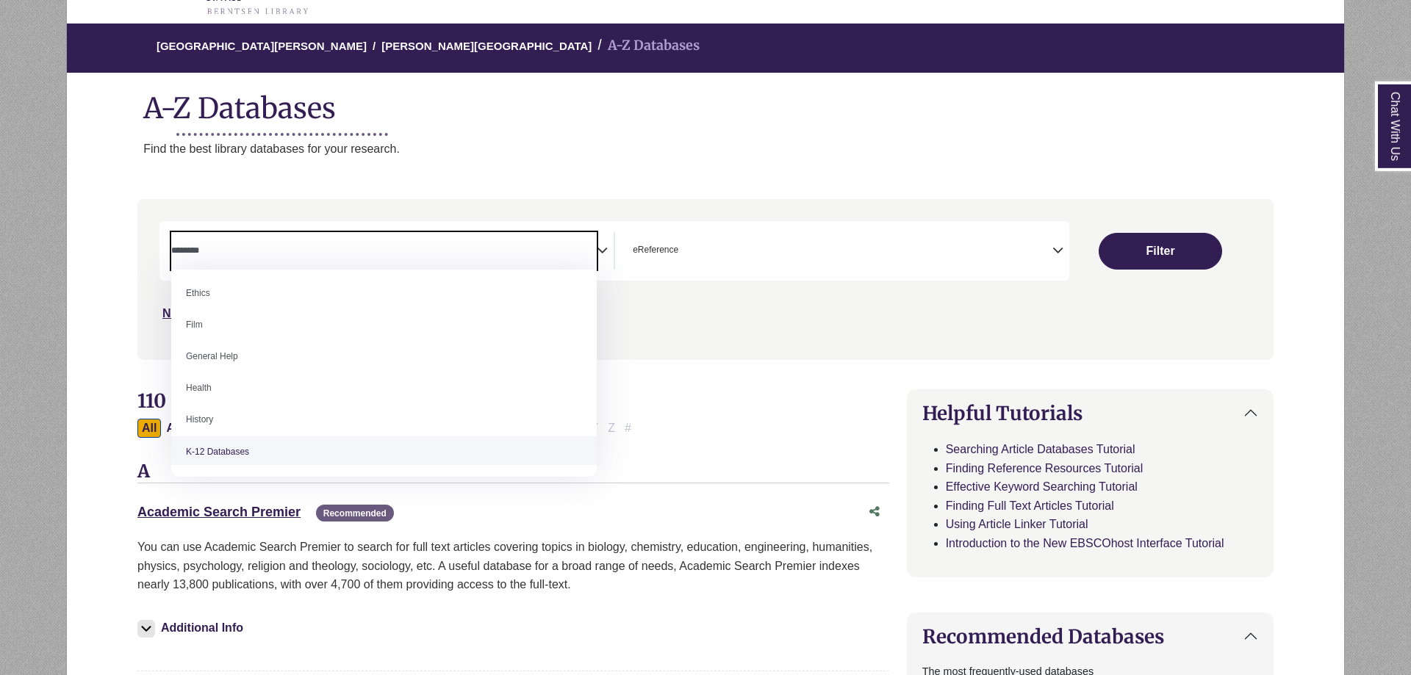
scroll to position [576, 0]
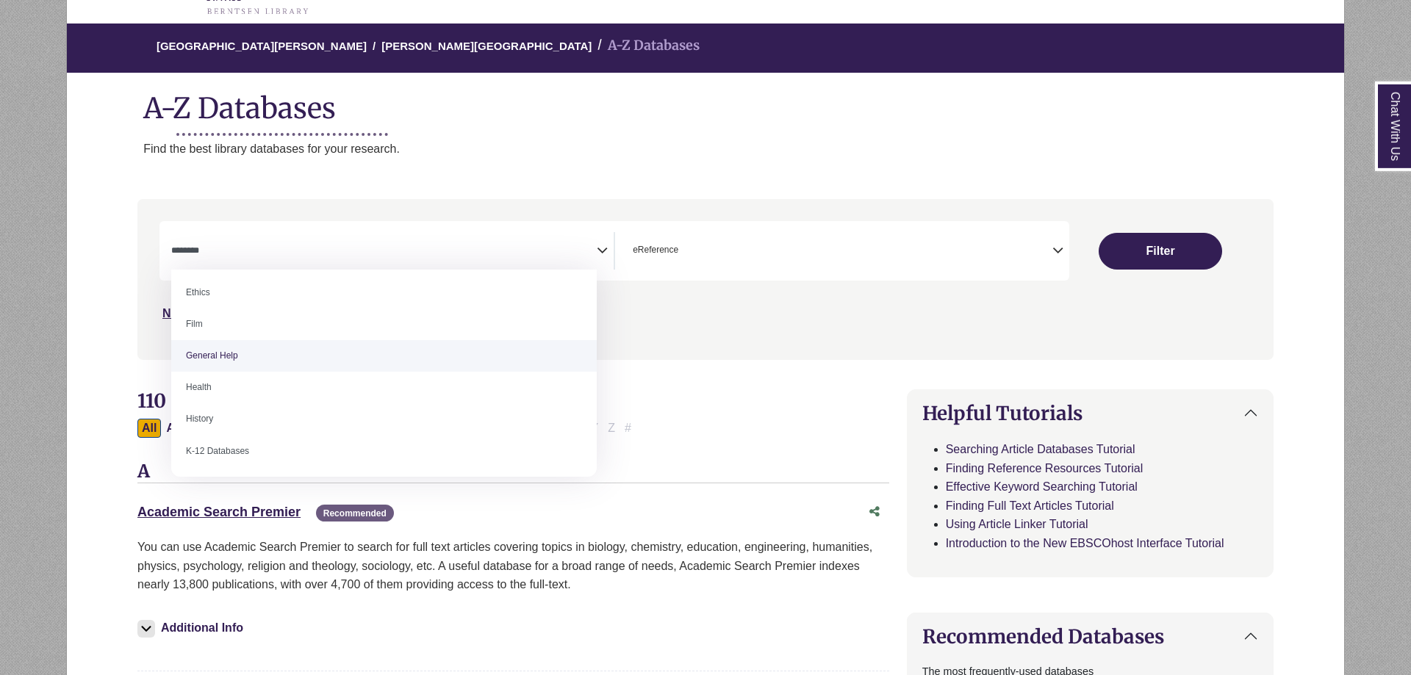
select select "*****"
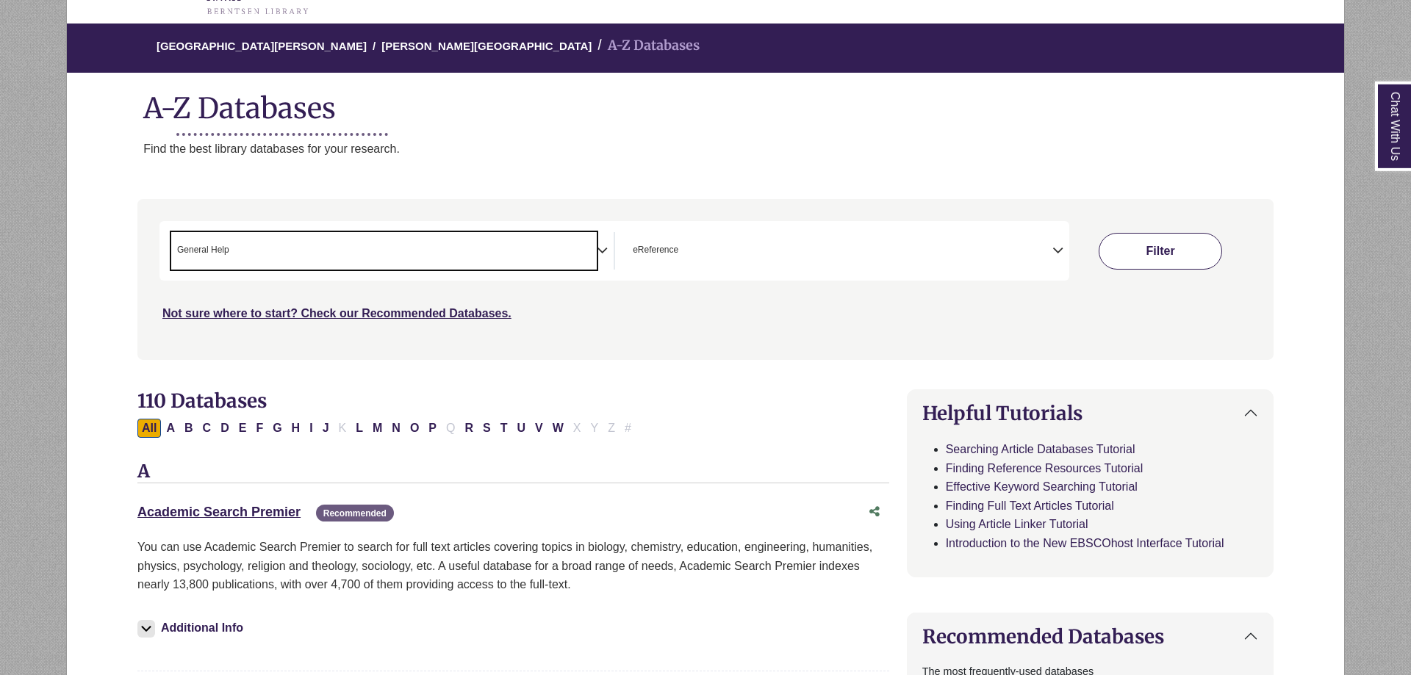
click at [1167, 256] on button "Filter" at bounding box center [1160, 251] width 123 height 37
